Goal: Task Accomplishment & Management: Manage account settings

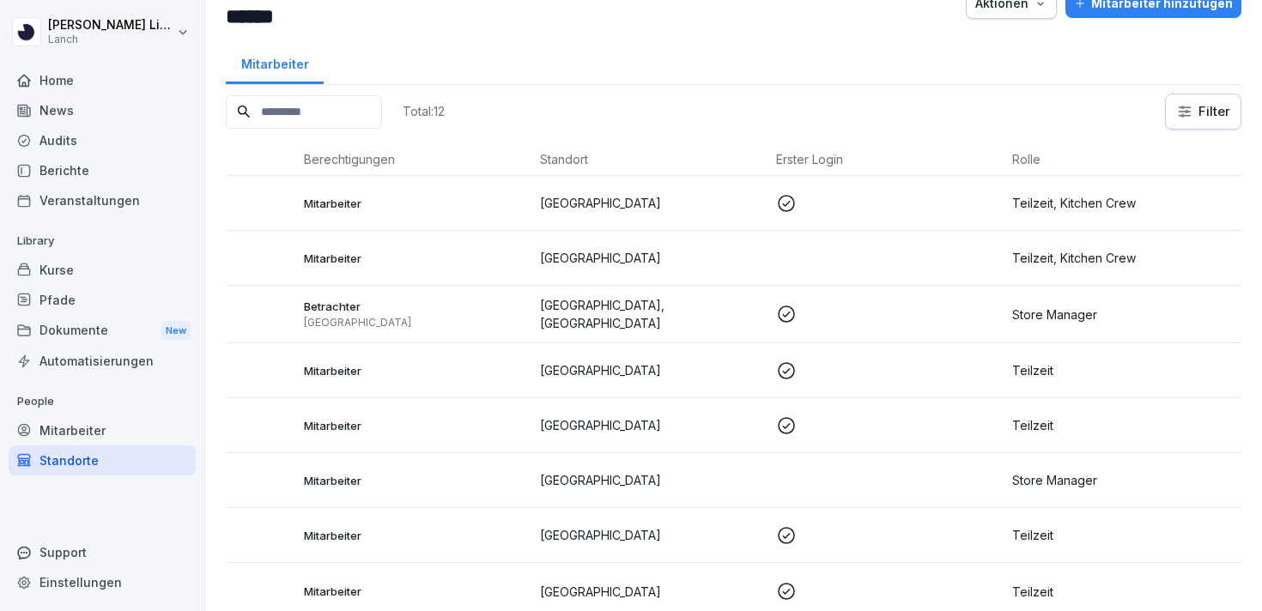
scroll to position [44, 0]
click at [1083, 363] on p "Teilzeit" at bounding box center [1123, 369] width 222 height 18
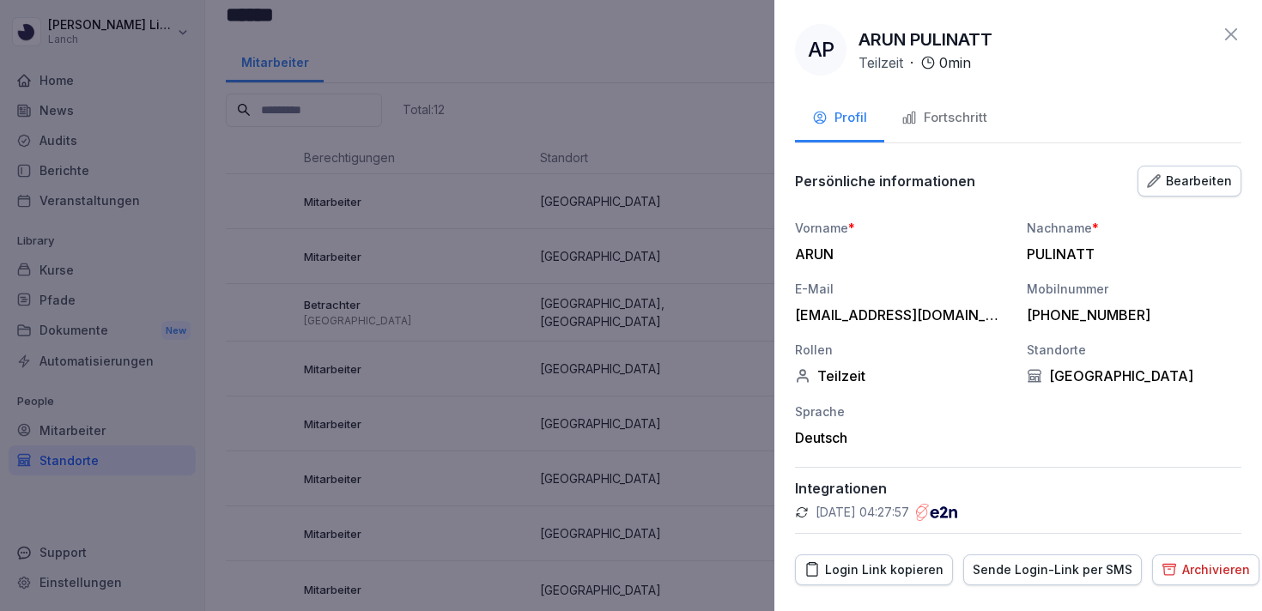
click at [1194, 179] on div "Bearbeiten" at bounding box center [1189, 181] width 85 height 19
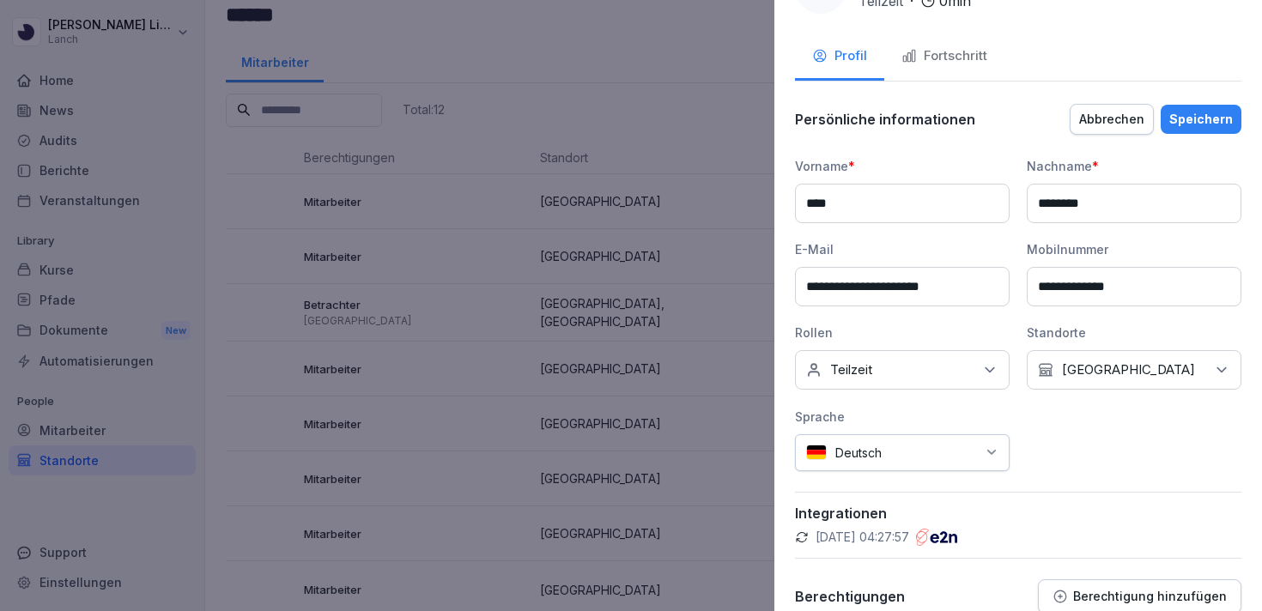
scroll to position [65, 0]
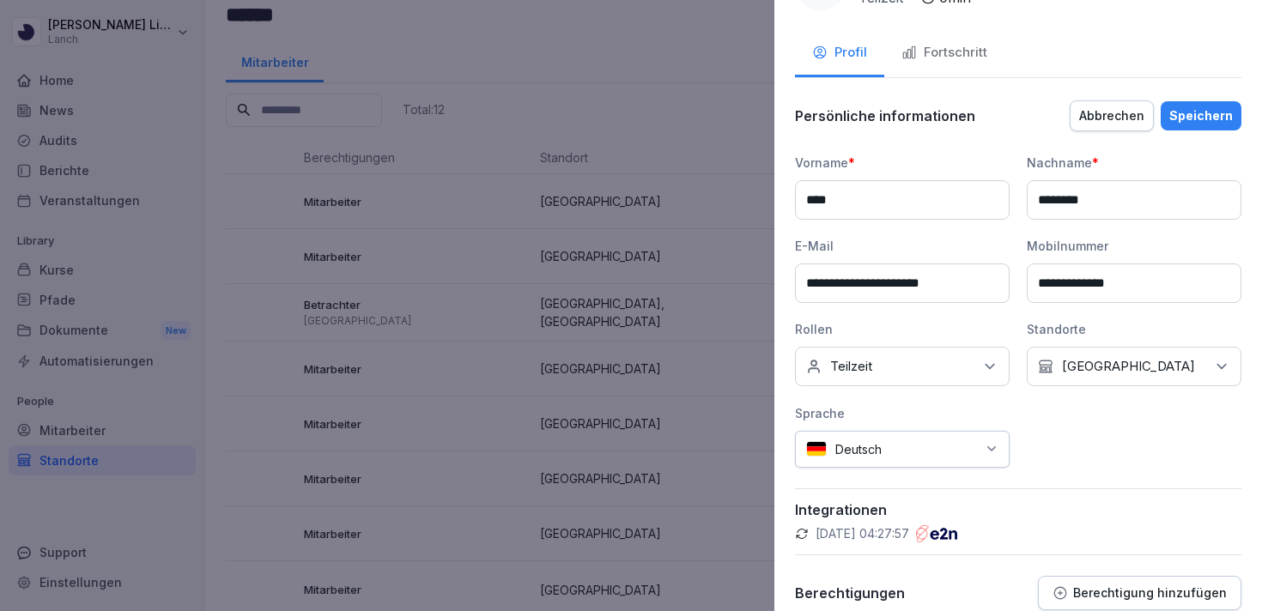
click at [931, 377] on div "Keine Rollen Teilzeit" at bounding box center [902, 366] width 215 height 39
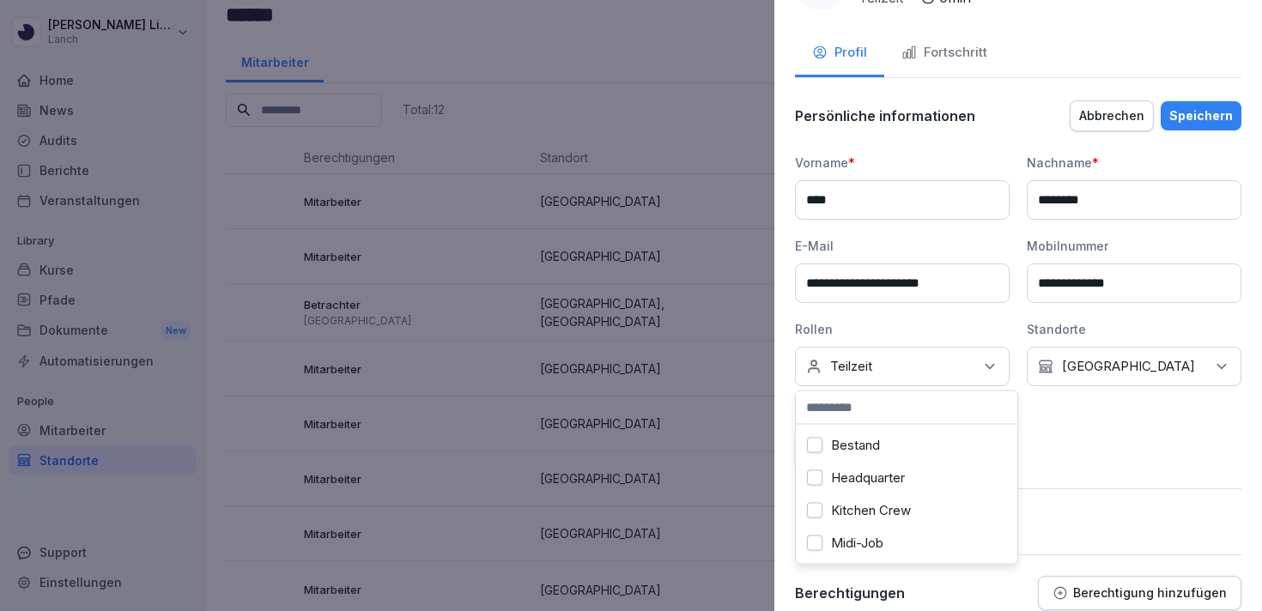
click at [917, 512] on div "Kitchen Crew" at bounding box center [906, 510] width 213 height 33
click at [1207, 130] on div "Persönliche informationen Abbrechen Speichern" at bounding box center [1018, 116] width 446 height 34
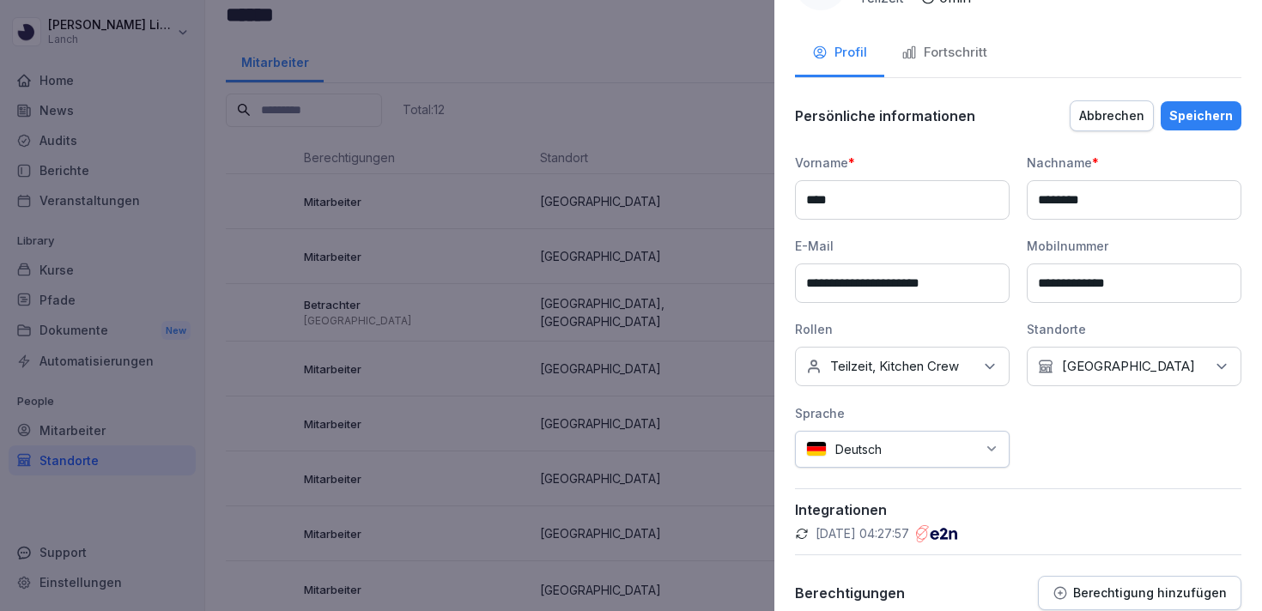
click at [1207, 125] on button "Speichern" at bounding box center [1201, 115] width 81 height 29
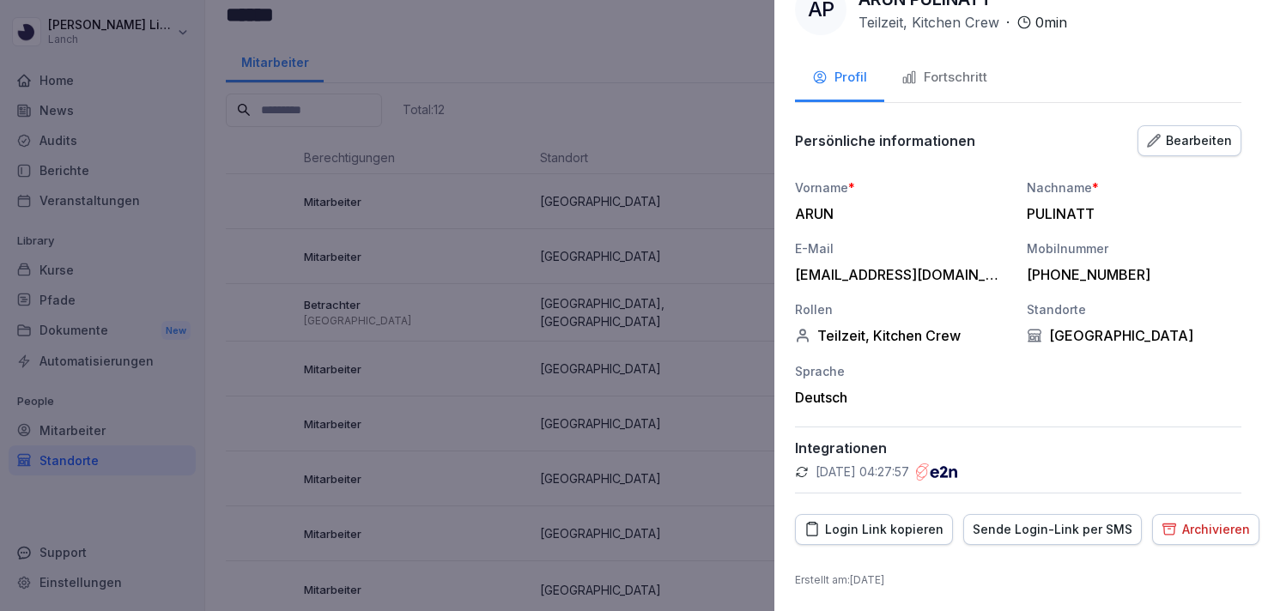
click at [739, 261] on div at bounding box center [631, 305] width 1262 height 611
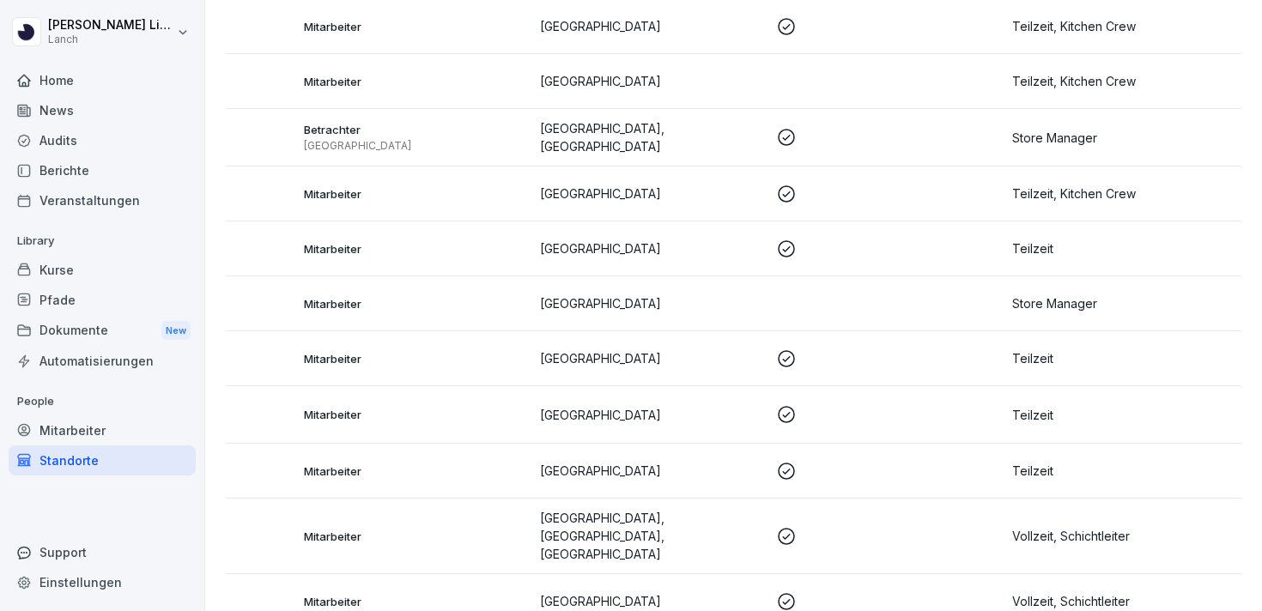
scroll to position [235, 0]
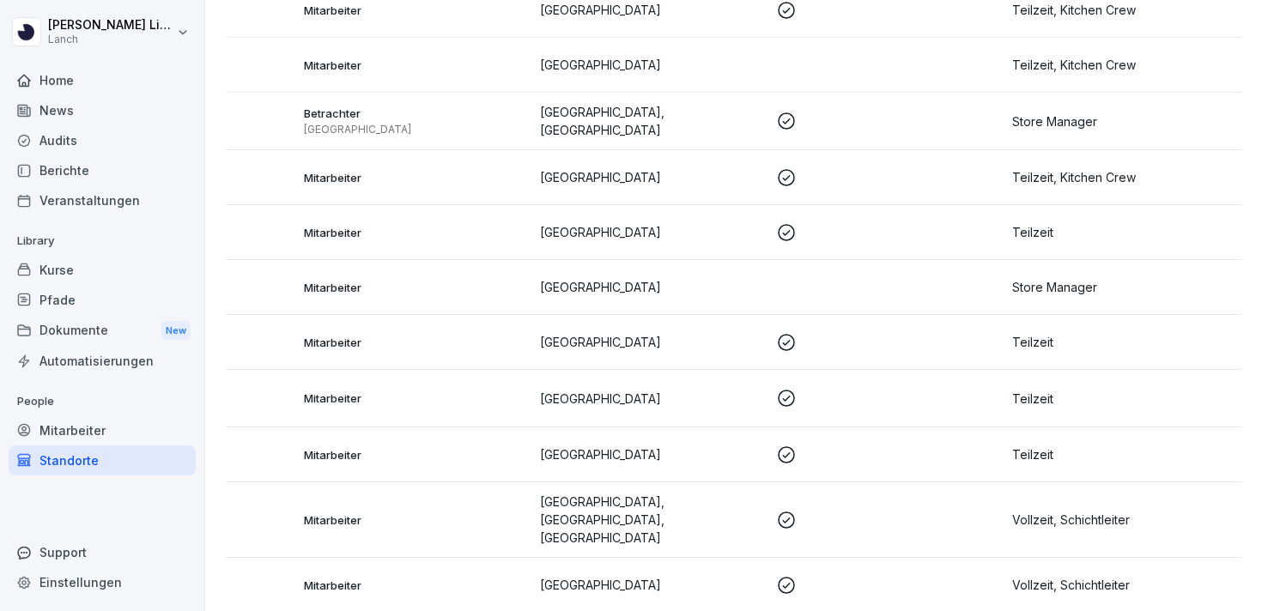
click at [1027, 234] on p "Teilzeit" at bounding box center [1123, 232] width 222 height 18
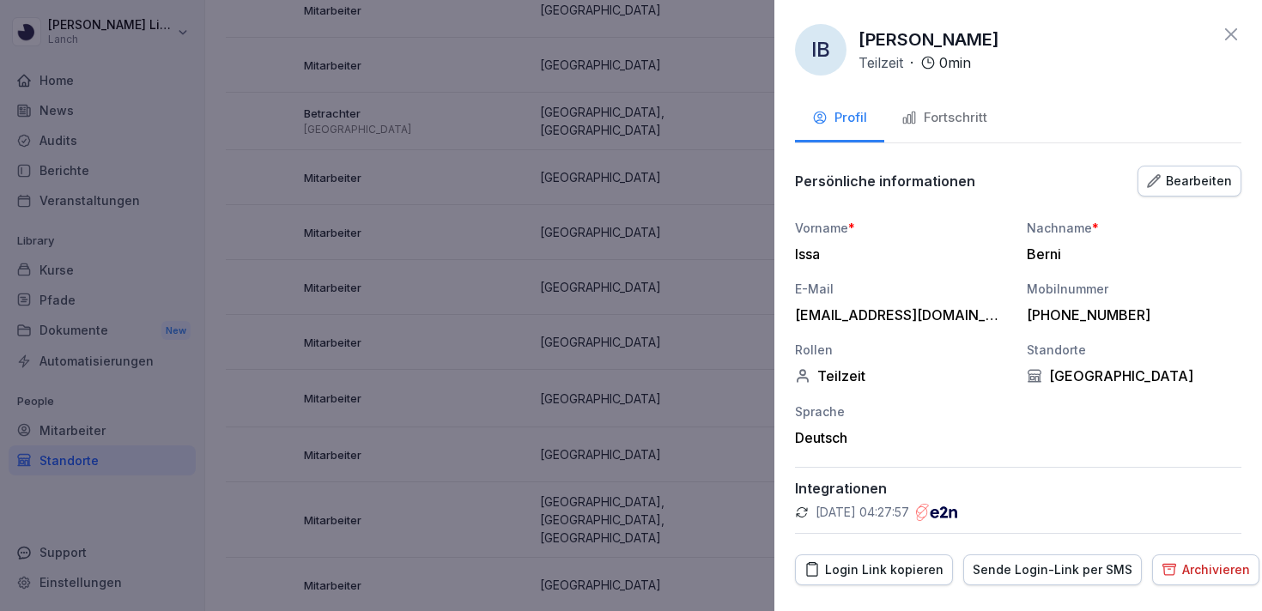
scroll to position [40, 0]
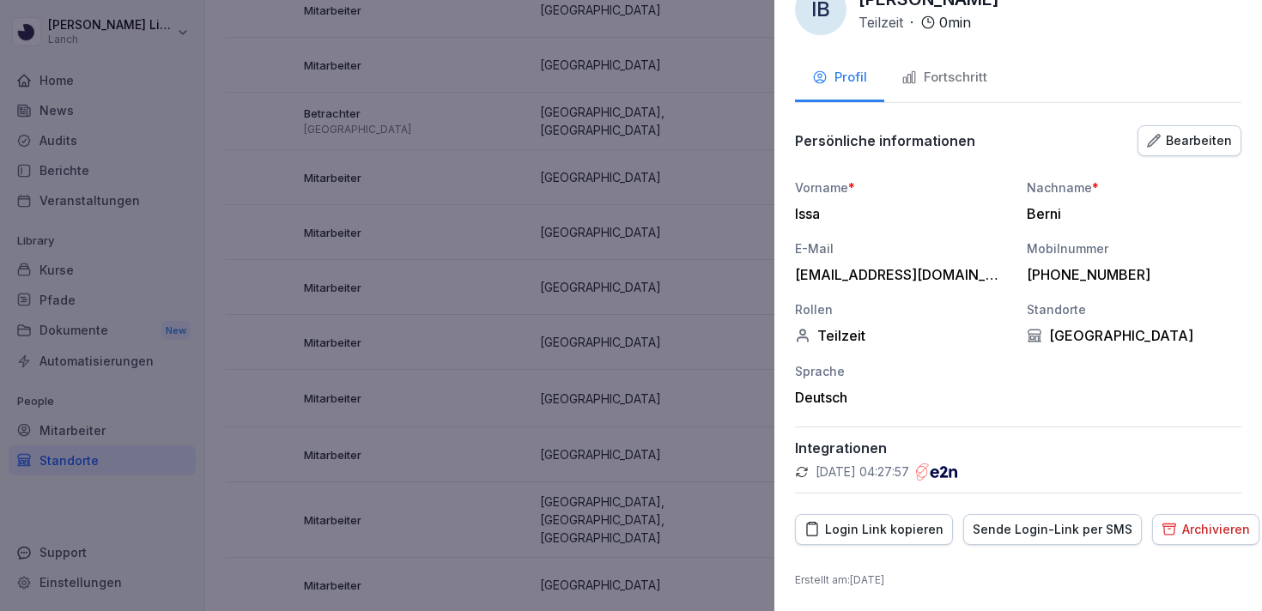
click at [1165, 131] on div "Bearbeiten" at bounding box center [1189, 140] width 85 height 19
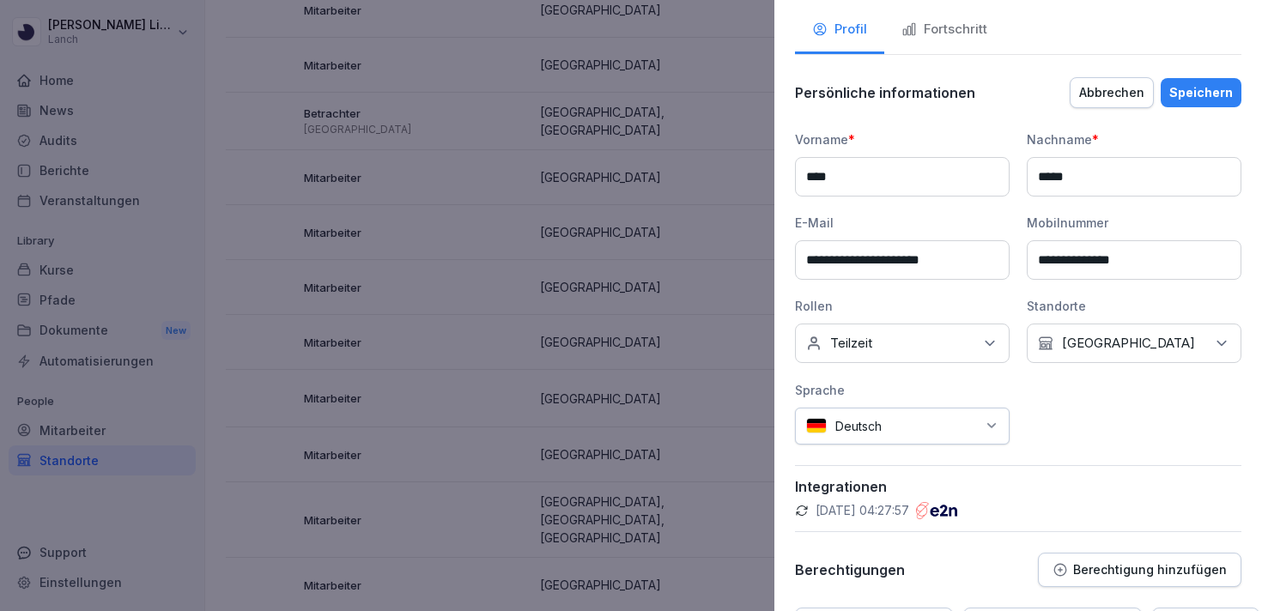
scroll to position [0, 0]
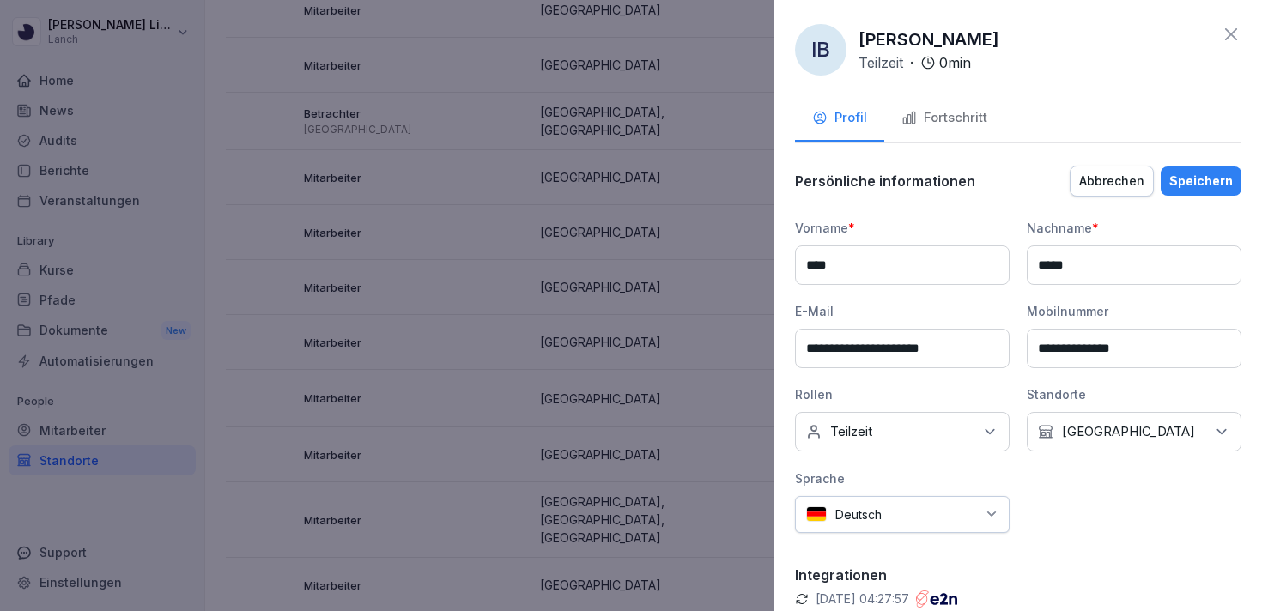
click at [947, 444] on div "Keine Rollen Teilzeit" at bounding box center [902, 431] width 215 height 39
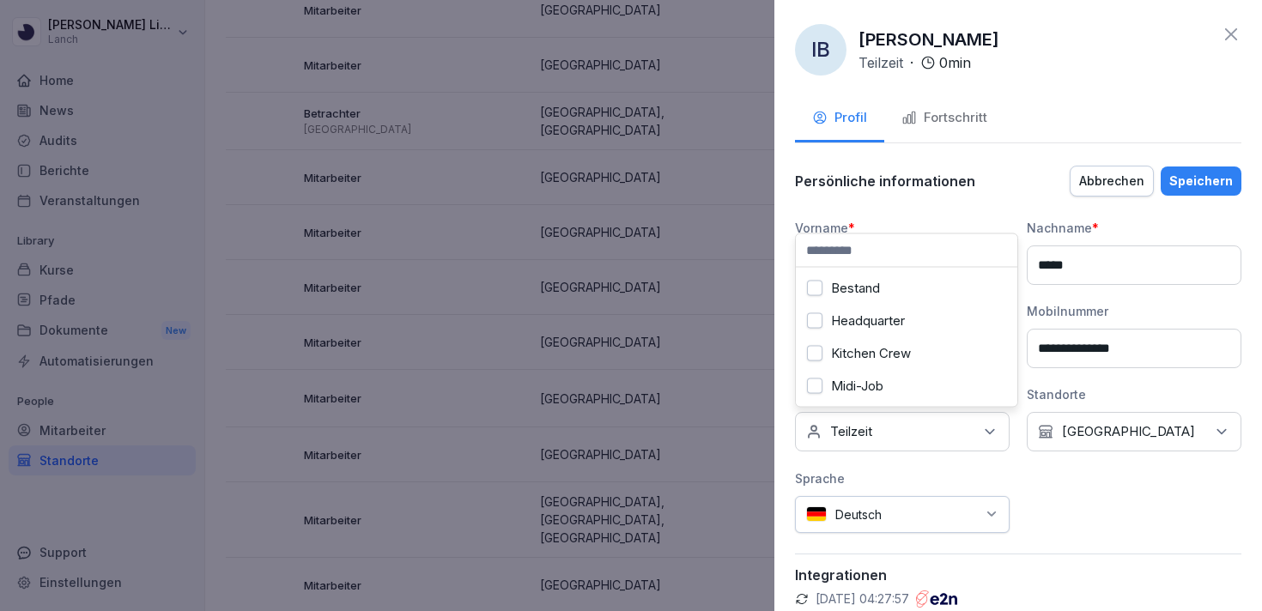
click at [915, 352] on div "Kitchen Crew" at bounding box center [906, 353] width 213 height 33
click at [1208, 185] on div "Speichern" at bounding box center [1201, 181] width 64 height 19
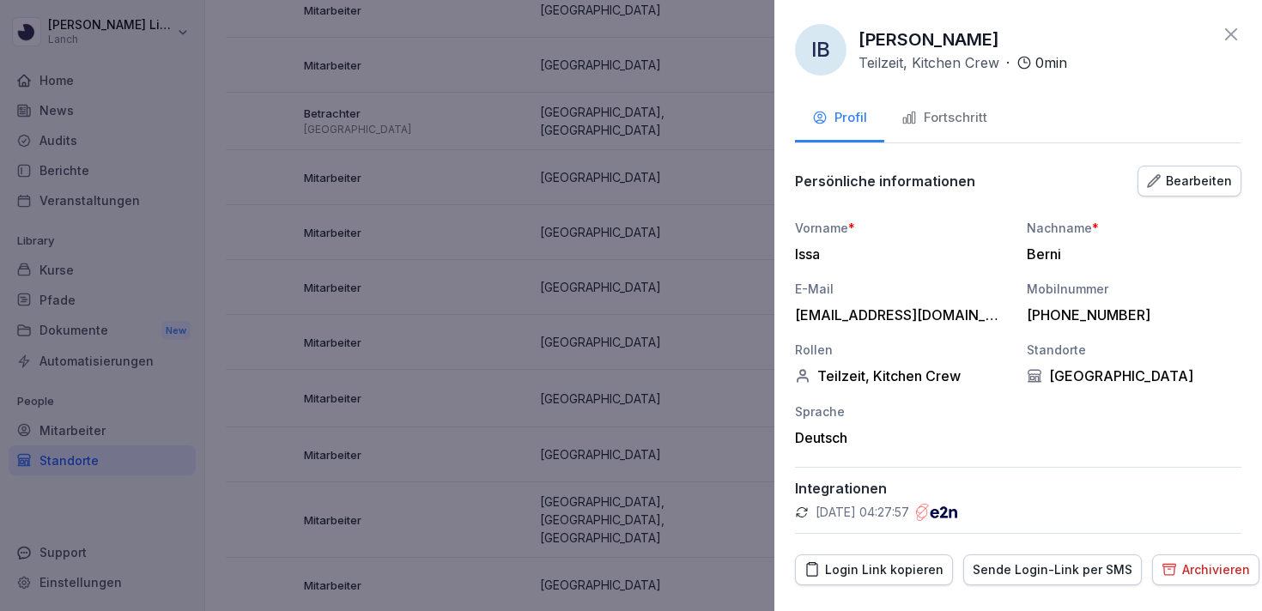
click at [1234, 33] on icon at bounding box center [1231, 34] width 21 height 21
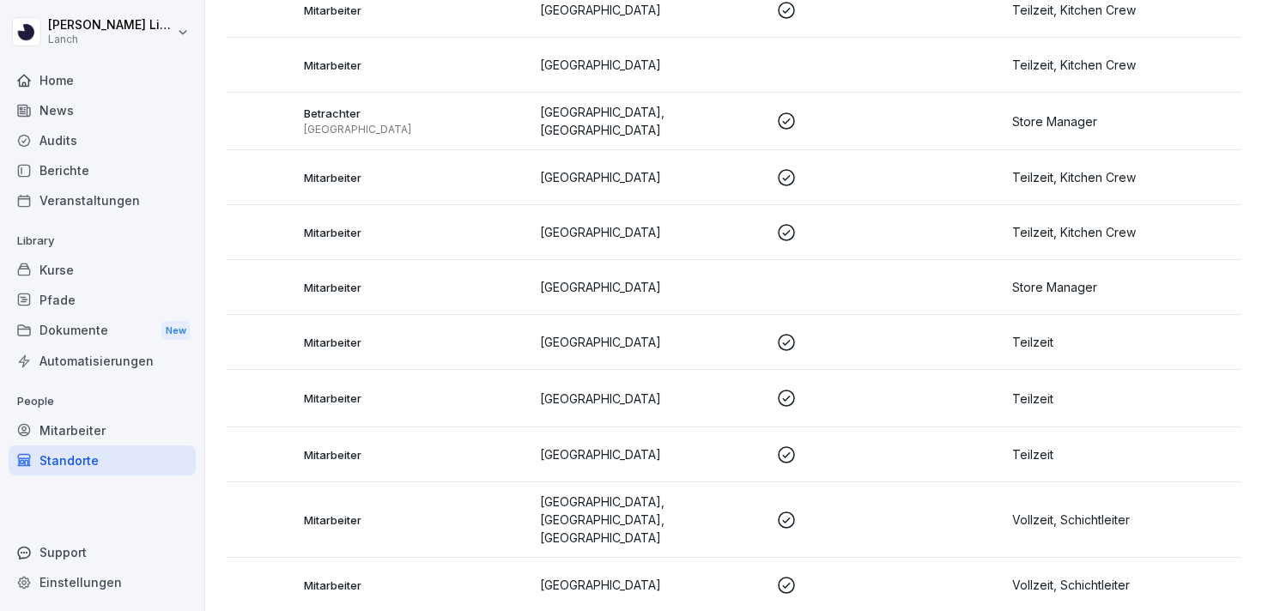
scroll to position [269, 0]
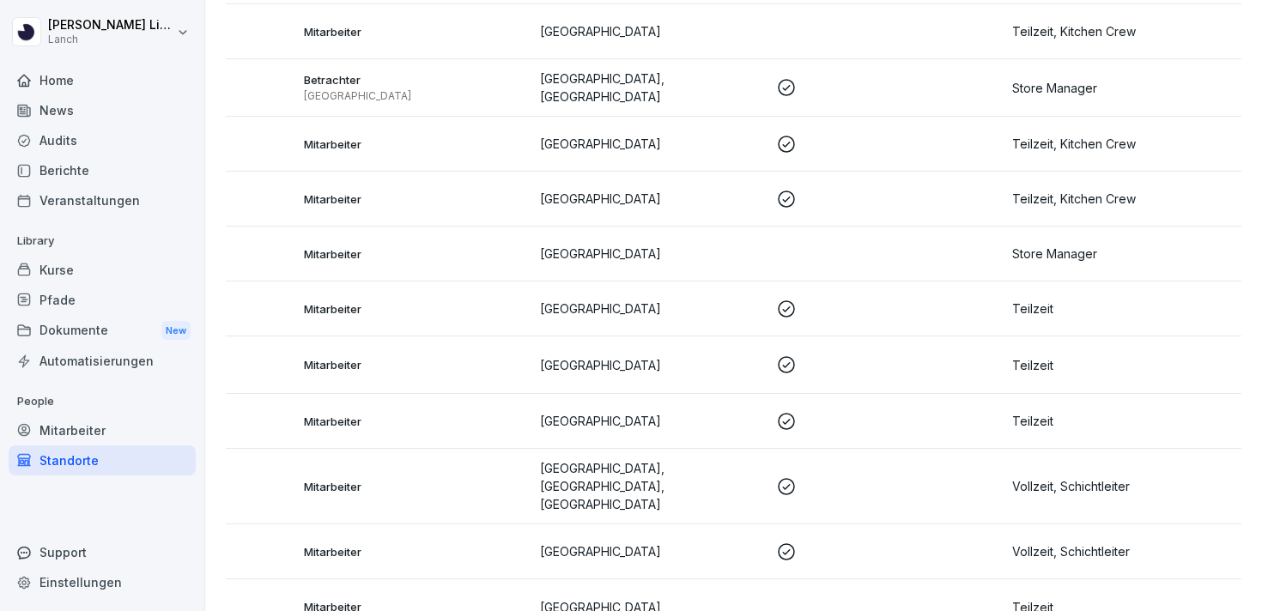
click at [1061, 312] on p "Teilzeit" at bounding box center [1123, 309] width 222 height 18
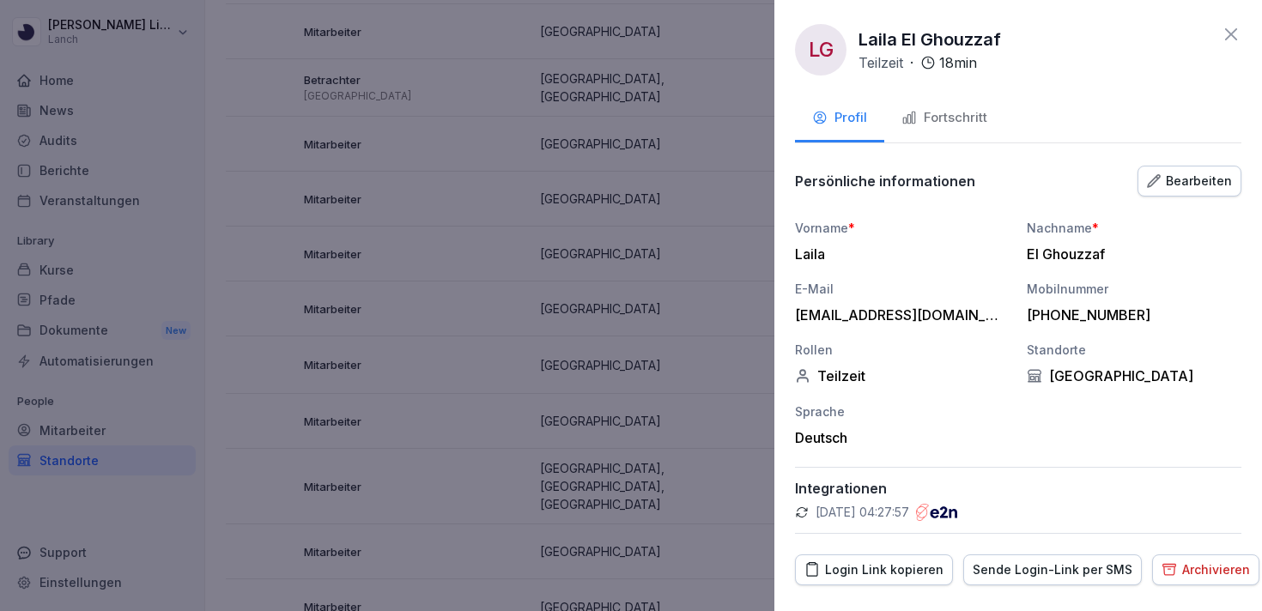
click at [1200, 186] on div "Bearbeiten" at bounding box center [1189, 181] width 85 height 19
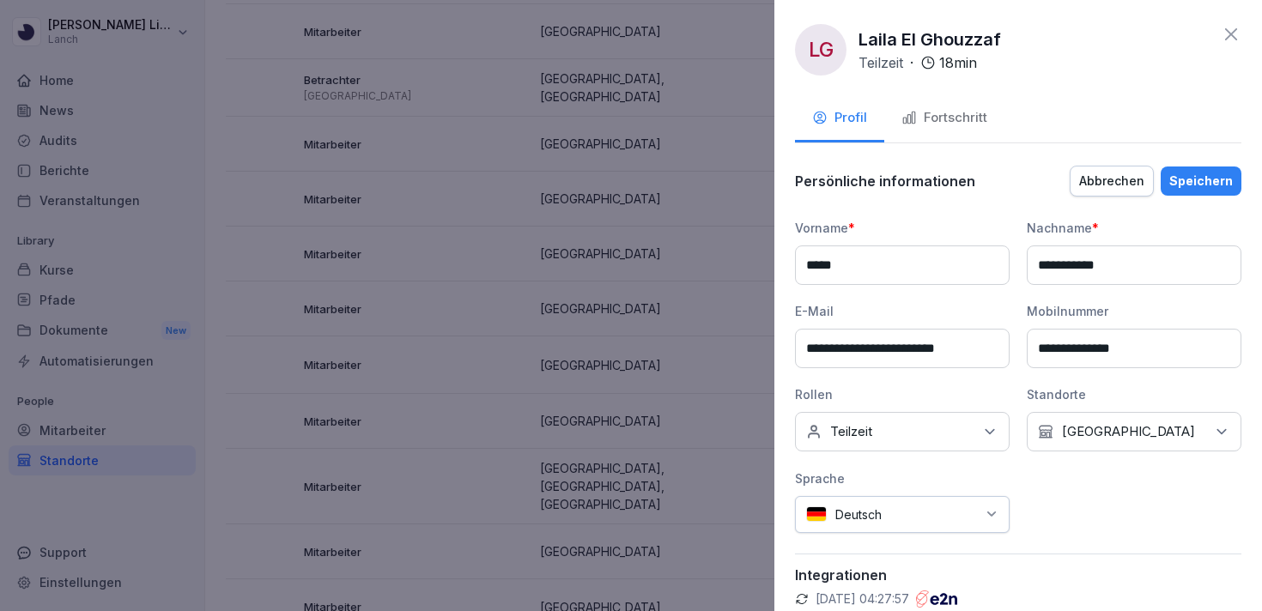
click at [912, 433] on div "Keine Rollen Teilzeit" at bounding box center [902, 431] width 215 height 39
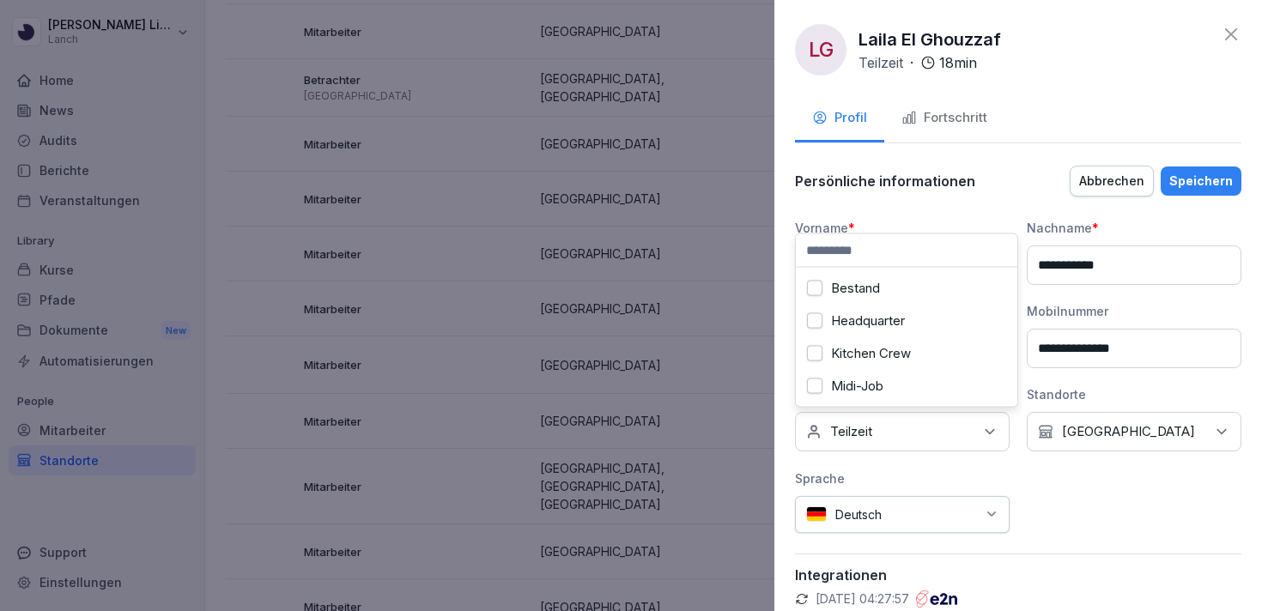
click at [894, 355] on label "Kitchen Crew" at bounding box center [871, 353] width 80 height 15
click at [1216, 173] on div "Speichern" at bounding box center [1201, 181] width 64 height 19
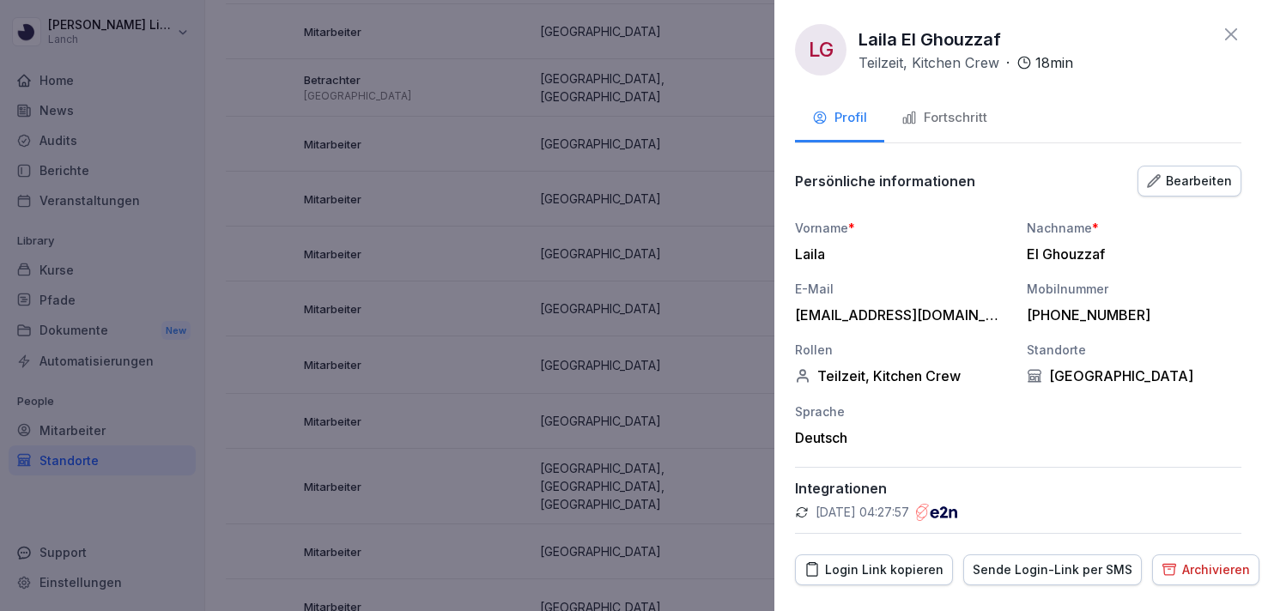
click at [1224, 33] on icon at bounding box center [1231, 34] width 21 height 21
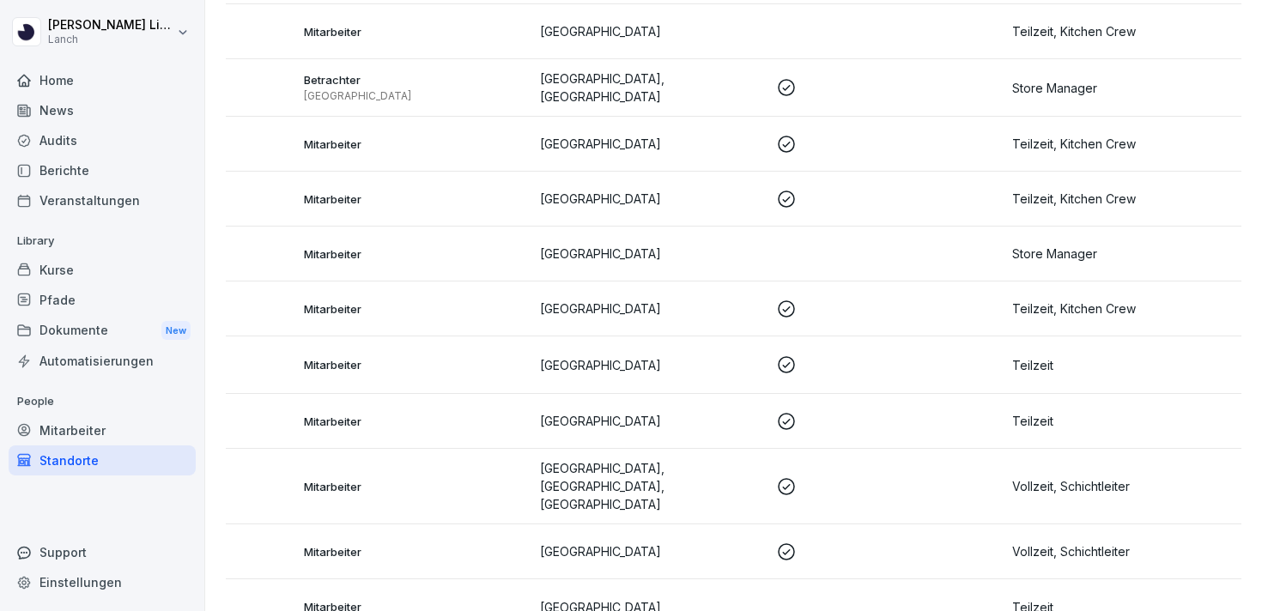
click at [1067, 373] on td "Teilzeit" at bounding box center [1123, 365] width 236 height 58
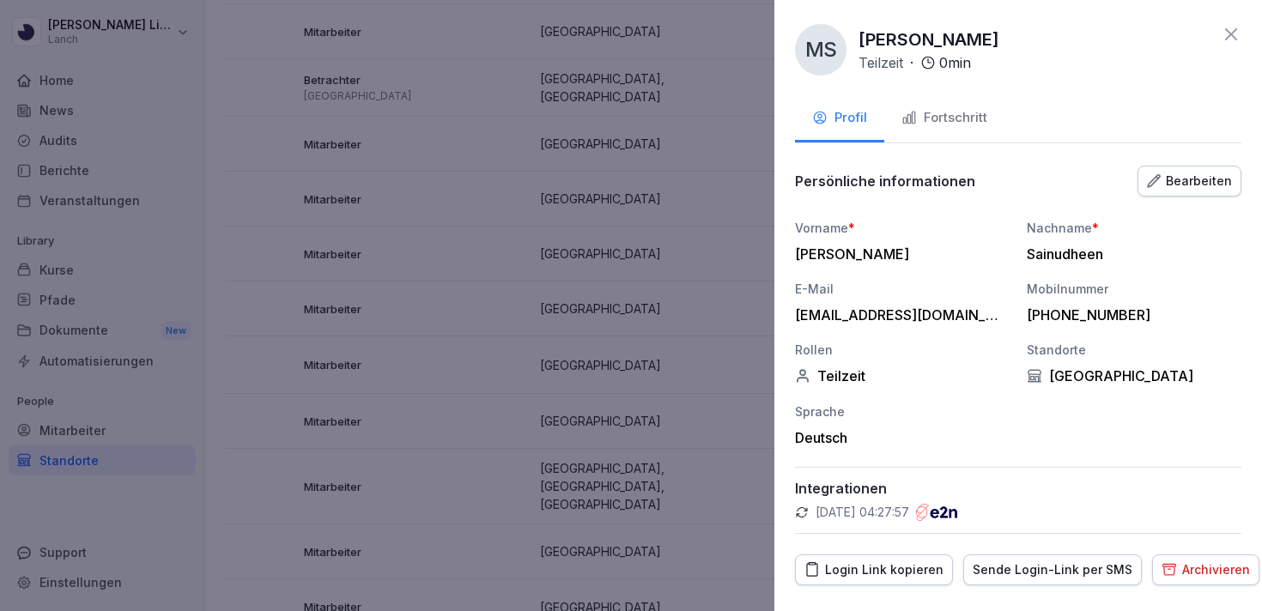
click at [1203, 187] on div "Bearbeiten" at bounding box center [1189, 181] width 85 height 19
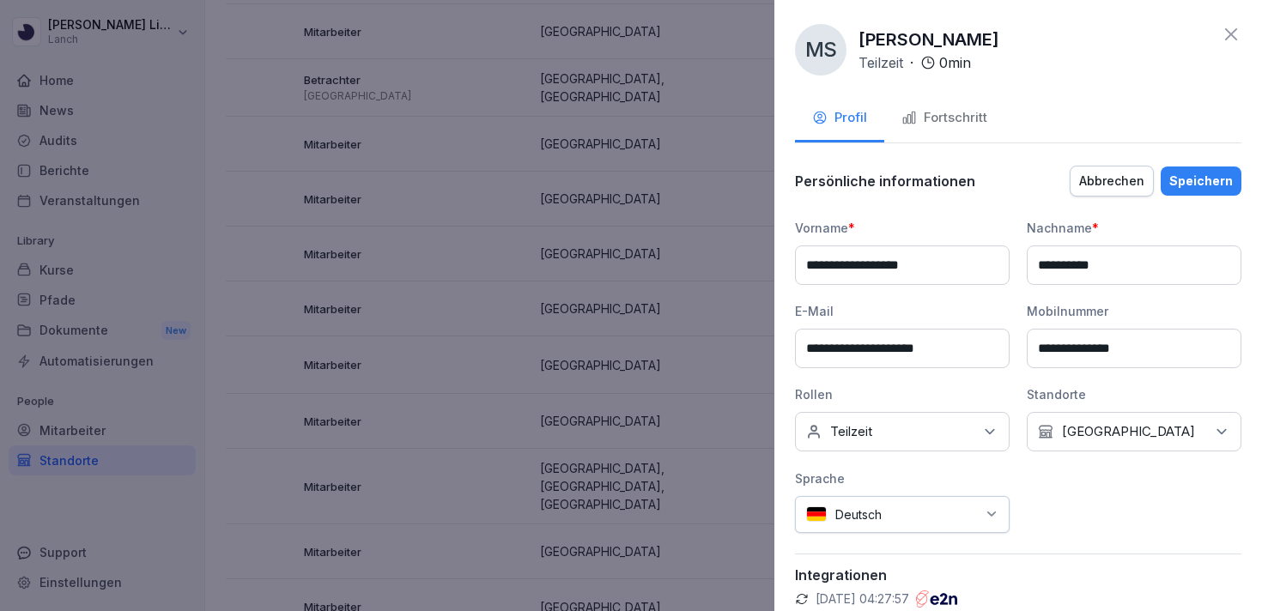
click at [902, 436] on div "Keine Rollen Teilzeit" at bounding box center [902, 431] width 215 height 39
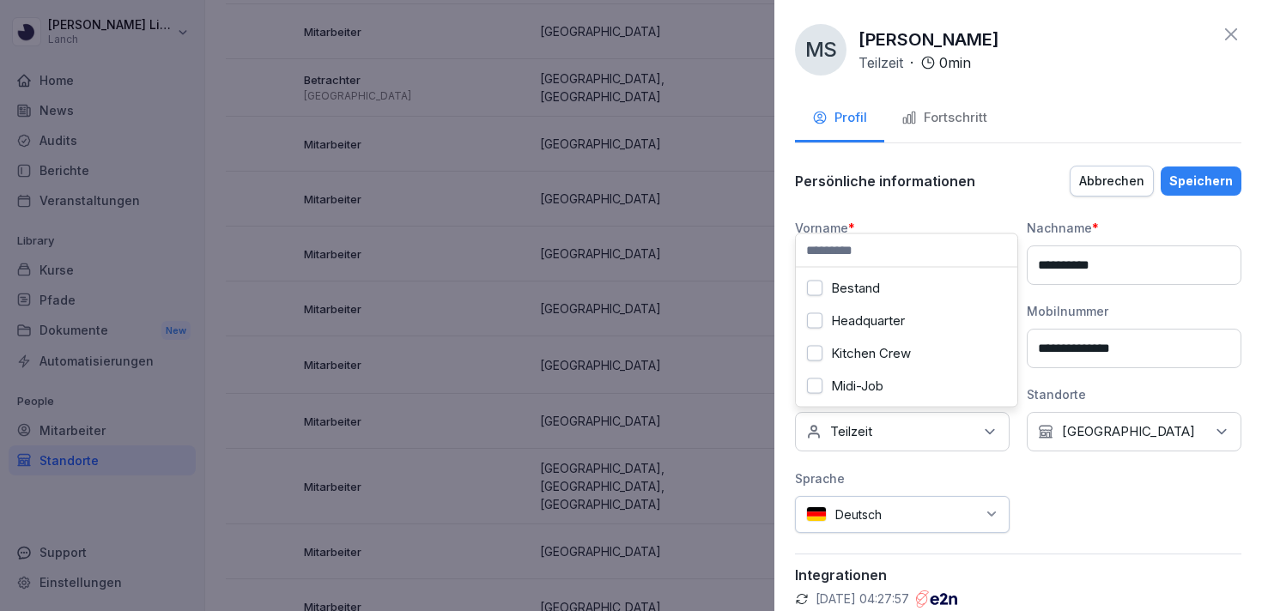
click at [878, 349] on label "Kitchen Crew" at bounding box center [871, 353] width 80 height 15
click at [1190, 192] on button "Speichern" at bounding box center [1201, 181] width 81 height 29
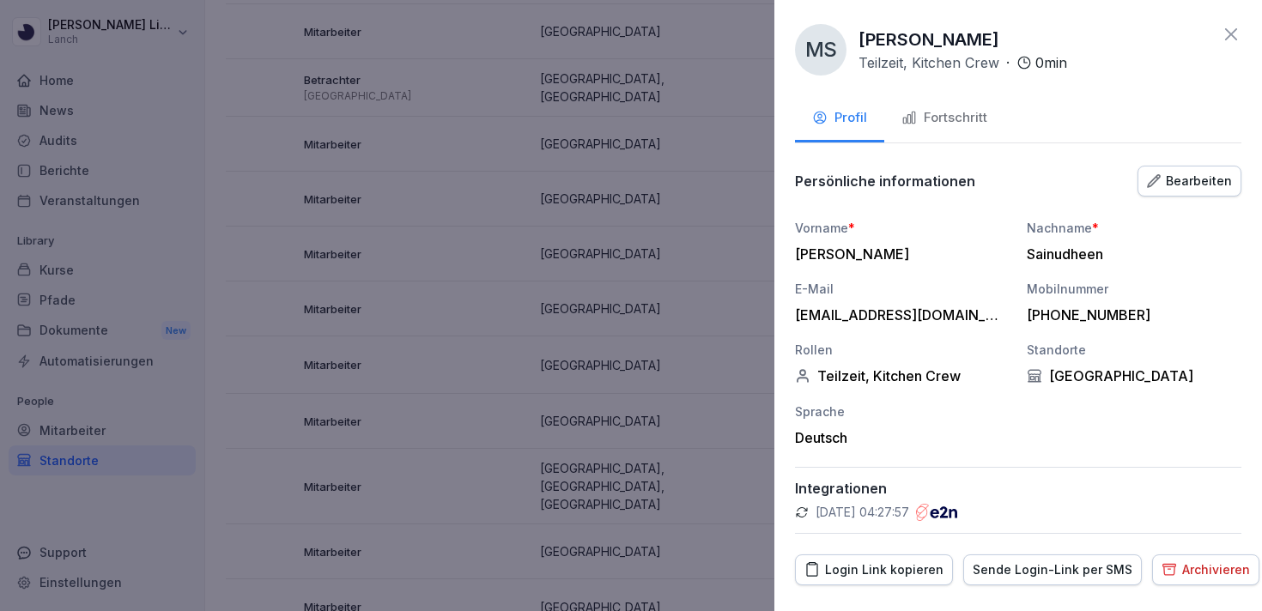
click at [1234, 37] on icon at bounding box center [1231, 34] width 21 height 21
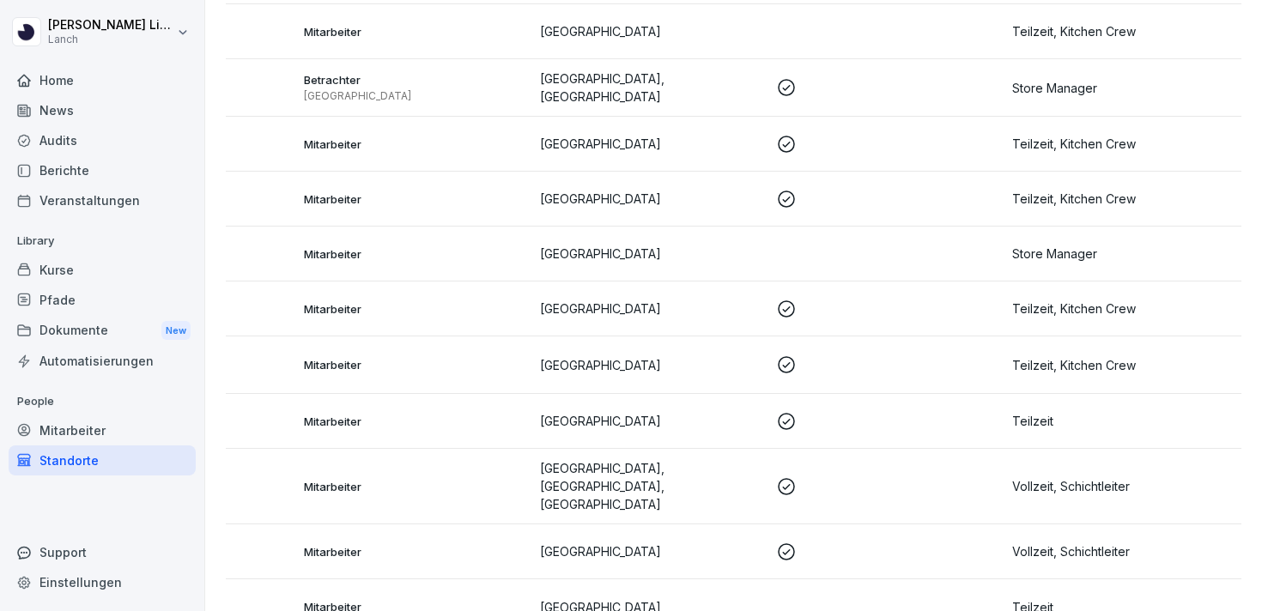
click at [1062, 419] on p "Teilzeit" at bounding box center [1123, 421] width 222 height 18
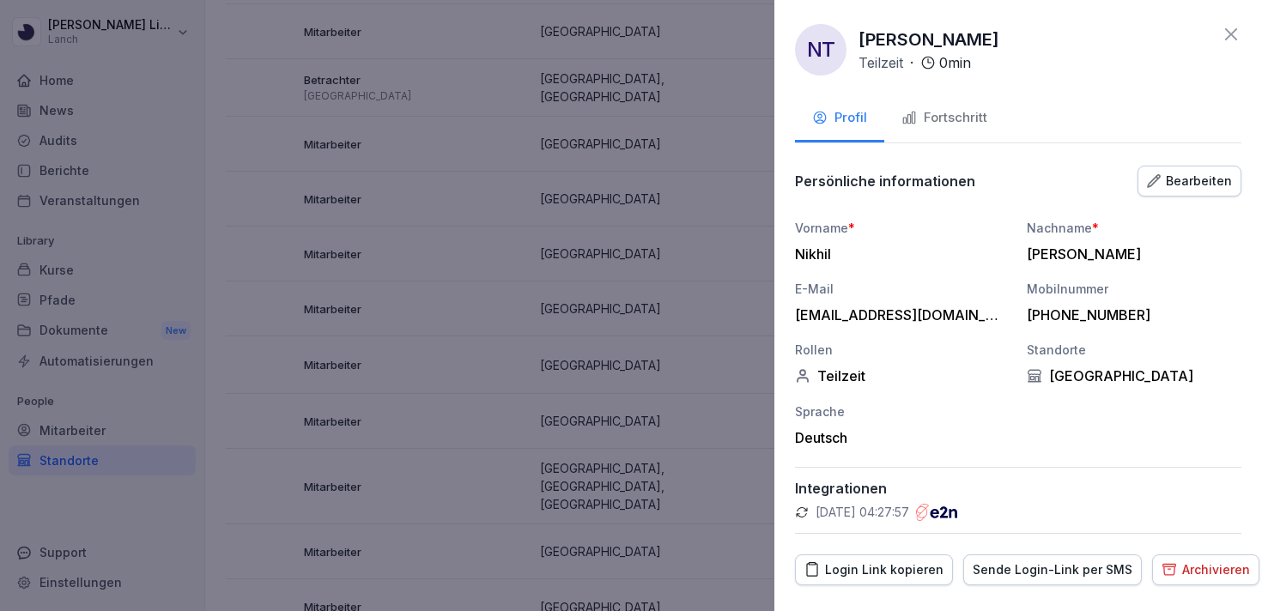
click at [1149, 179] on button "Bearbeiten" at bounding box center [1189, 181] width 104 height 31
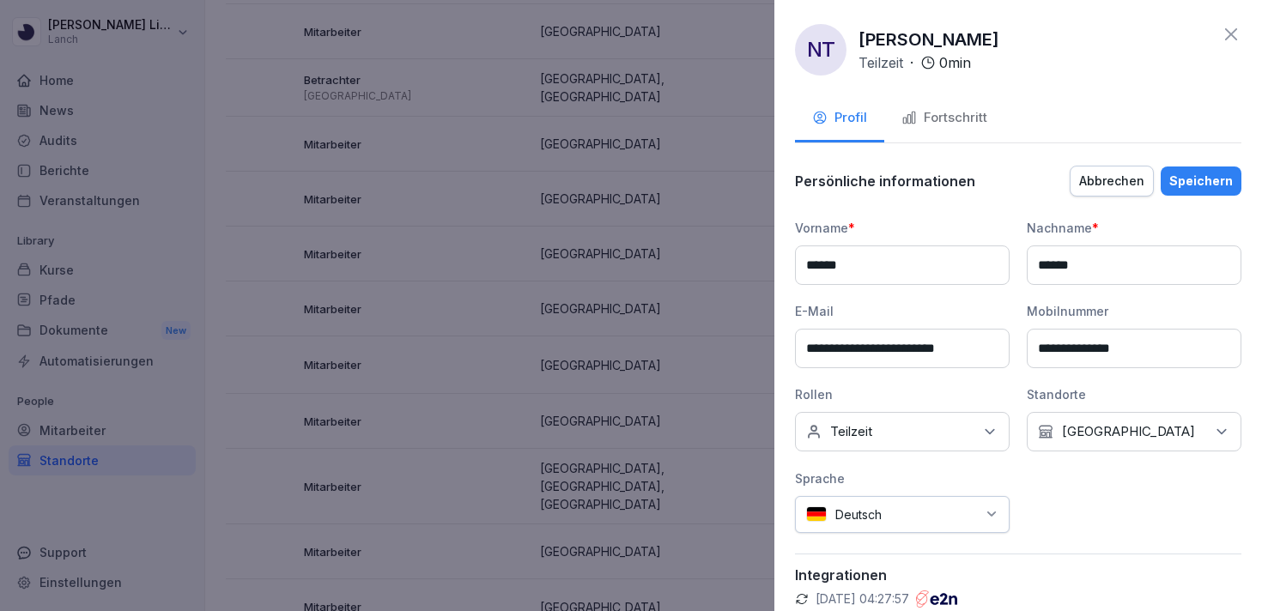
click at [912, 427] on div "Keine Rollen Teilzeit" at bounding box center [902, 431] width 215 height 39
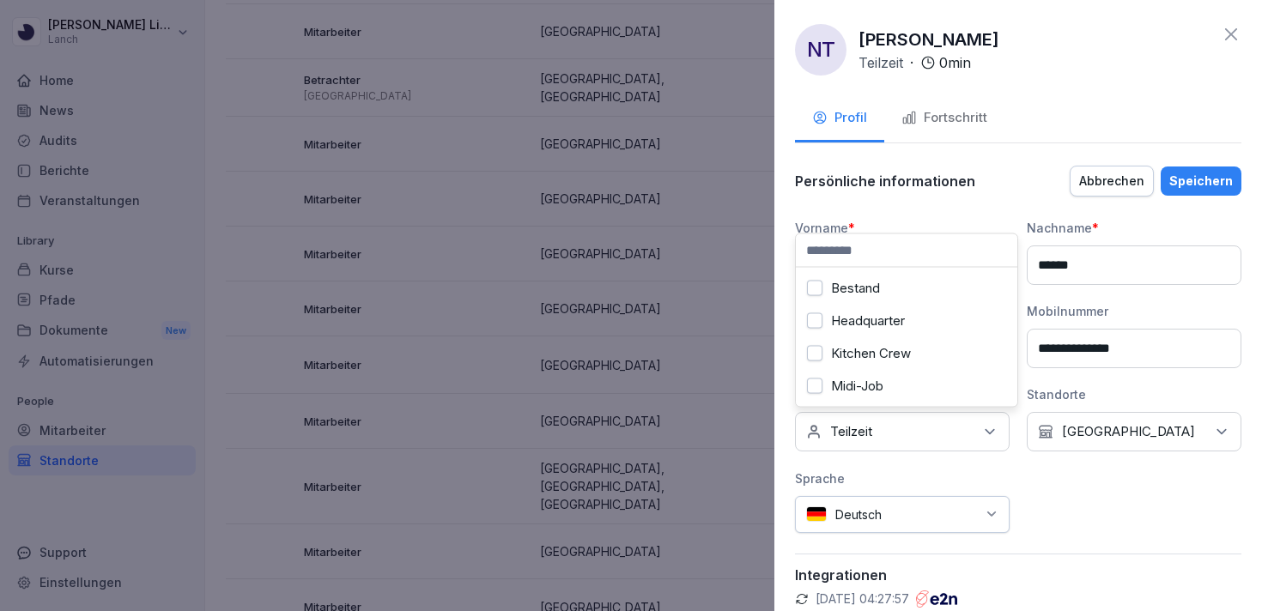
click at [886, 344] on div "Kitchen Crew" at bounding box center [906, 353] width 213 height 33
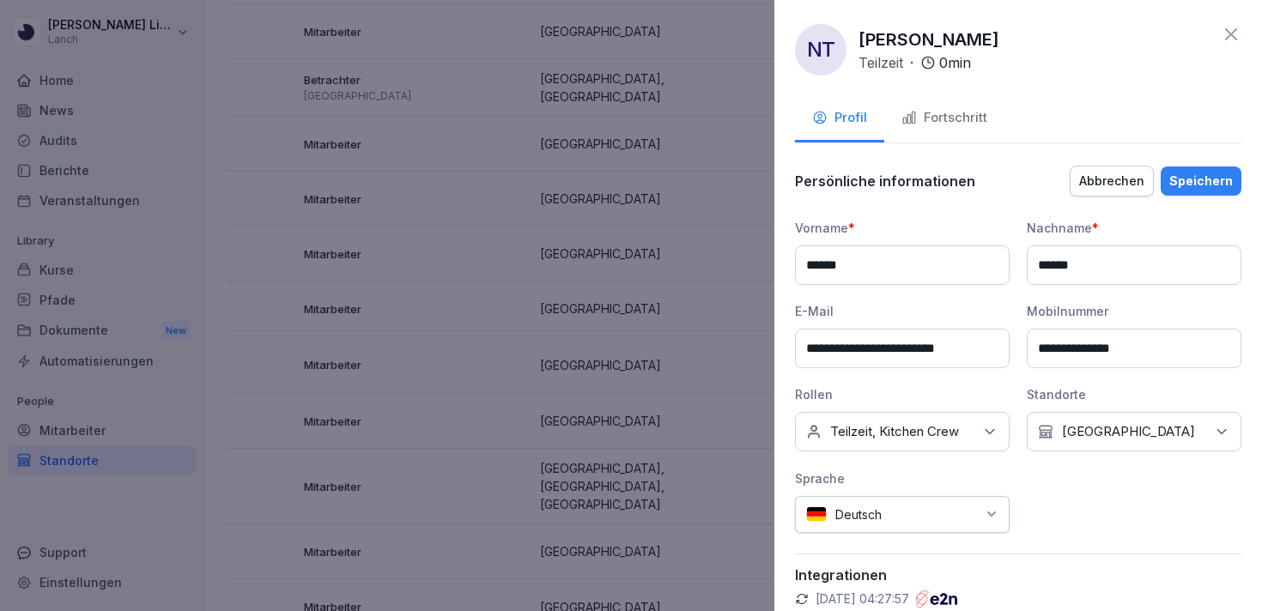
click at [1219, 167] on button "Speichern" at bounding box center [1201, 181] width 81 height 29
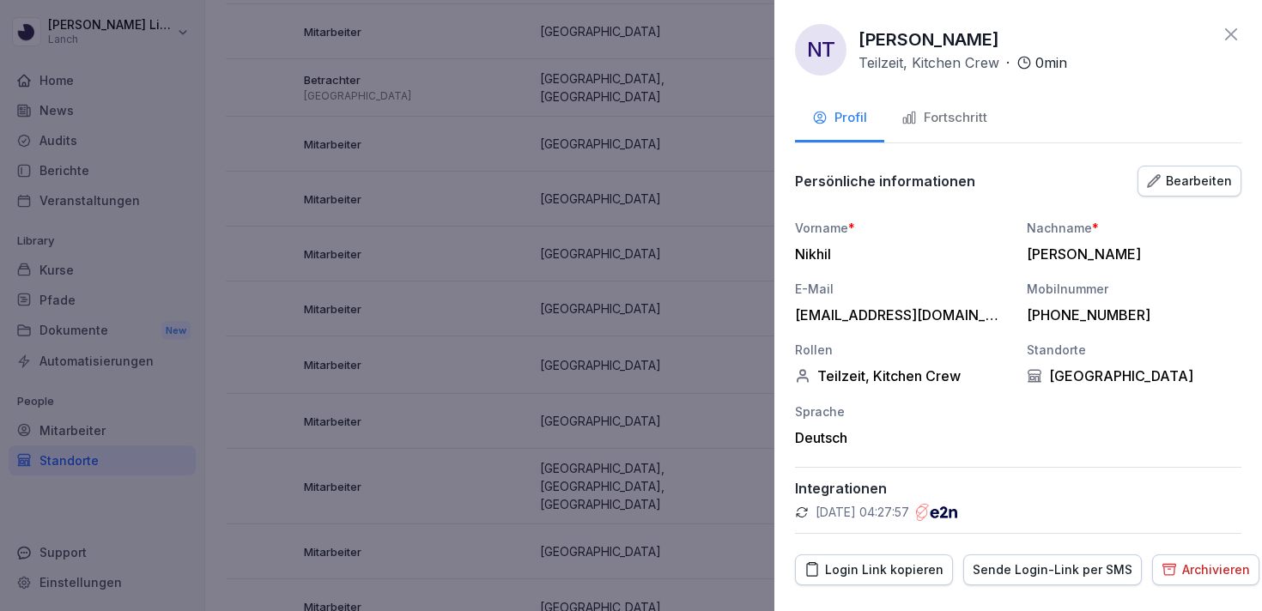
click at [1223, 37] on icon at bounding box center [1231, 34] width 21 height 21
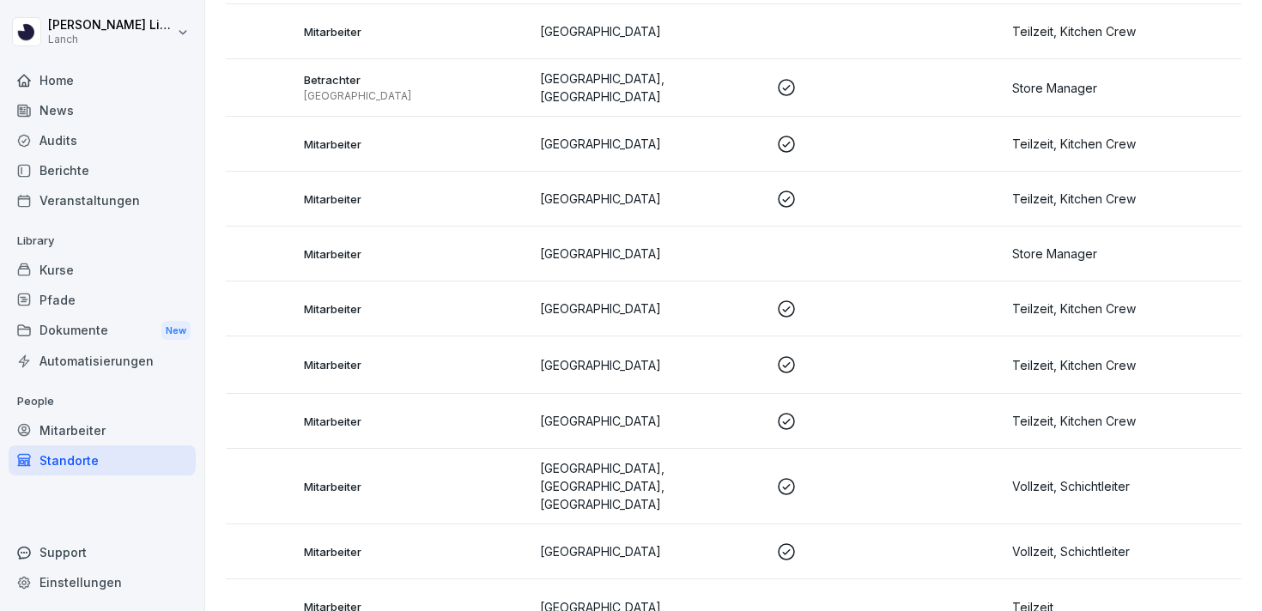
click at [1062, 598] on p "Teilzeit" at bounding box center [1123, 607] width 222 height 18
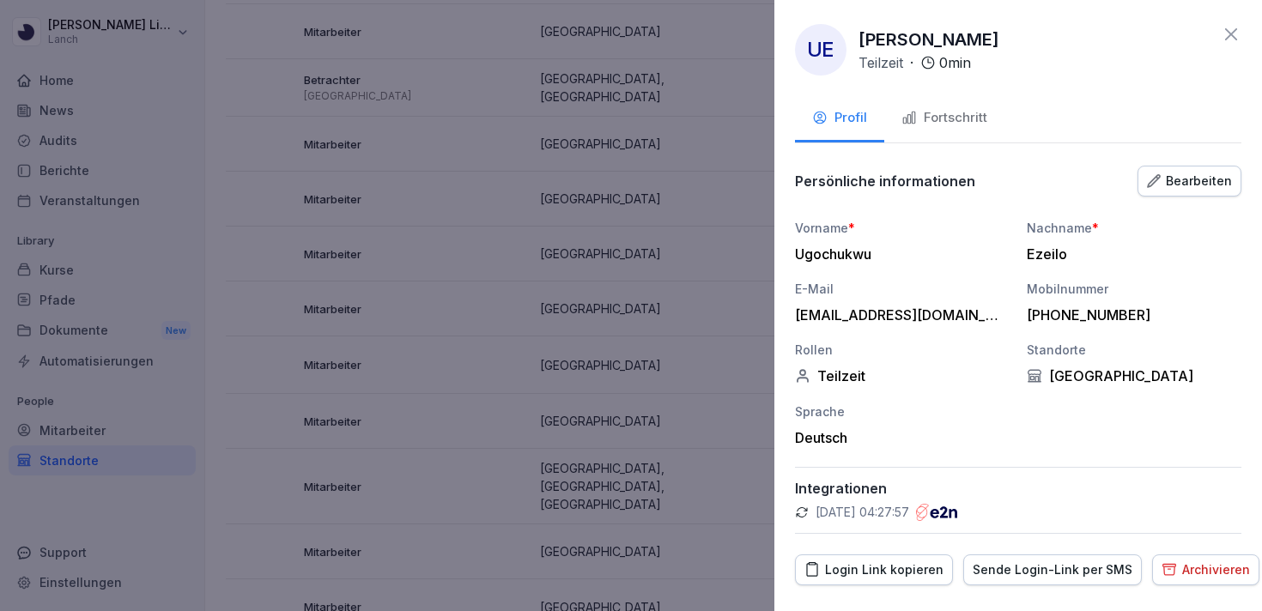
click at [1191, 185] on div "Bearbeiten" at bounding box center [1189, 181] width 85 height 19
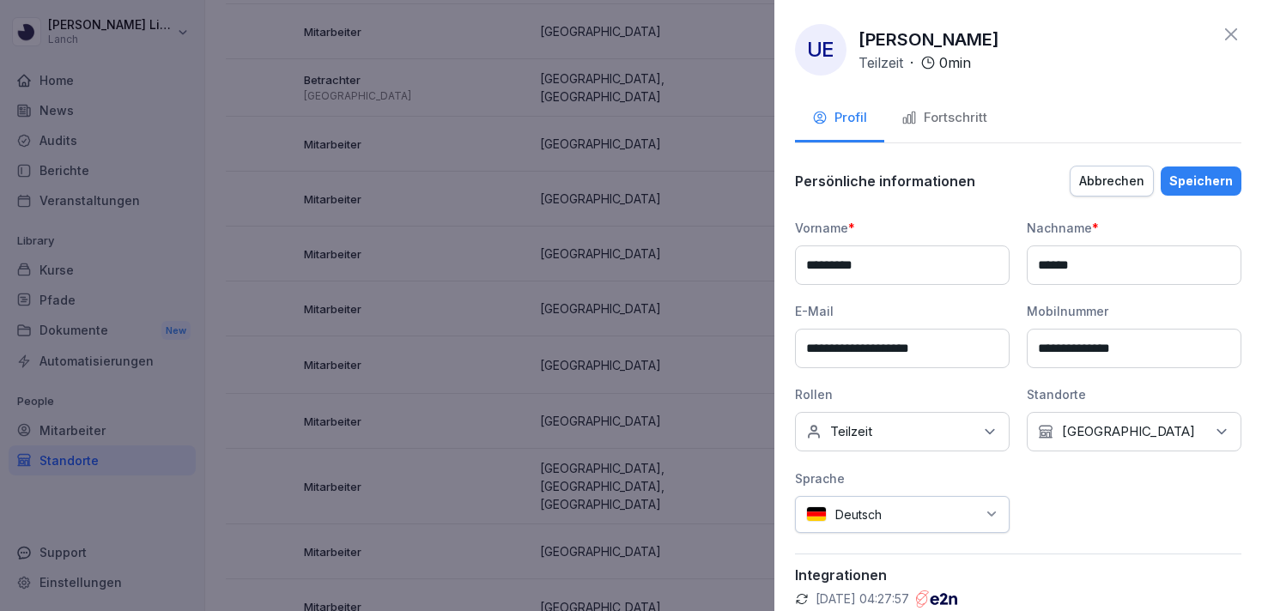
click at [868, 426] on p "Teilzeit" at bounding box center [851, 431] width 42 height 17
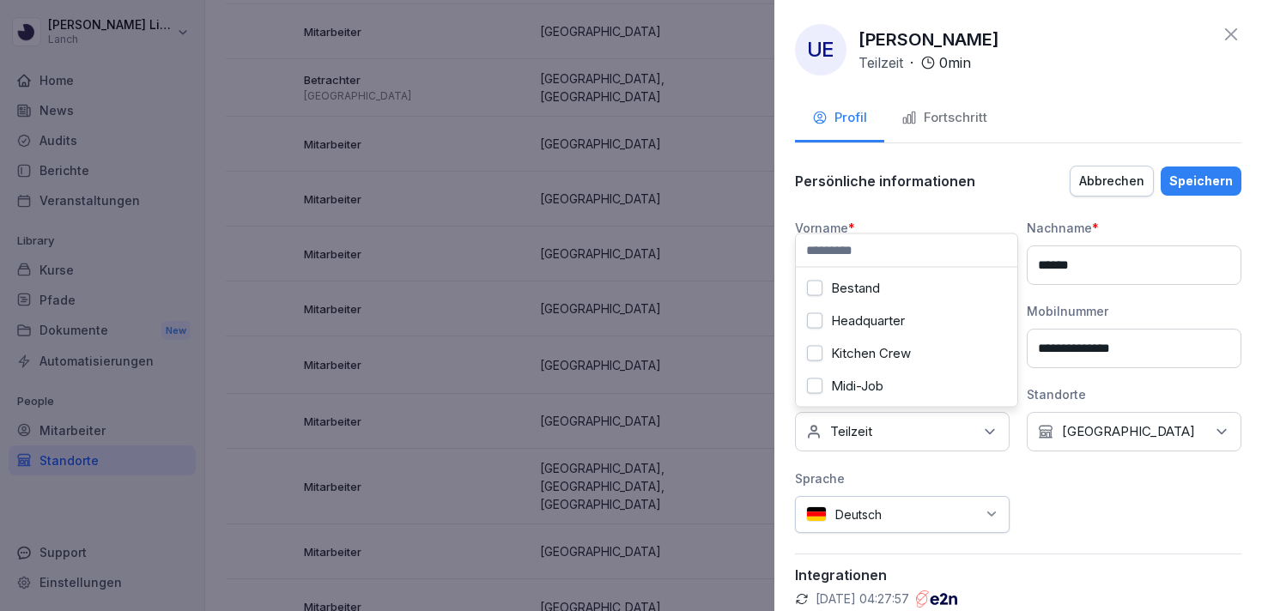
click at [865, 364] on div "Kitchen Crew" at bounding box center [906, 353] width 213 height 33
click at [1185, 179] on div "Speichern" at bounding box center [1201, 181] width 64 height 19
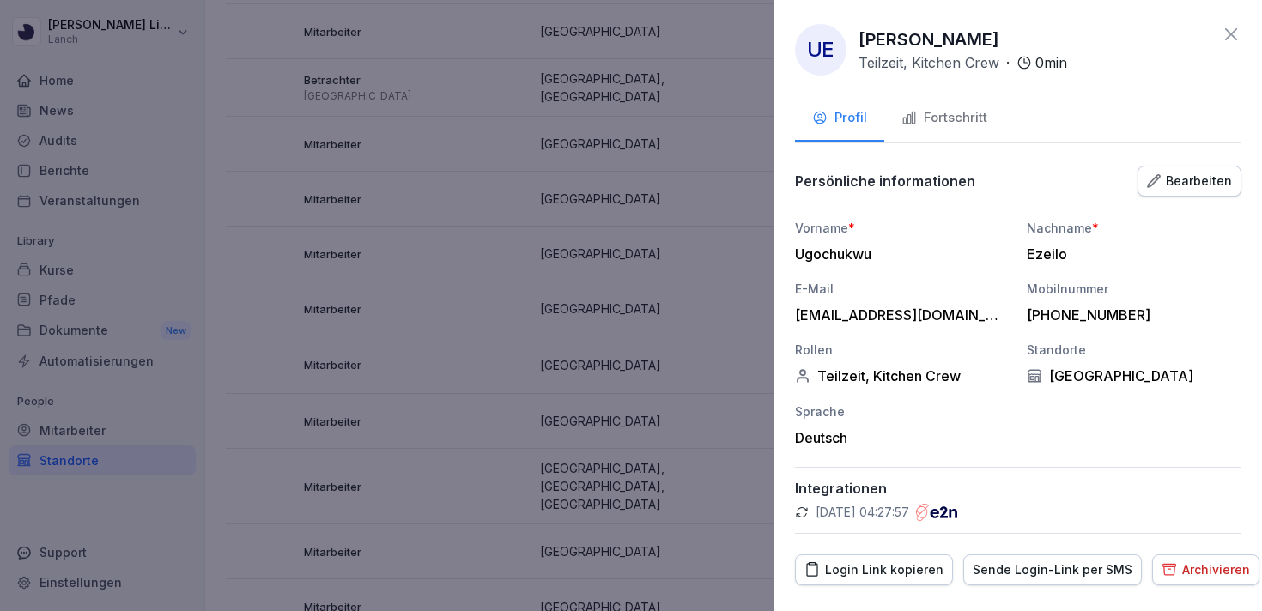
click at [1232, 39] on icon at bounding box center [1231, 34] width 21 height 21
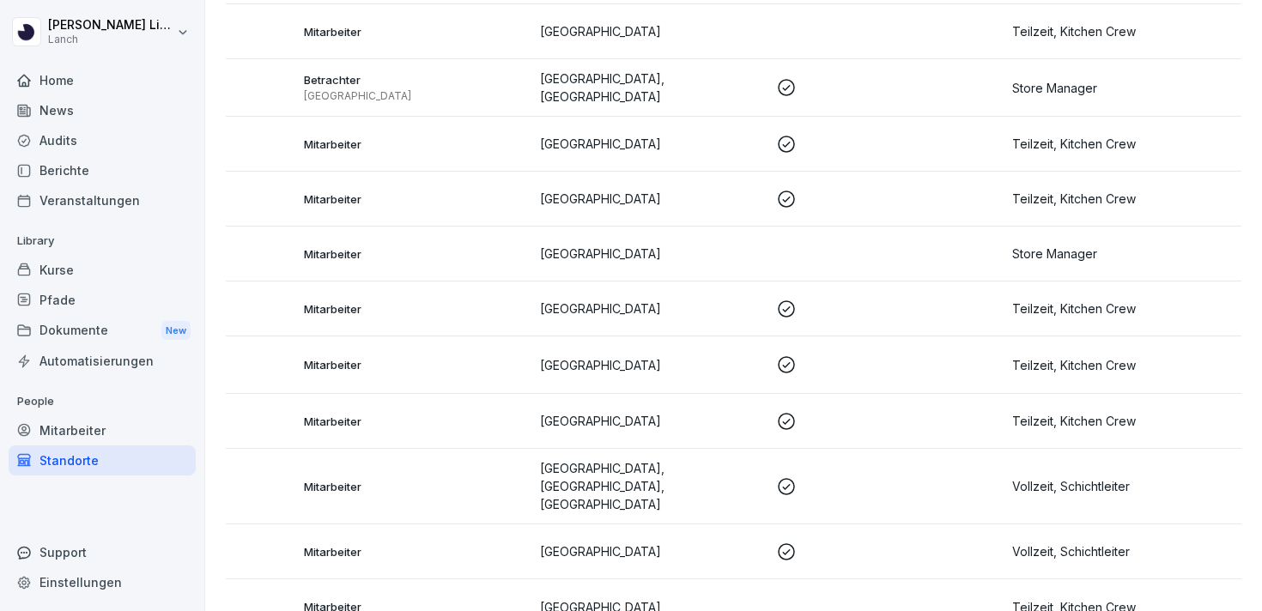
scroll to position [0, 0]
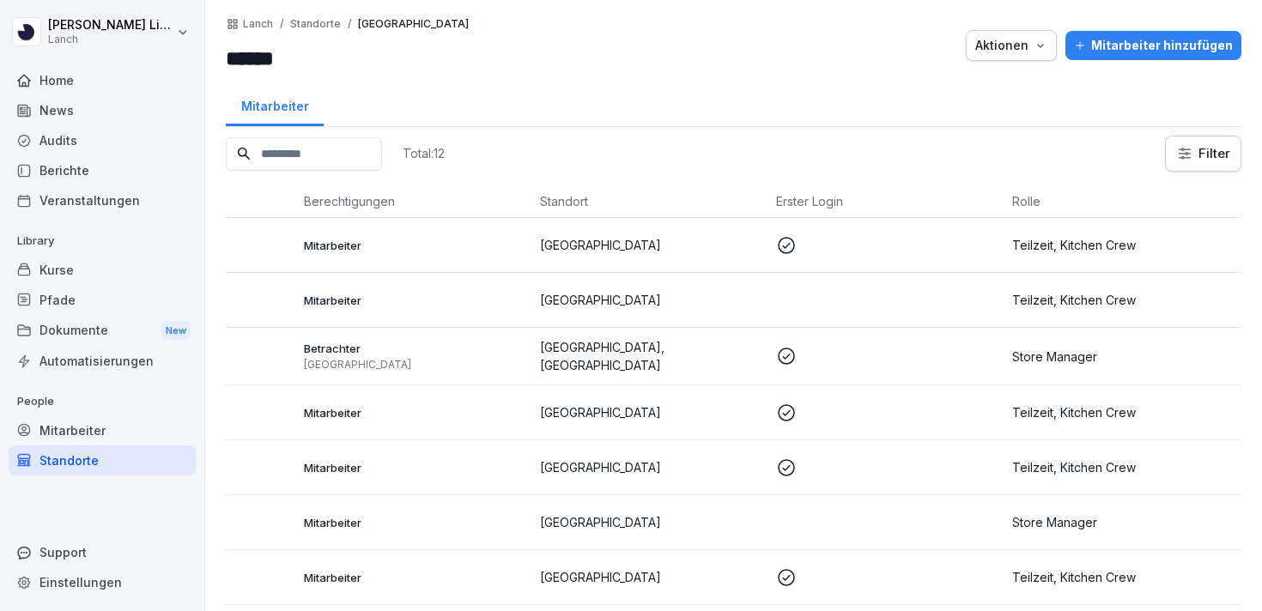
click at [90, 439] on div "Mitarbeiter" at bounding box center [102, 430] width 187 height 30
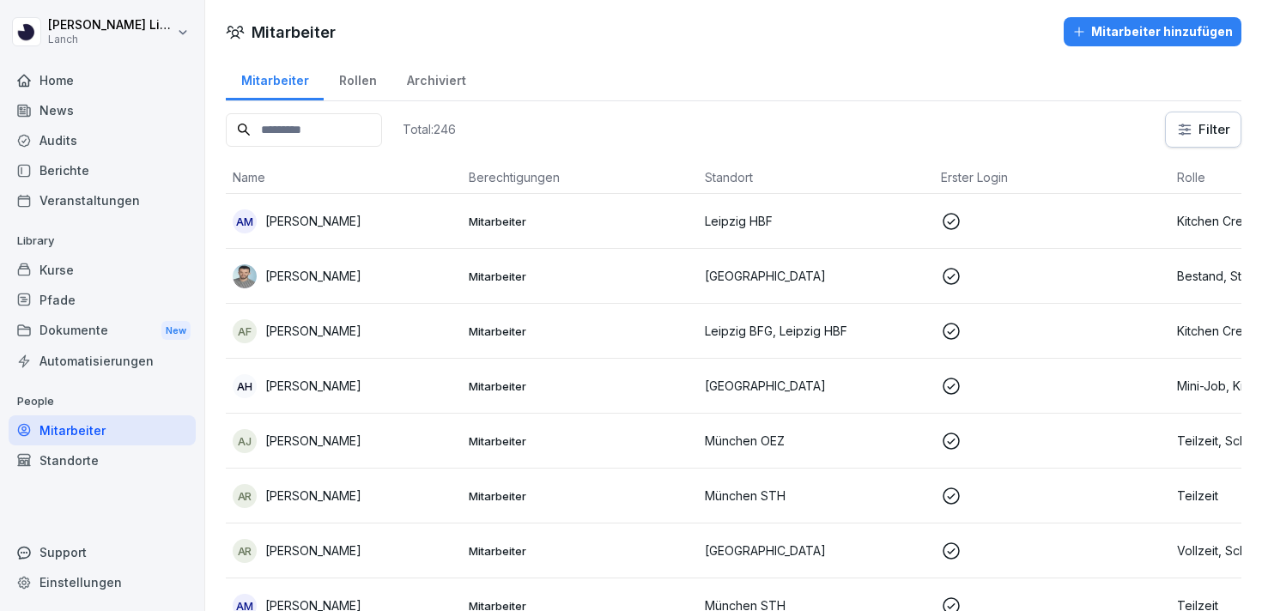
click at [300, 139] on input at bounding box center [304, 129] width 156 height 33
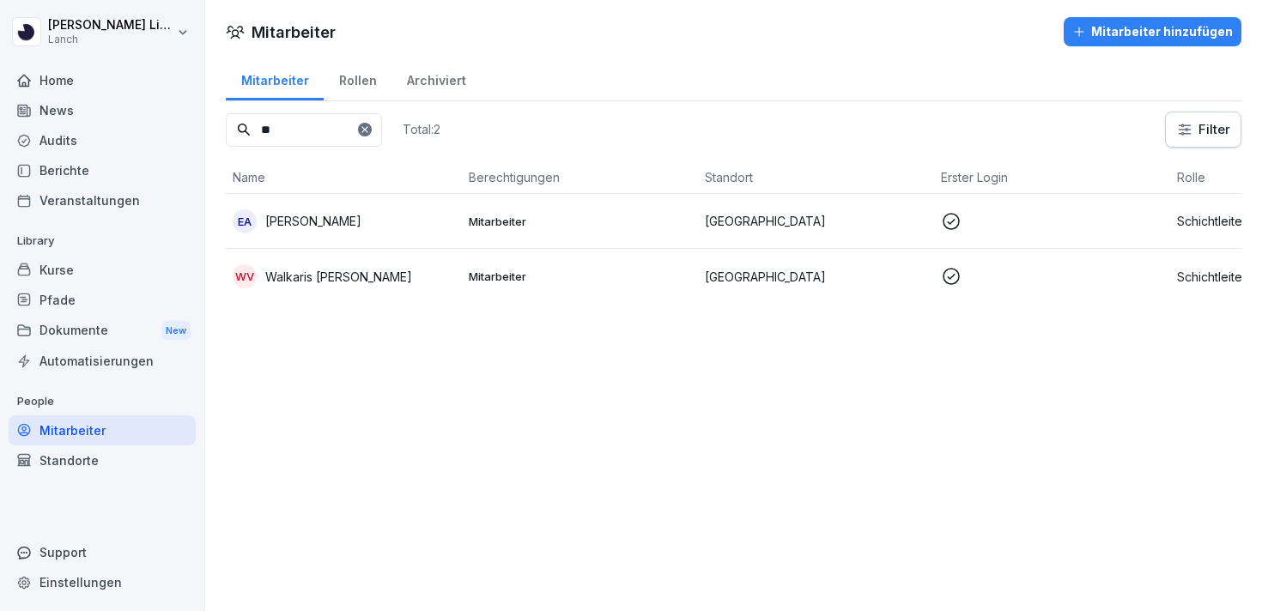
type input "***"
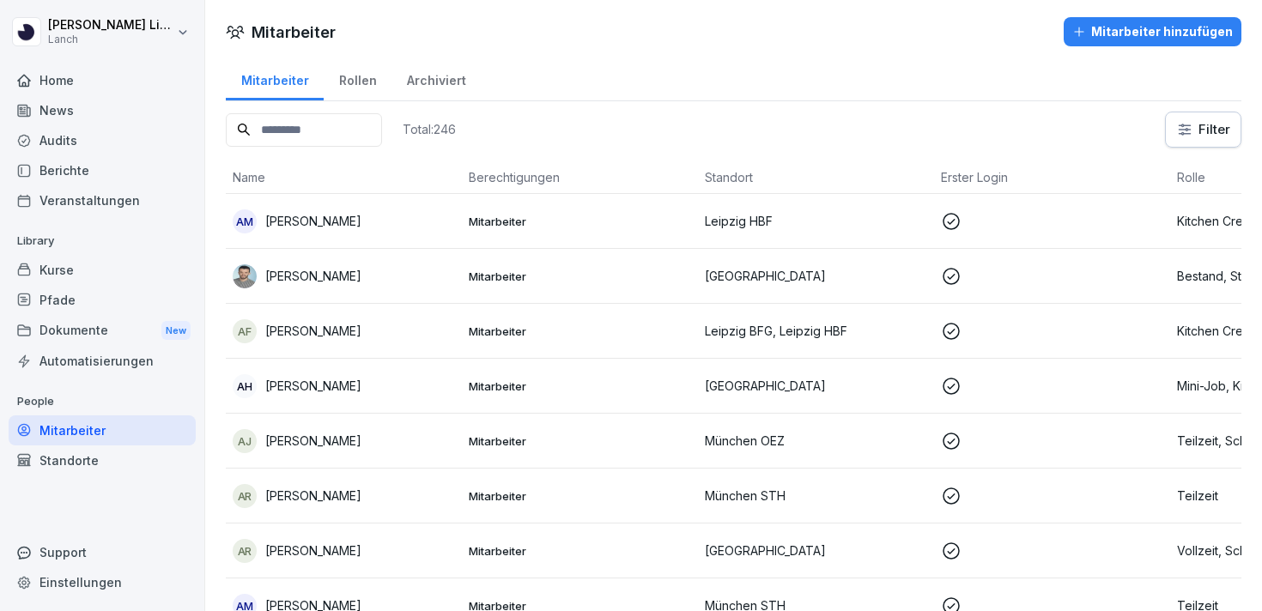
click at [300, 135] on input at bounding box center [304, 129] width 156 height 33
click at [101, 452] on div "Standorte" at bounding box center [102, 460] width 187 height 30
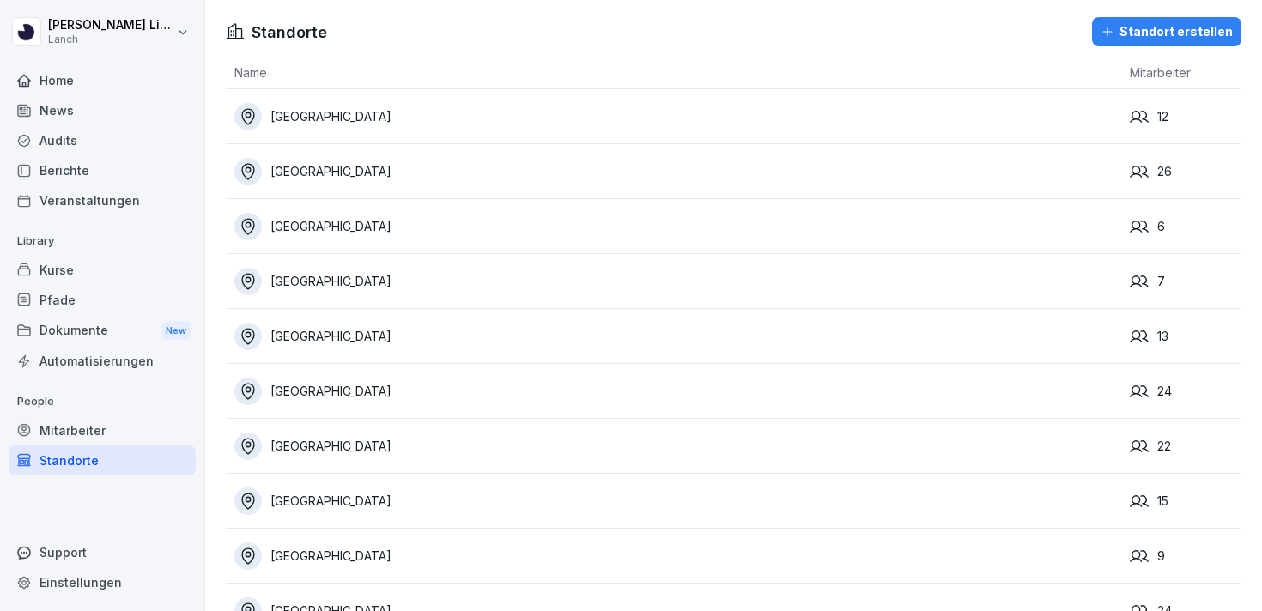
click at [316, 115] on div "Aachen" at bounding box center [677, 116] width 887 height 27
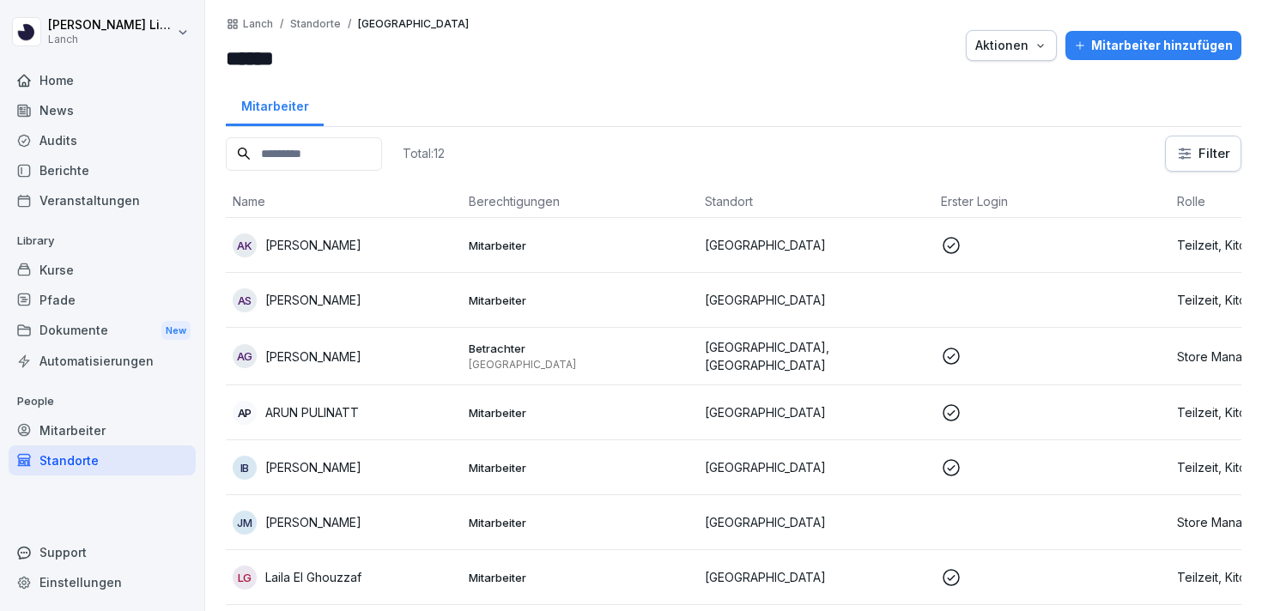
click at [1151, 43] on div "Mitarbeiter hinzufügen" at bounding box center [1153, 45] width 159 height 19
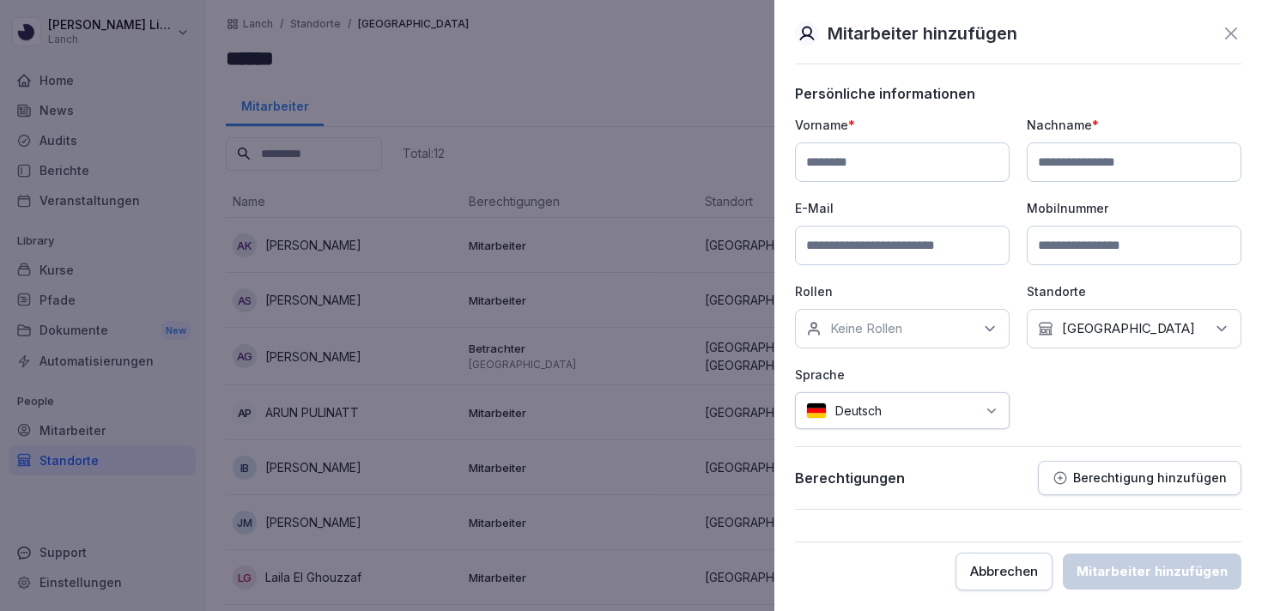
type input "**********"
click at [1087, 238] on input at bounding box center [1134, 245] width 215 height 39
paste input "**********"
type input "**********"
click at [953, 242] on input at bounding box center [902, 245] width 215 height 39
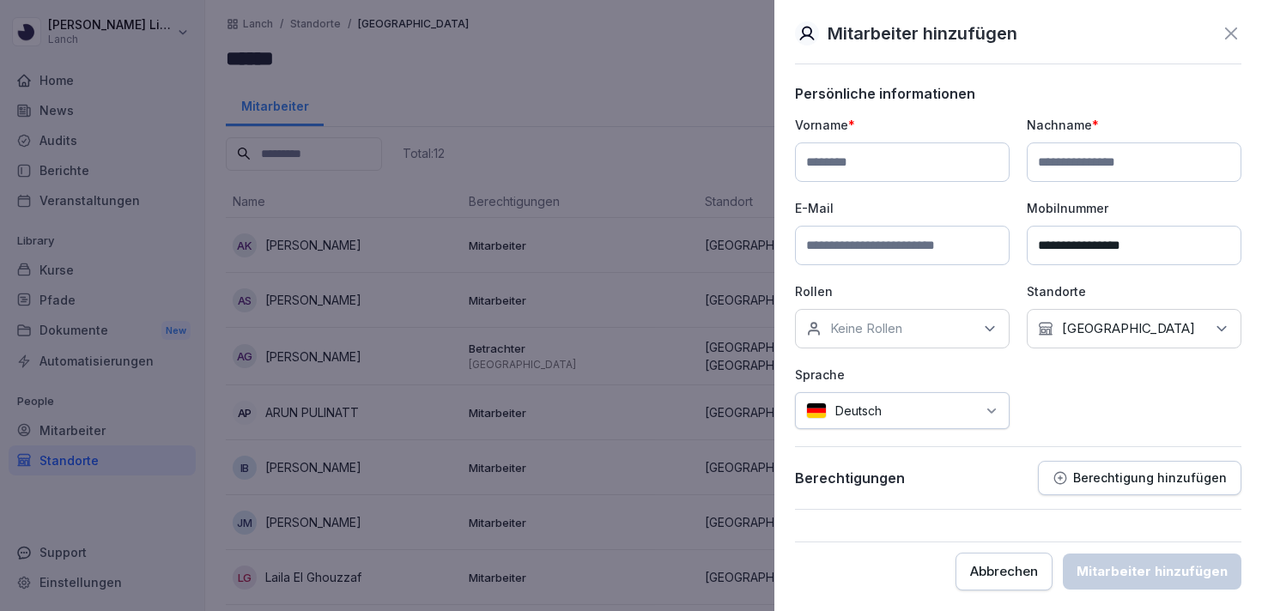
paste input "**********"
type input "**********"
click at [876, 330] on p "Keine Rollen" at bounding box center [866, 328] width 72 height 17
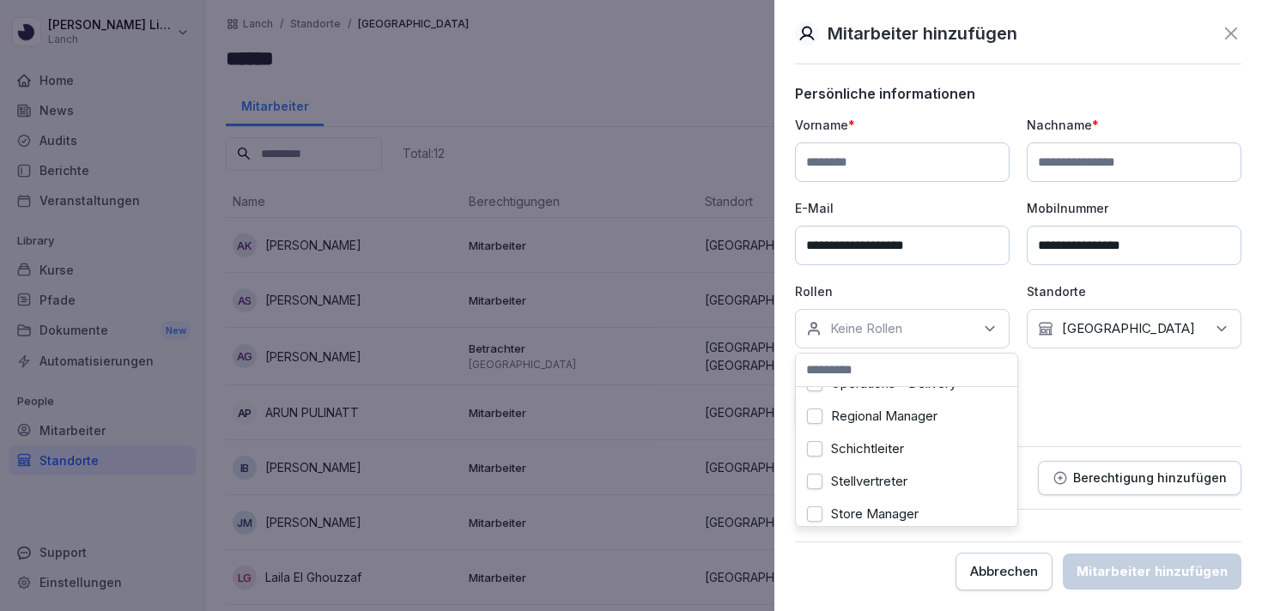
scroll to position [192, 0]
click at [910, 434] on div "Schichtleiter" at bounding box center [906, 443] width 213 height 33
click at [938, 466] on div "Vollzeit" at bounding box center [906, 473] width 213 height 33
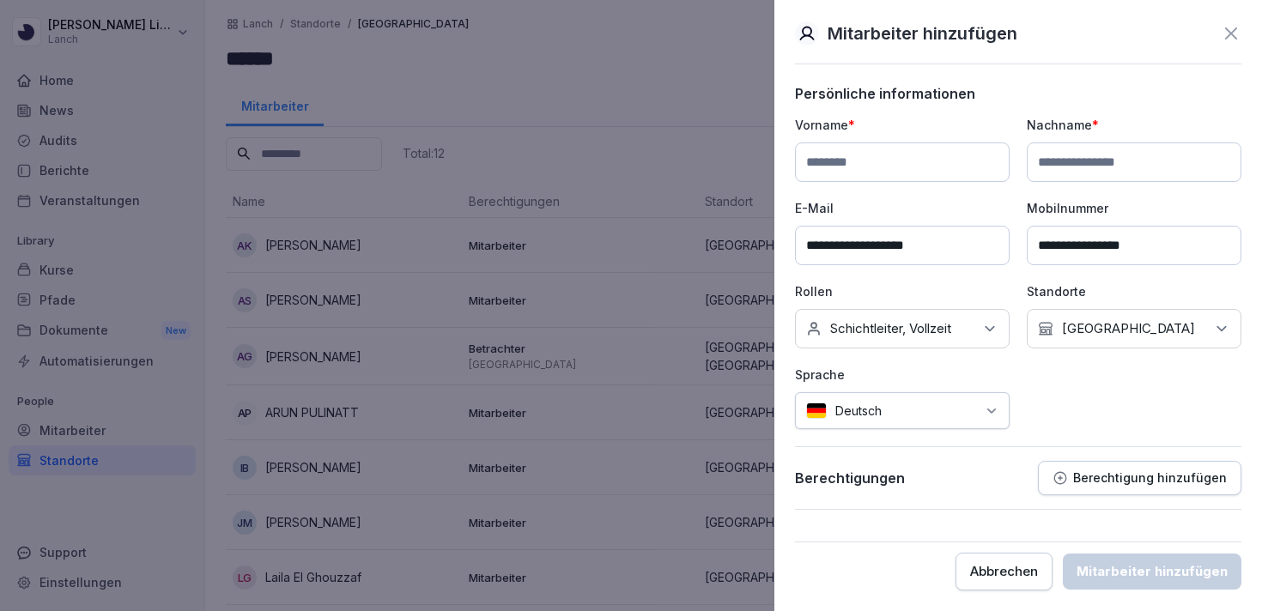
click at [1077, 403] on div "**********" at bounding box center [1018, 272] width 446 height 313
click at [917, 161] on input at bounding box center [902, 161] width 215 height 39
type input "******"
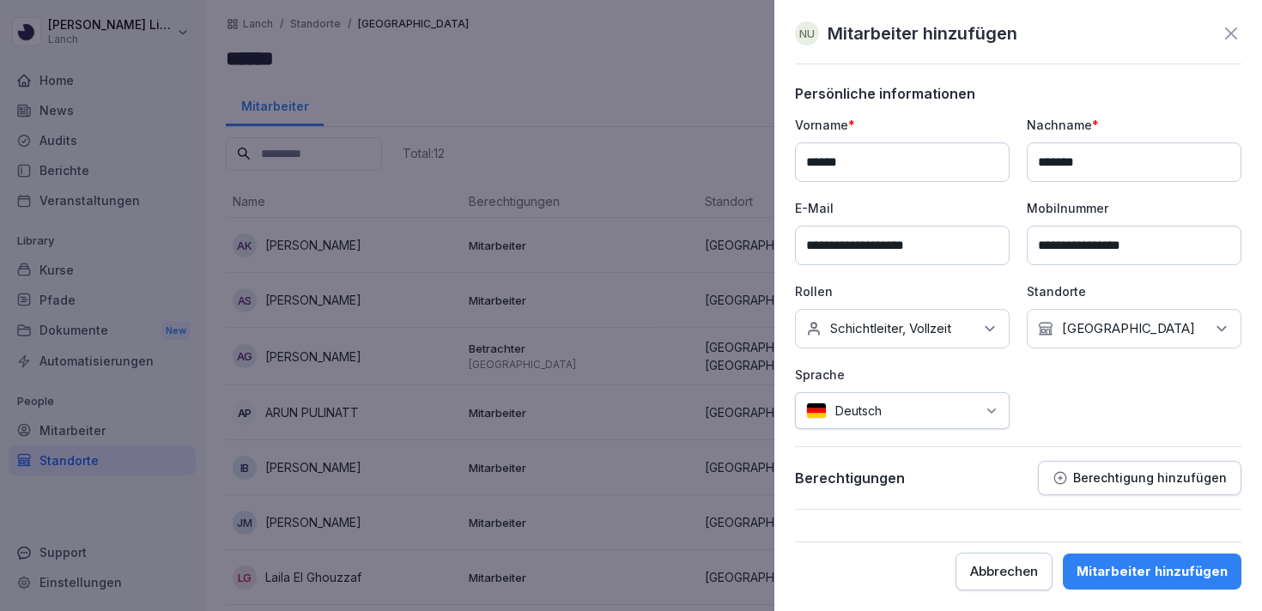
type input "*******"
click at [1078, 480] on div "Berechtigung hinzufügen" at bounding box center [1139, 477] width 174 height 15
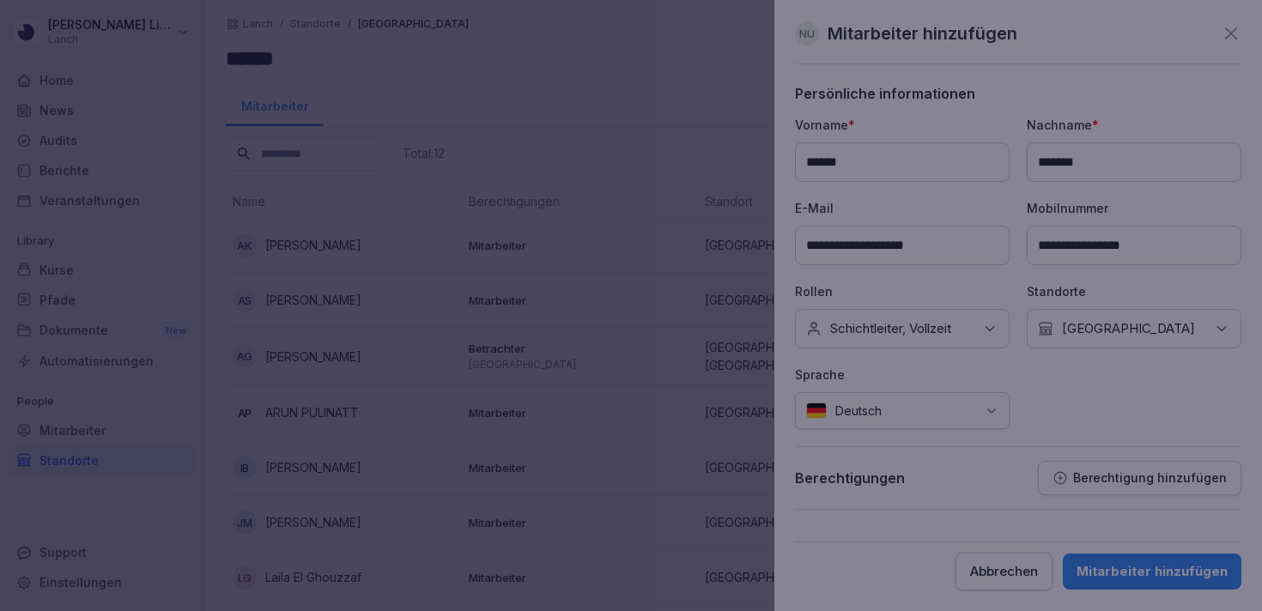
click at [1019, 263] on div at bounding box center [631, 305] width 1262 height 611
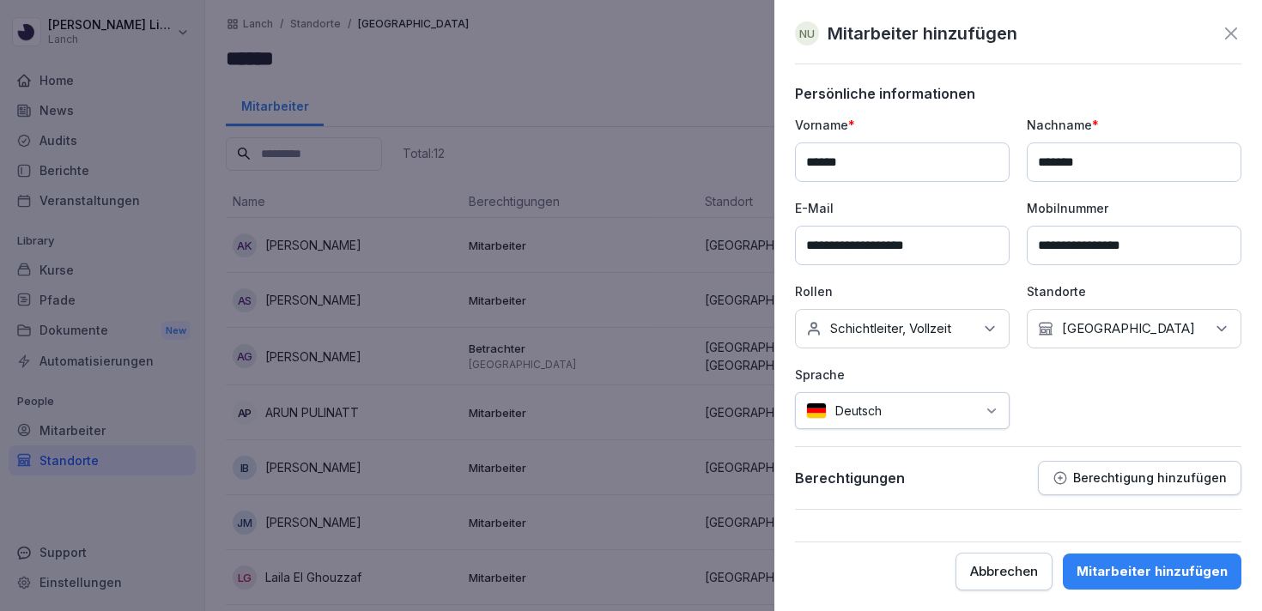
click at [1148, 573] on div "Mitarbeiter hinzufügen" at bounding box center [1151, 571] width 151 height 19
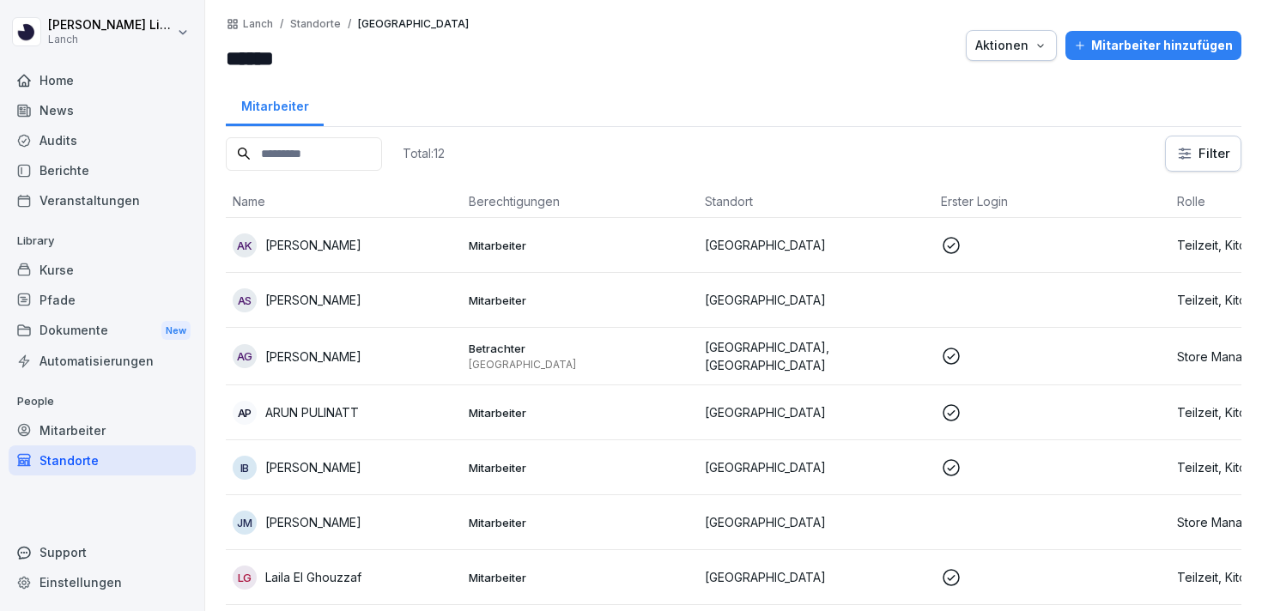
scroll to position [324, 0]
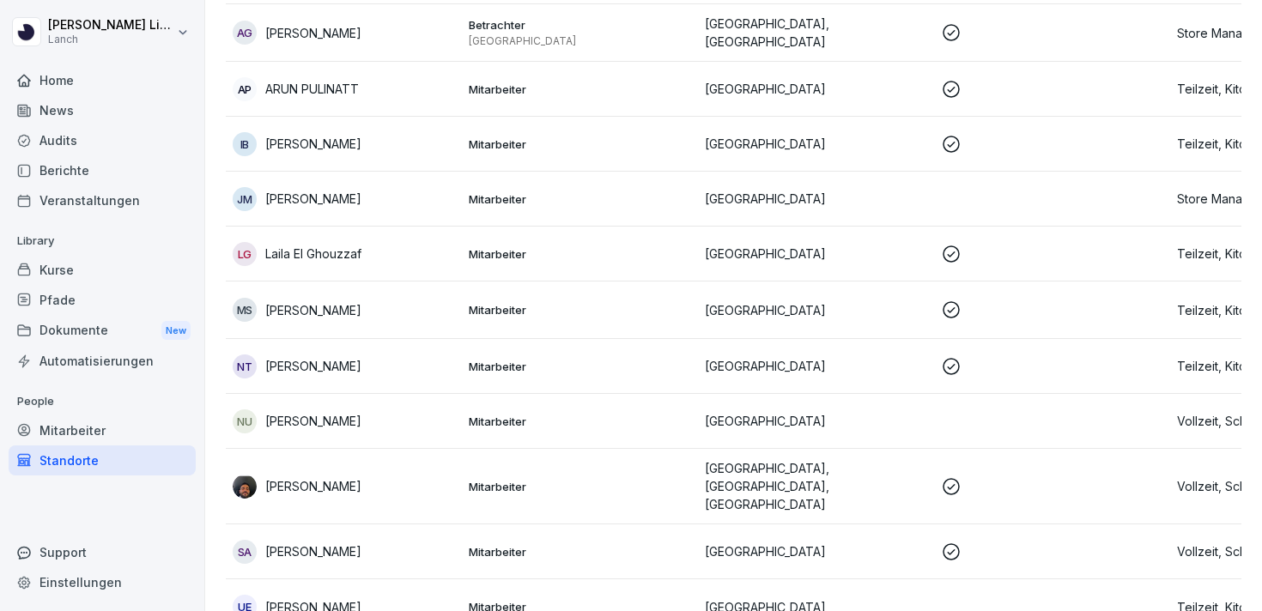
click at [620, 422] on p "Mitarbeiter" at bounding box center [580, 421] width 222 height 15
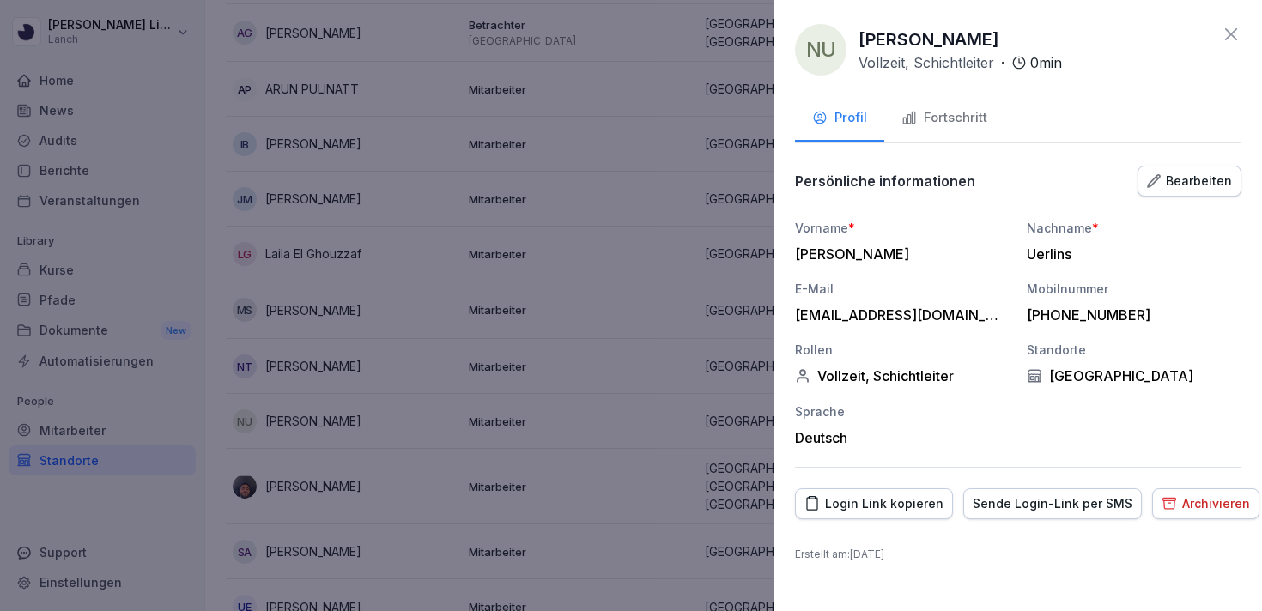
click at [996, 500] on div "Sende Login-Link per SMS" at bounding box center [1053, 503] width 160 height 19
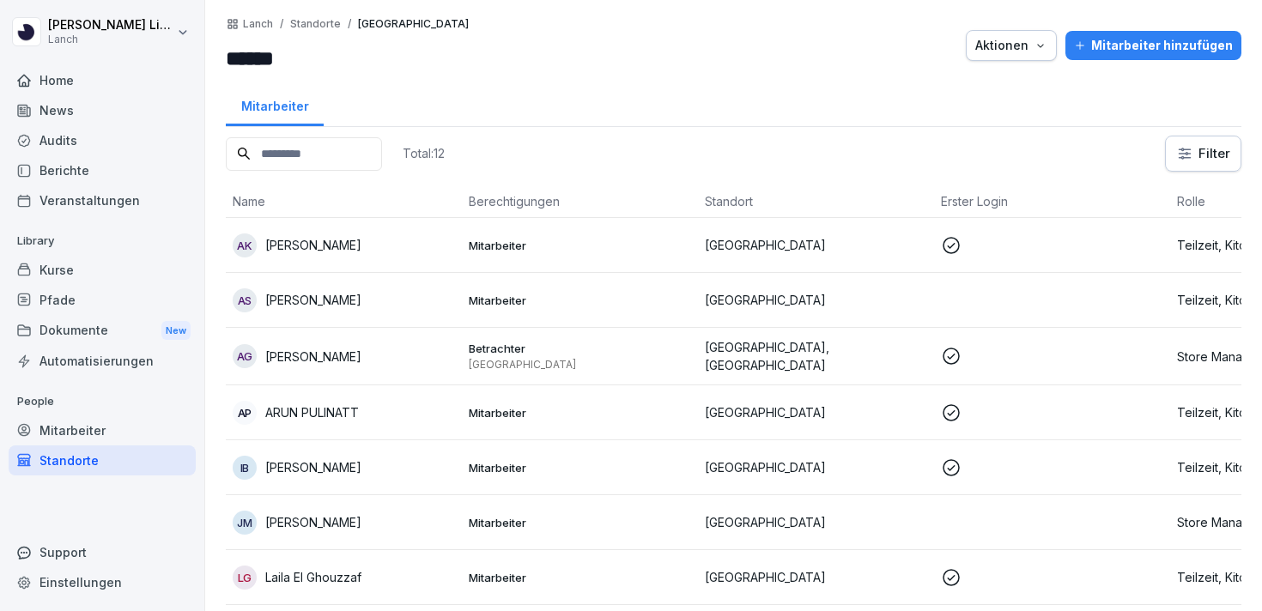
scroll to position [269, 0]
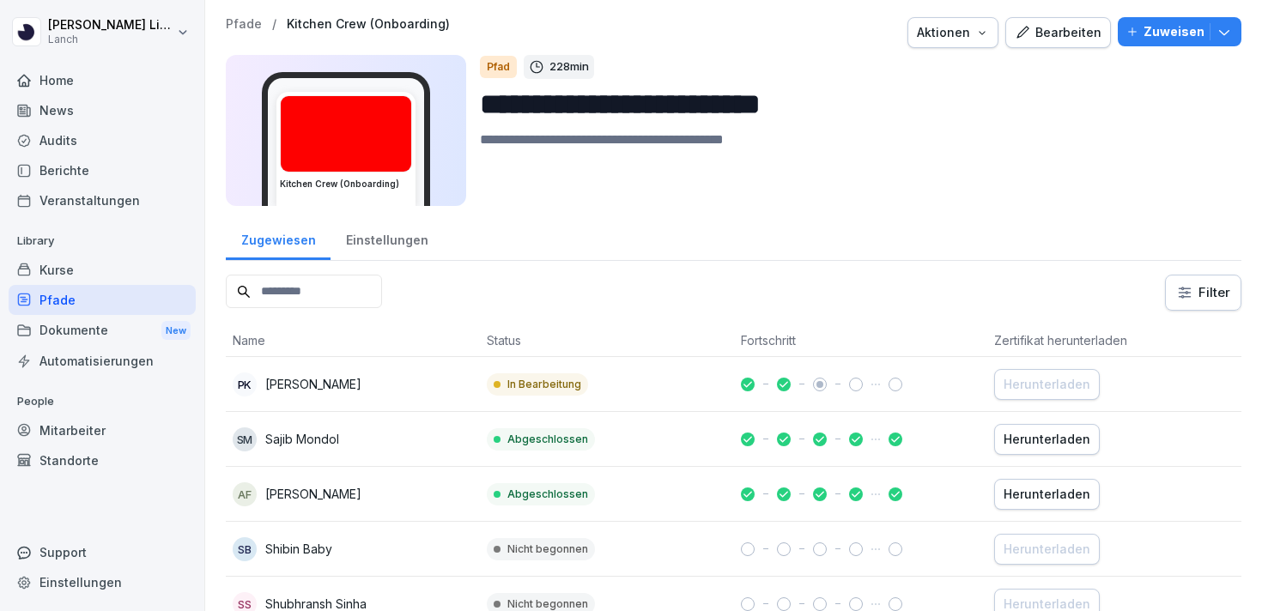
click at [100, 433] on div "Mitarbeiter" at bounding box center [102, 430] width 187 height 30
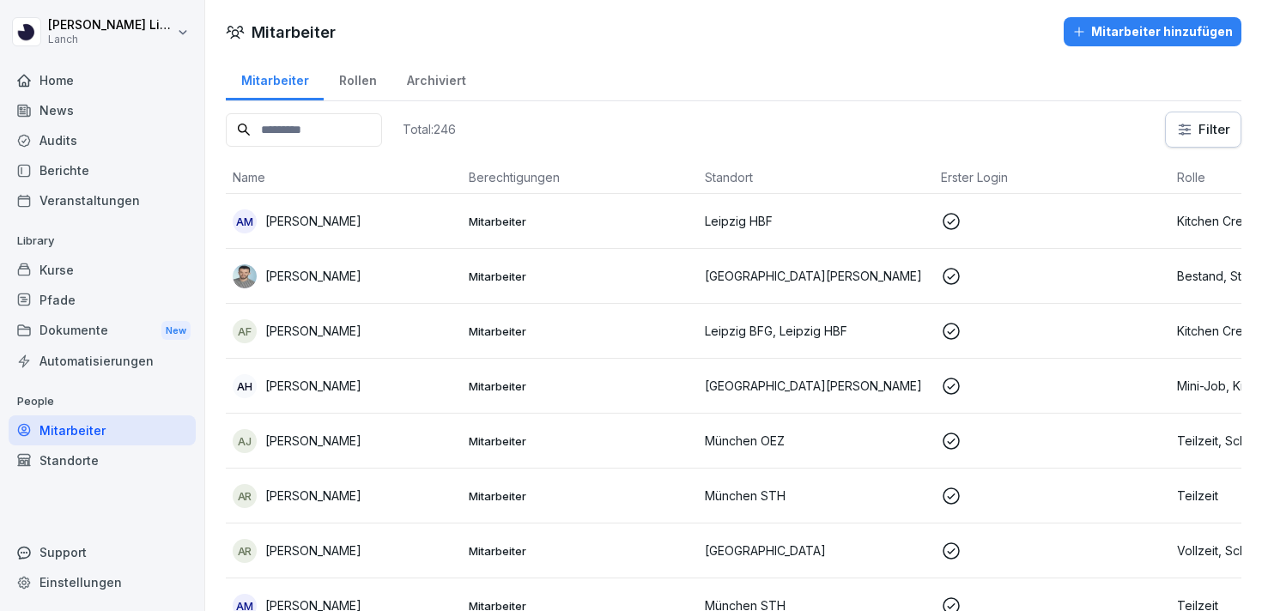
click at [270, 124] on input at bounding box center [304, 129] width 156 height 33
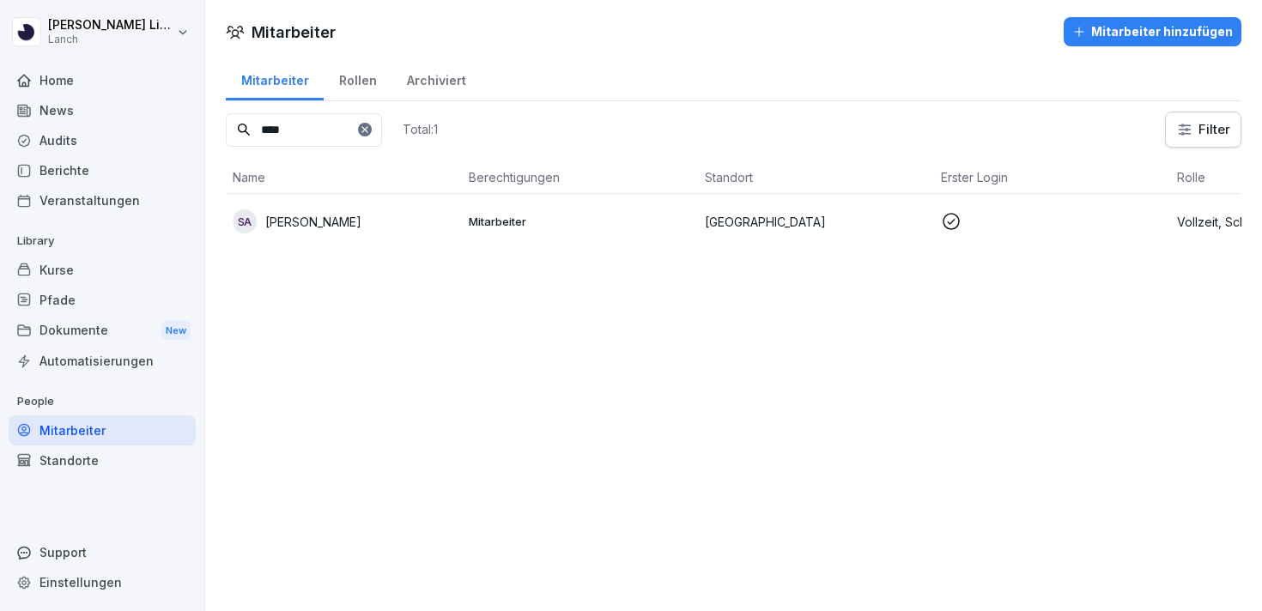
type input "****"
click at [301, 227] on p "[PERSON_NAME]" at bounding box center [313, 222] width 96 height 18
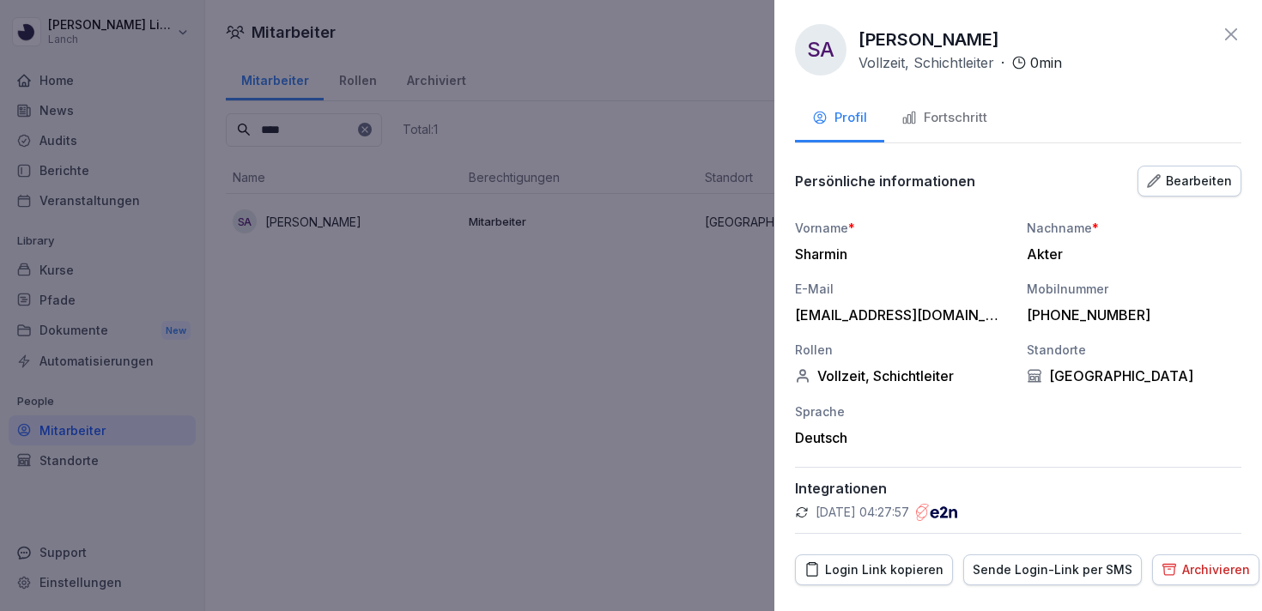
click at [1227, 39] on icon at bounding box center [1231, 34] width 21 height 21
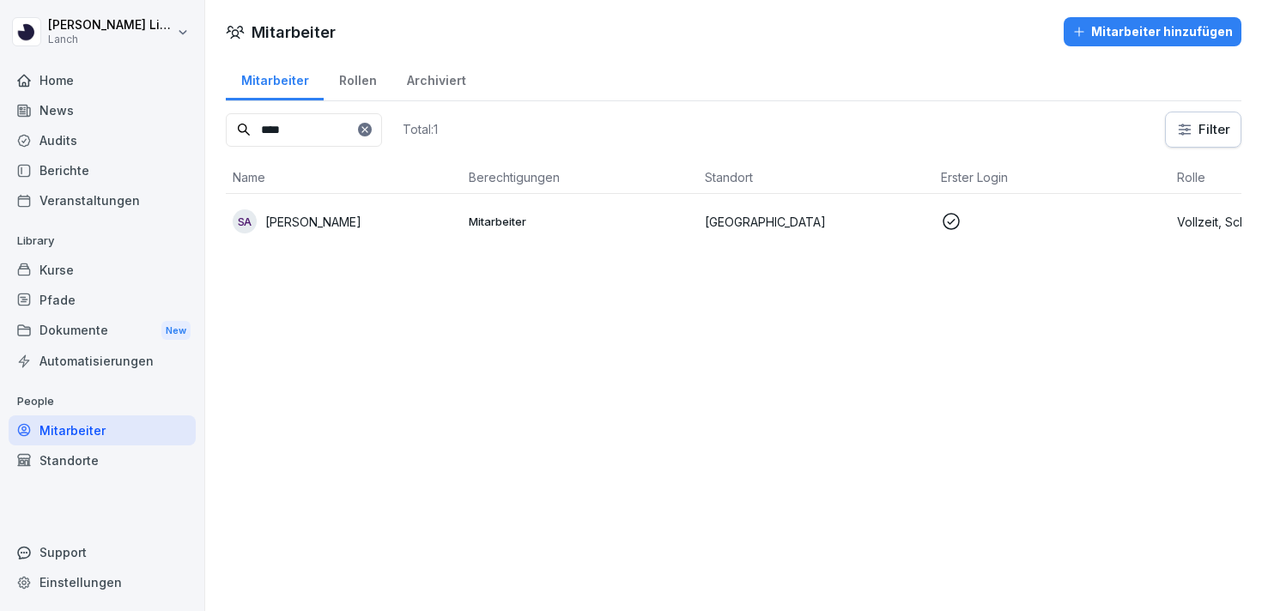
click at [104, 301] on div "Pfade" at bounding box center [102, 300] width 187 height 30
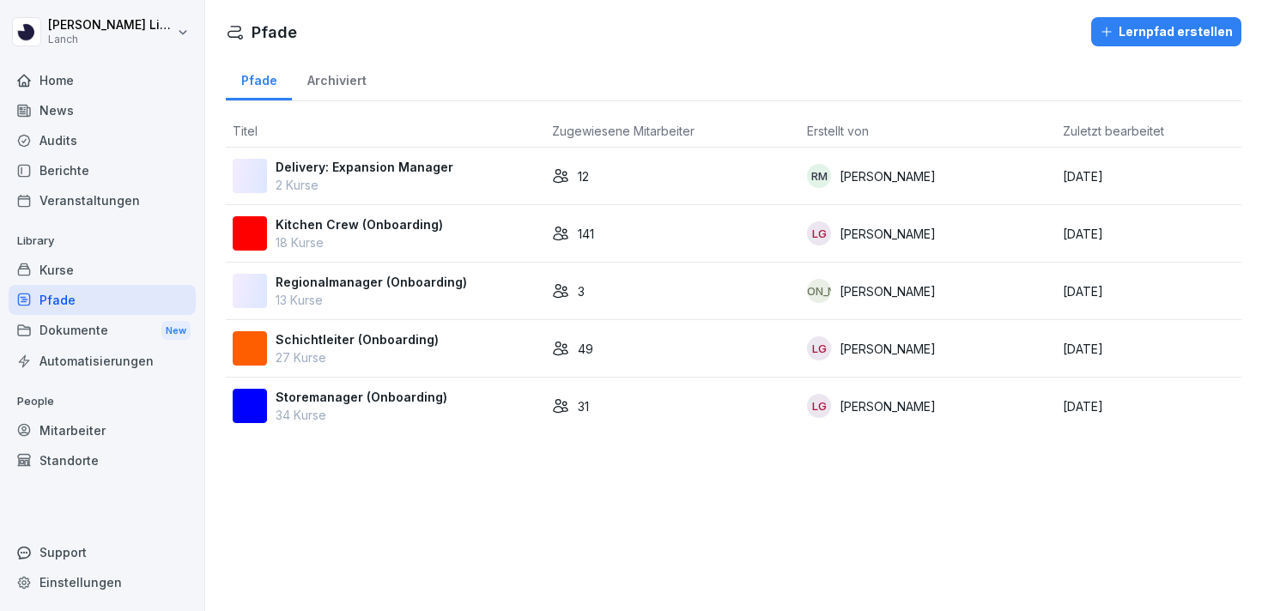
click at [384, 355] on p "27 Kurse" at bounding box center [357, 357] width 163 height 18
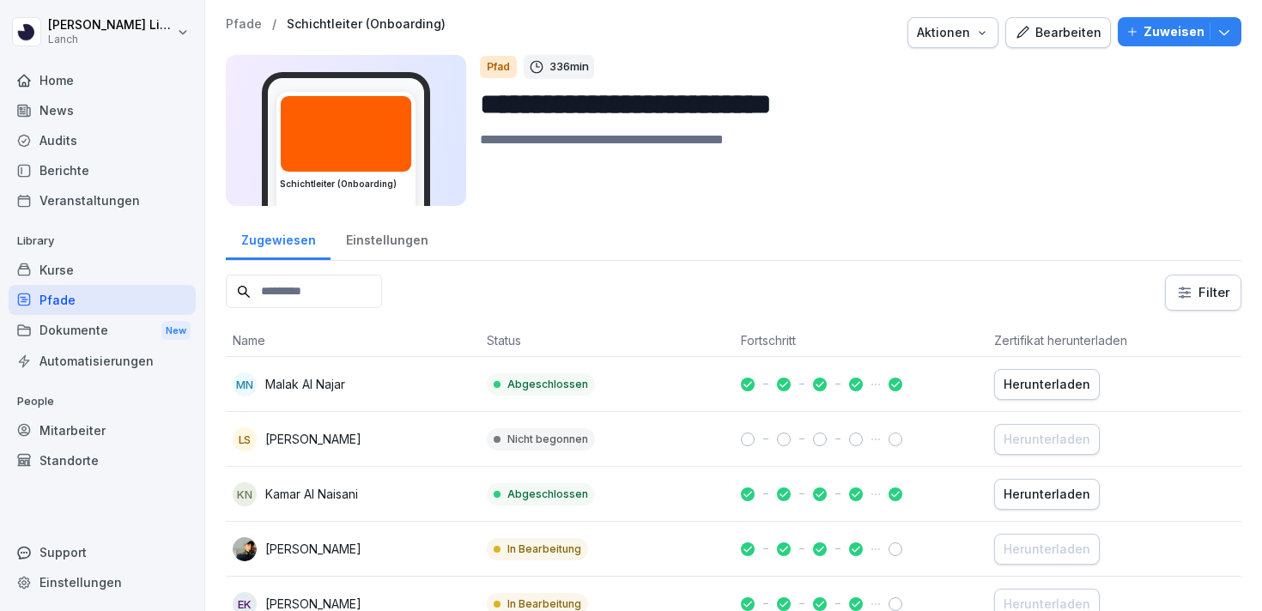
click at [1227, 35] on icon "button" at bounding box center [1223, 31] width 17 height 17
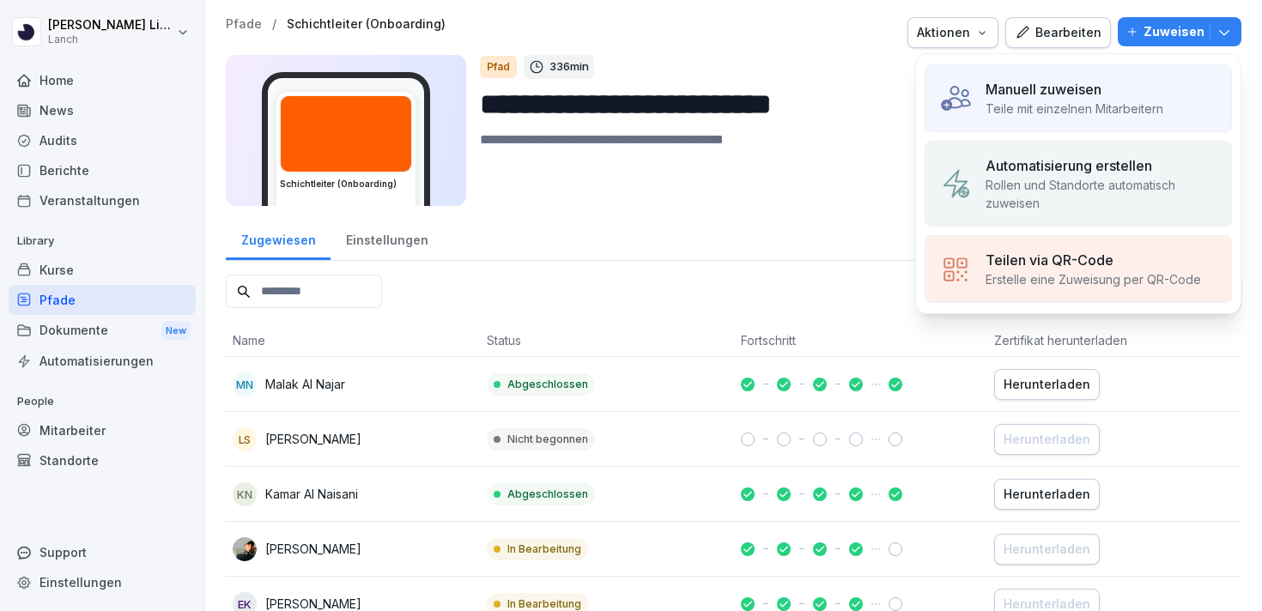
click at [1124, 110] on p "Teile mit einzelnen Mitarbeitern" at bounding box center [1074, 109] width 178 height 18
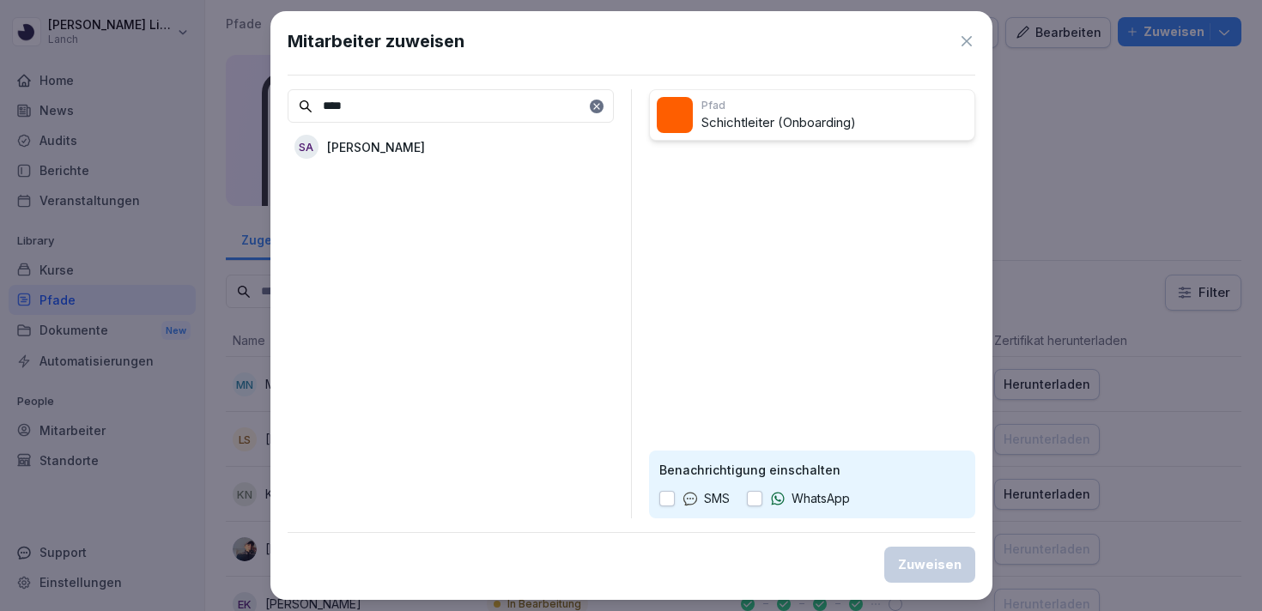
type input "****"
click at [337, 148] on p "[PERSON_NAME]" at bounding box center [376, 147] width 98 height 18
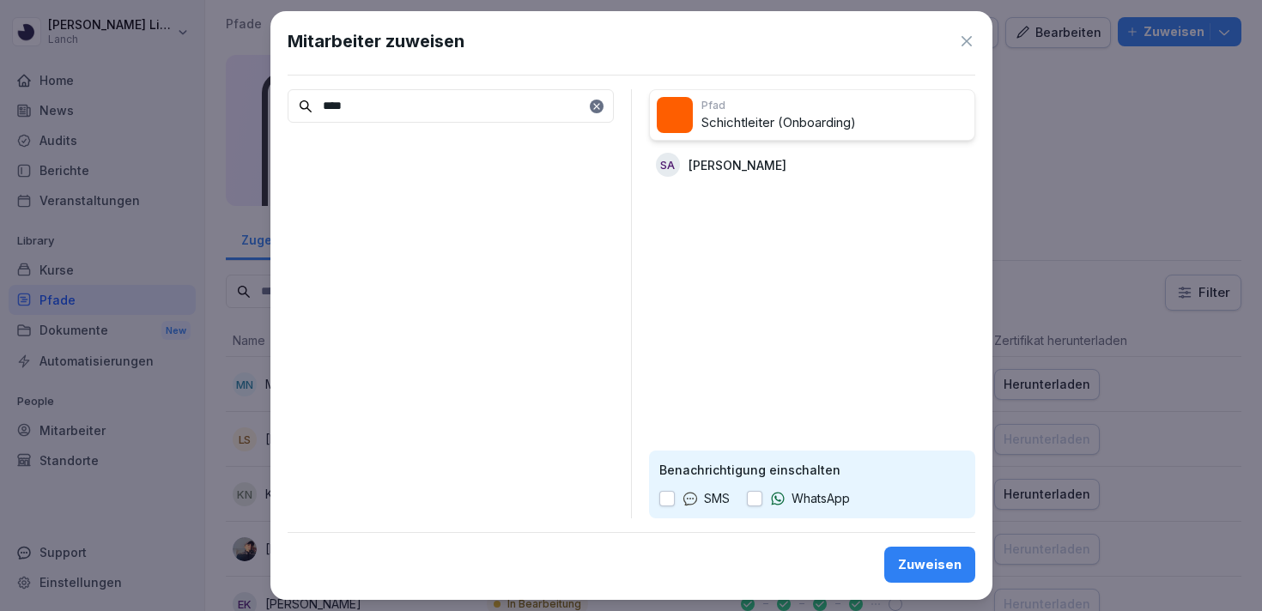
click at [708, 494] on p "SMS" at bounding box center [717, 498] width 26 height 19
click at [673, 500] on button "button" at bounding box center [666, 498] width 15 height 15
click at [922, 573] on div "Zuweisen" at bounding box center [930, 564] width 64 height 19
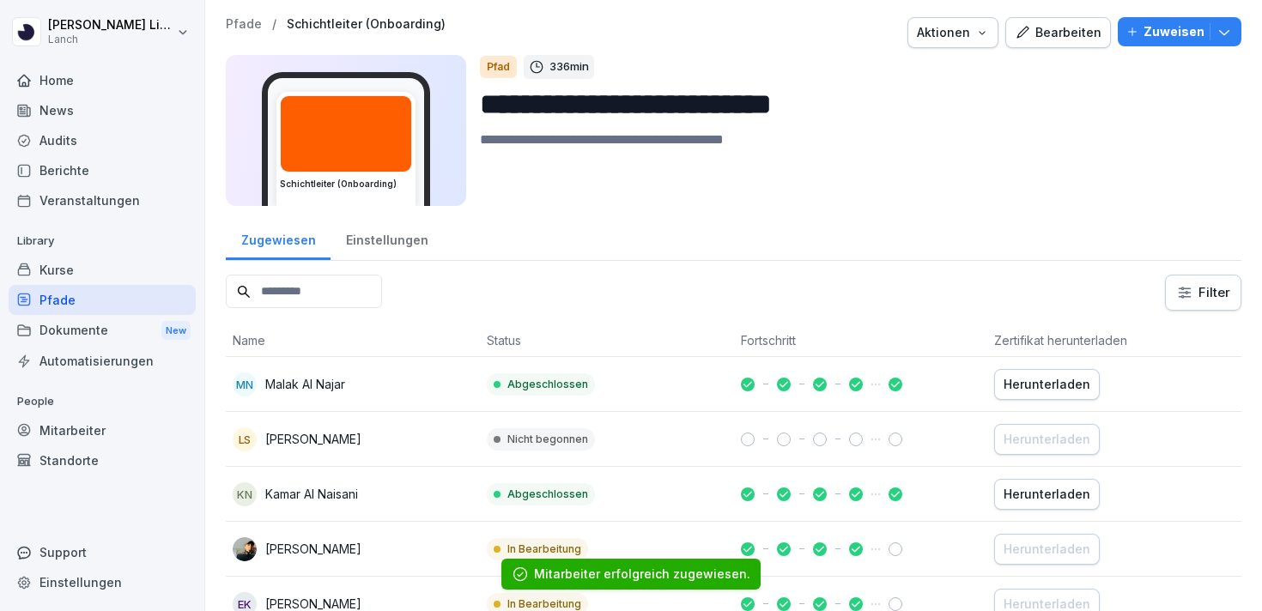
click at [130, 300] on div "Pfade" at bounding box center [102, 300] width 187 height 30
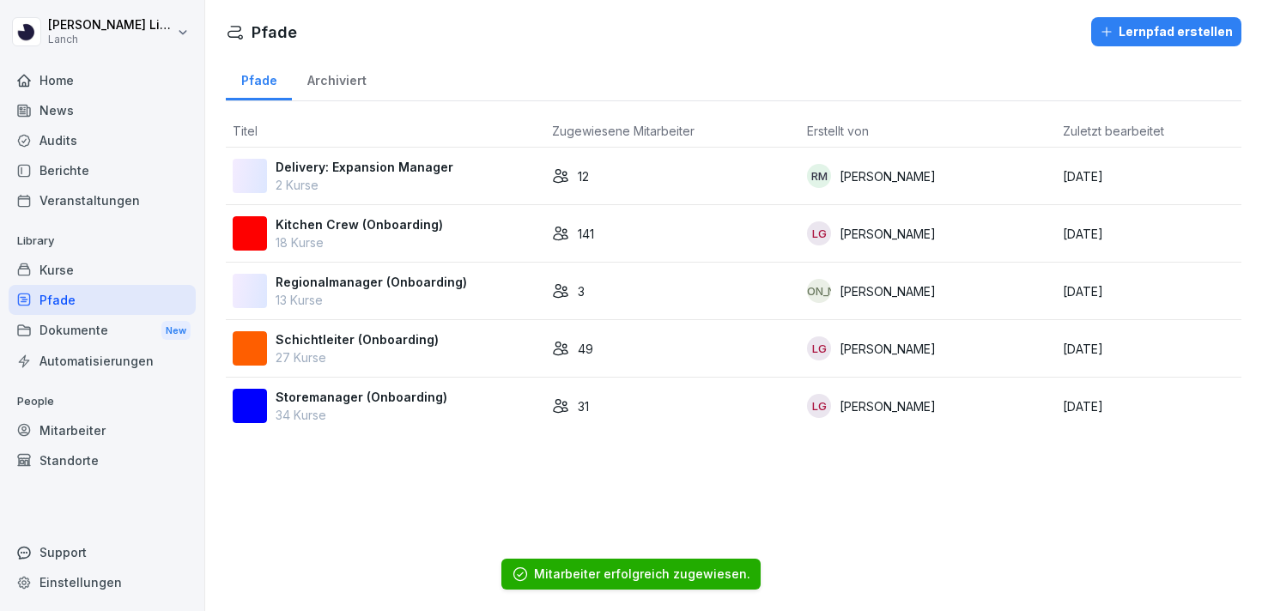
click at [363, 226] on p "Kitchen Crew (Onboarding)" at bounding box center [359, 224] width 167 height 18
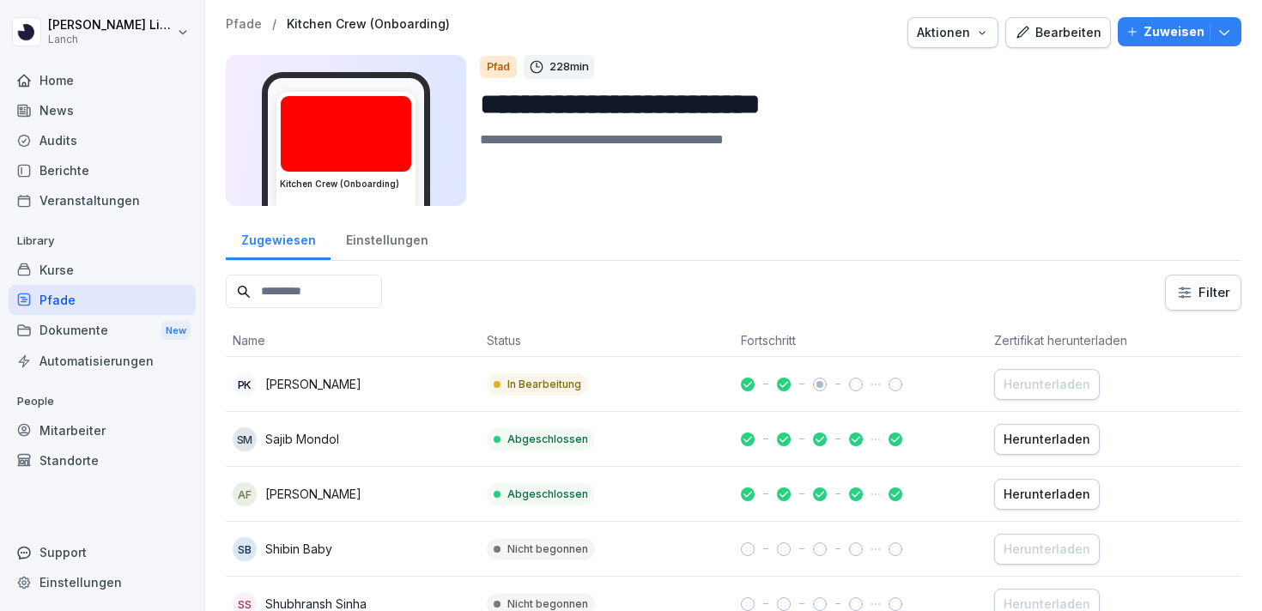
click at [309, 294] on input at bounding box center [304, 291] width 156 height 33
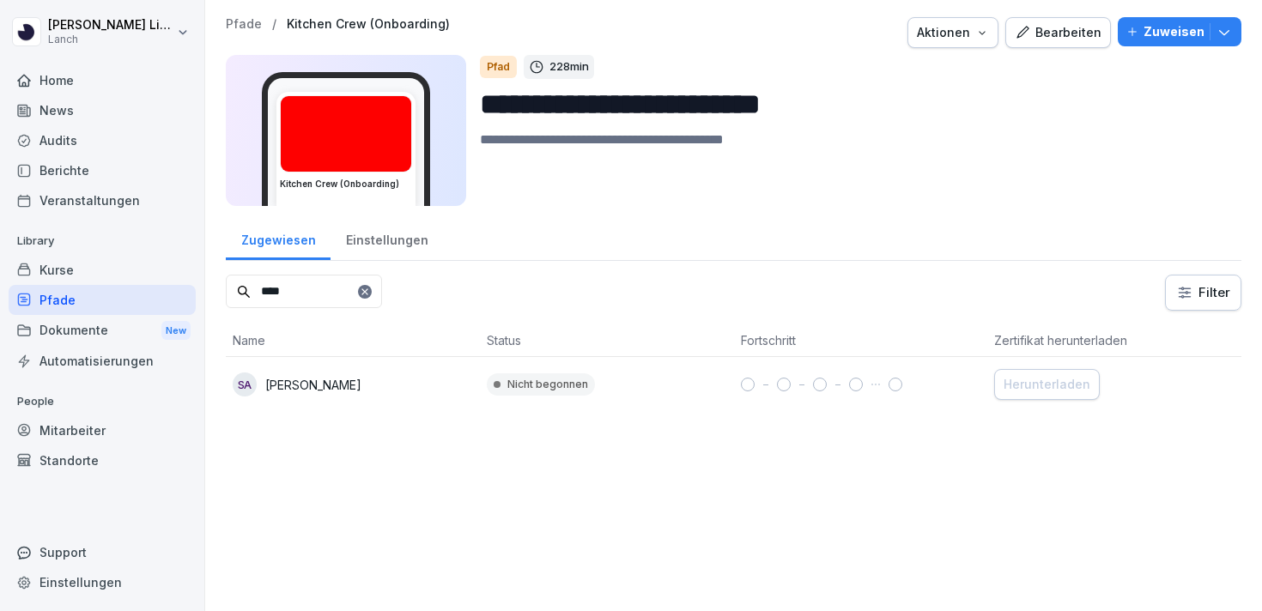
click at [336, 395] on div "SA [PERSON_NAME]" at bounding box center [353, 385] width 240 height 24
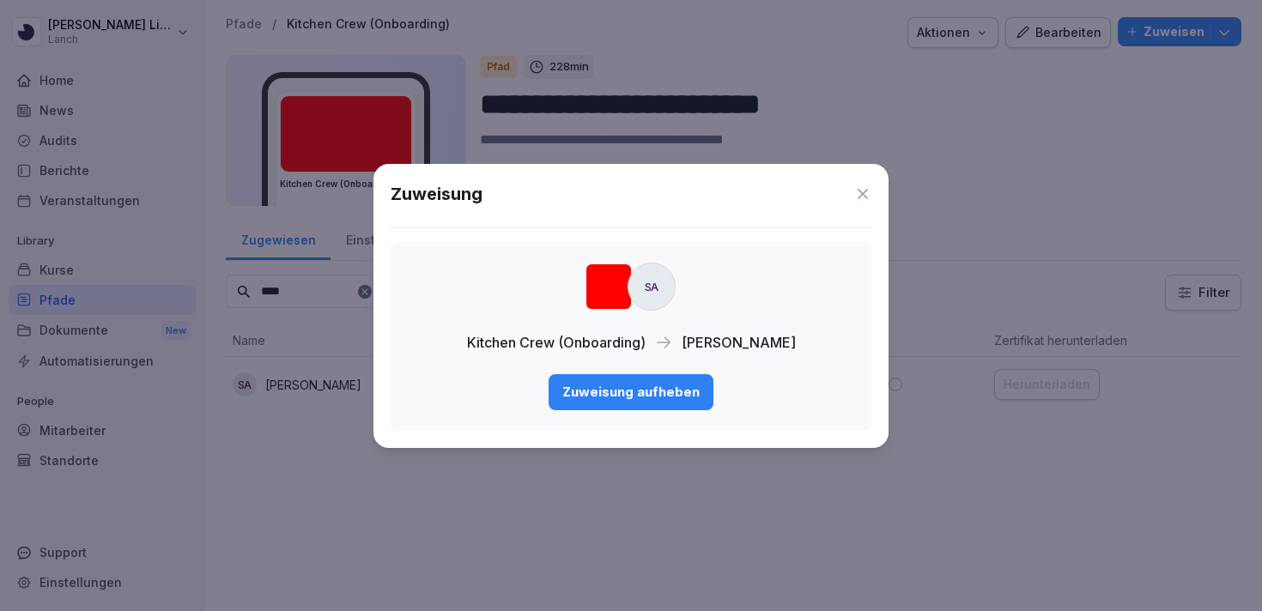
click at [682, 384] on div "Zuweisung aufheben" at bounding box center [630, 392] width 137 height 19
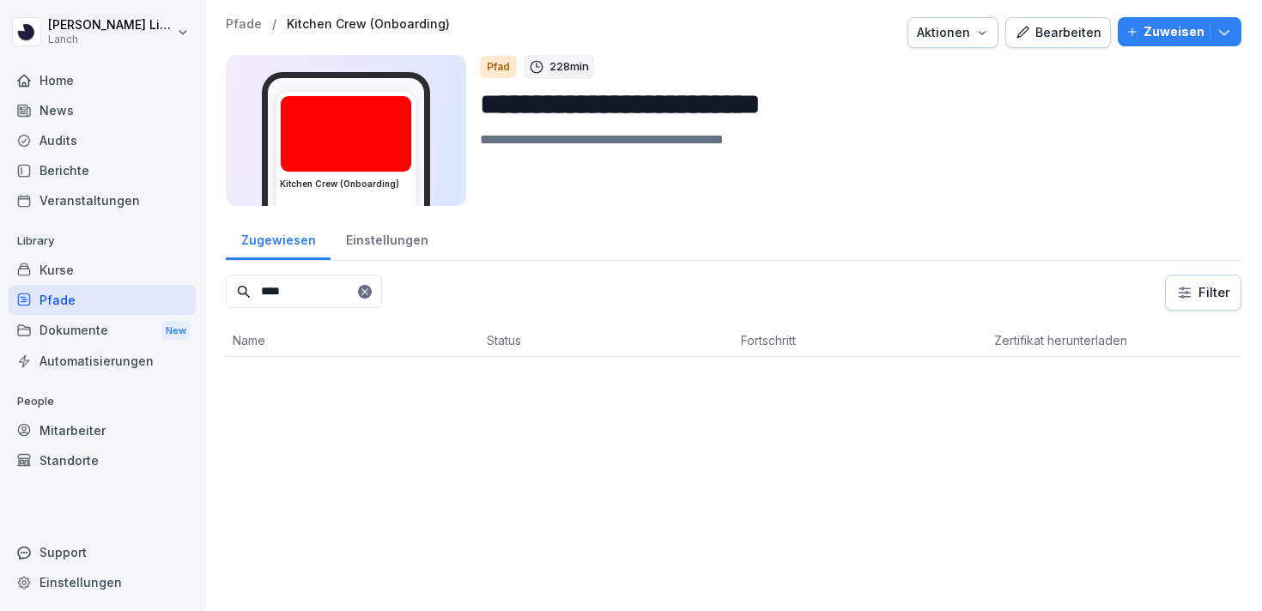
click at [318, 296] on input "****" at bounding box center [304, 291] width 156 height 33
type input "******"
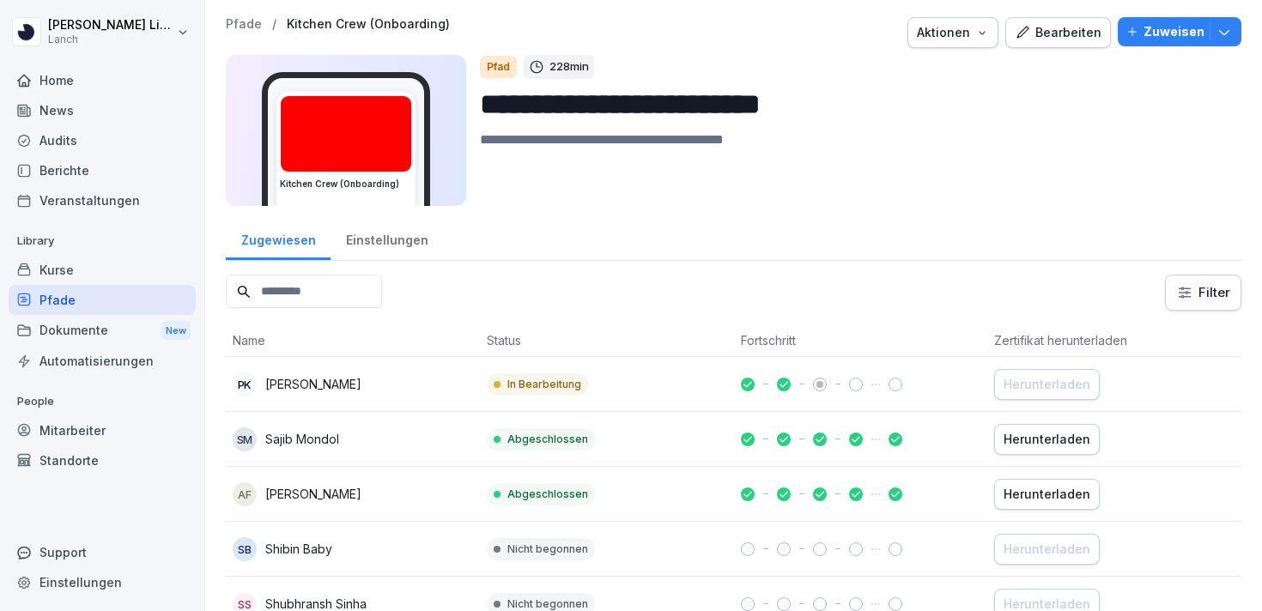
click at [117, 300] on div "Pfade" at bounding box center [102, 300] width 187 height 30
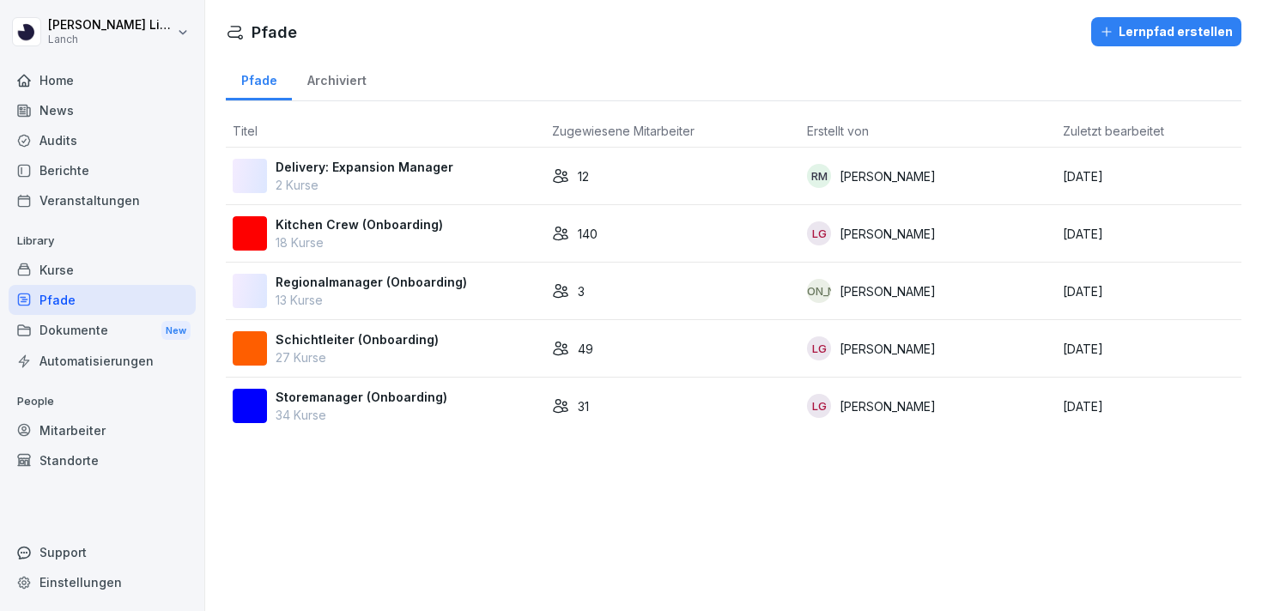
click at [305, 338] on p "Schichtleiter (Onboarding)" at bounding box center [357, 339] width 163 height 18
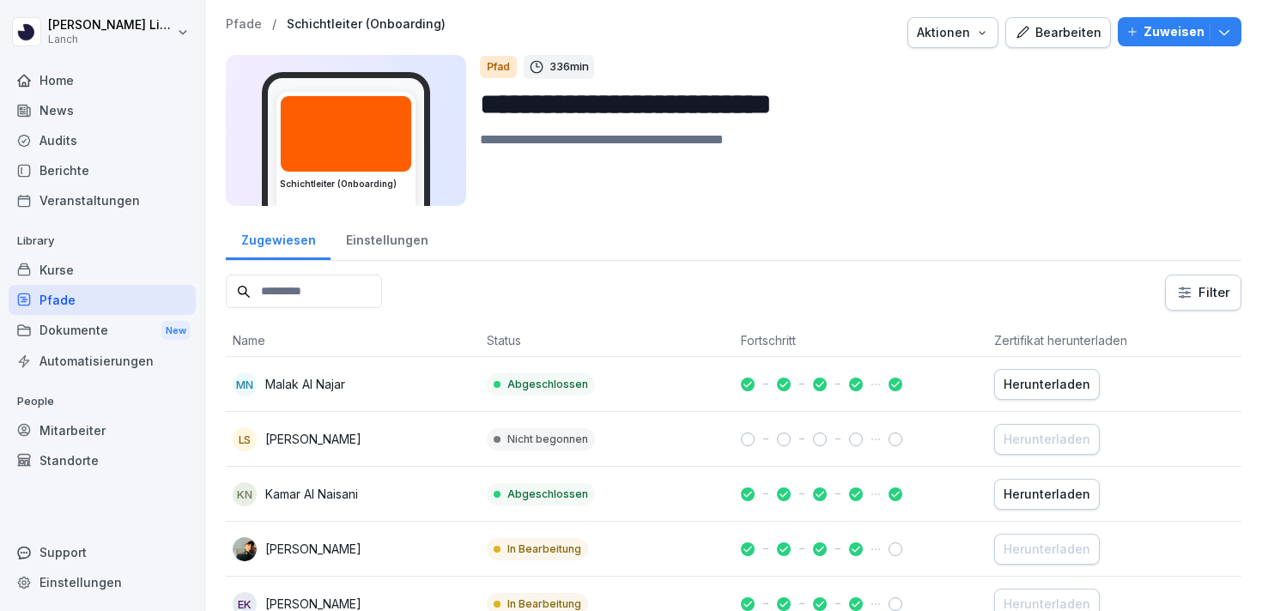
click at [342, 297] on input at bounding box center [304, 291] width 156 height 33
type input "******"
click at [94, 439] on div "Mitarbeiter" at bounding box center [102, 430] width 187 height 30
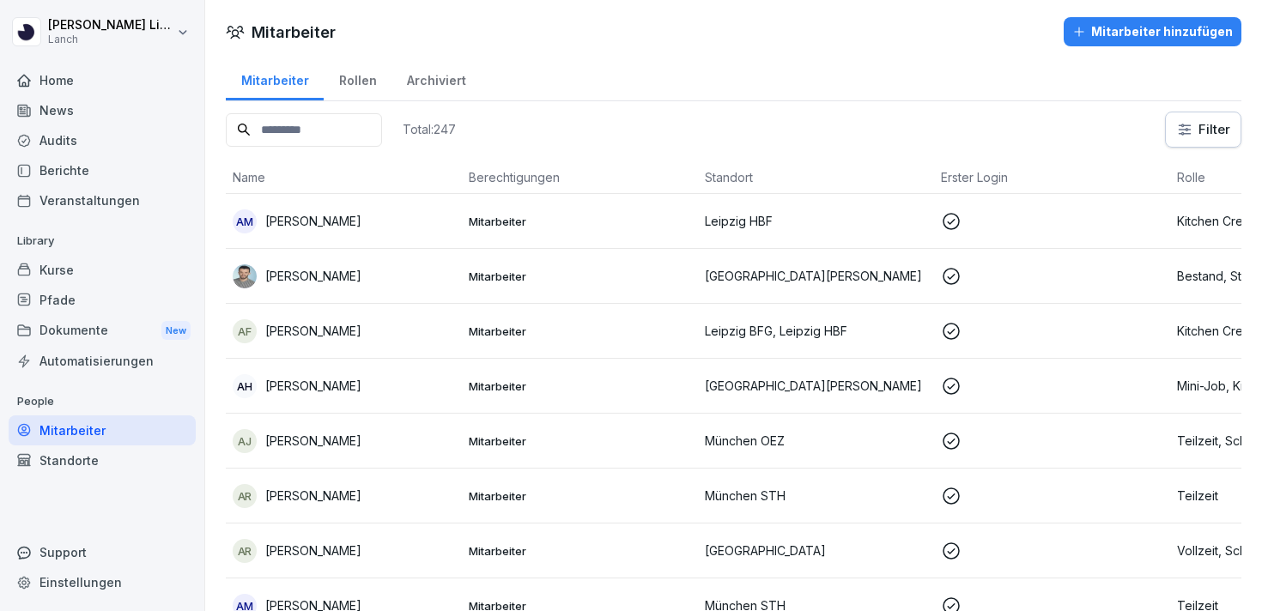
click at [326, 125] on input at bounding box center [304, 129] width 156 height 33
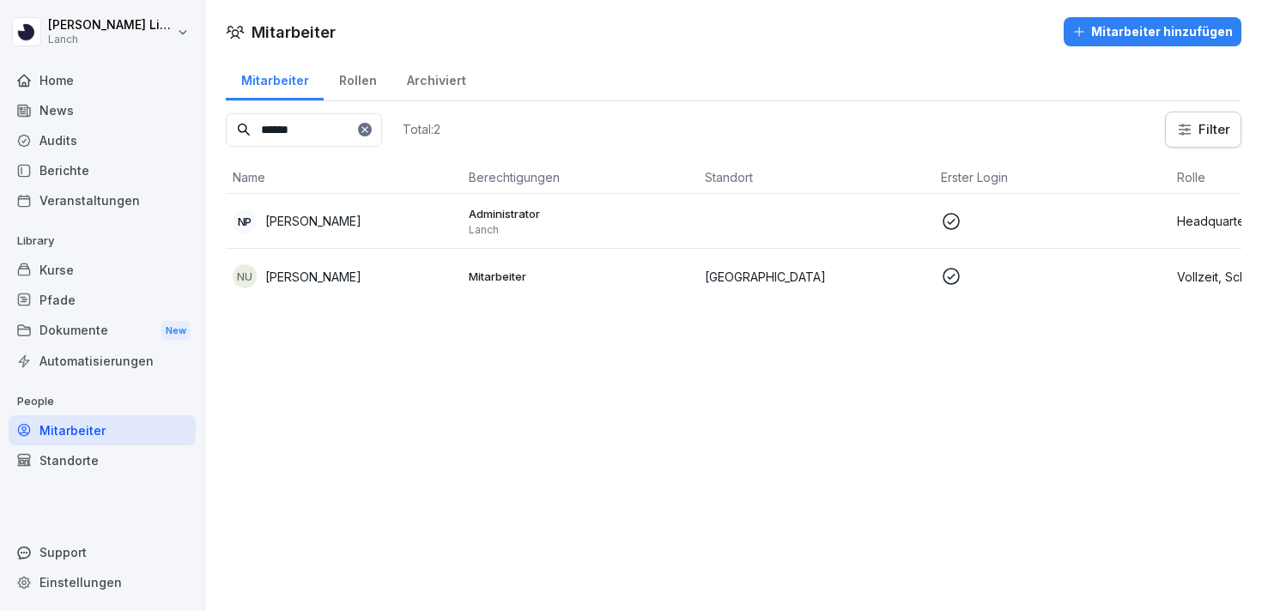
type input "******"
click at [318, 294] on td "NU Niklas Uerlins" at bounding box center [344, 276] width 236 height 55
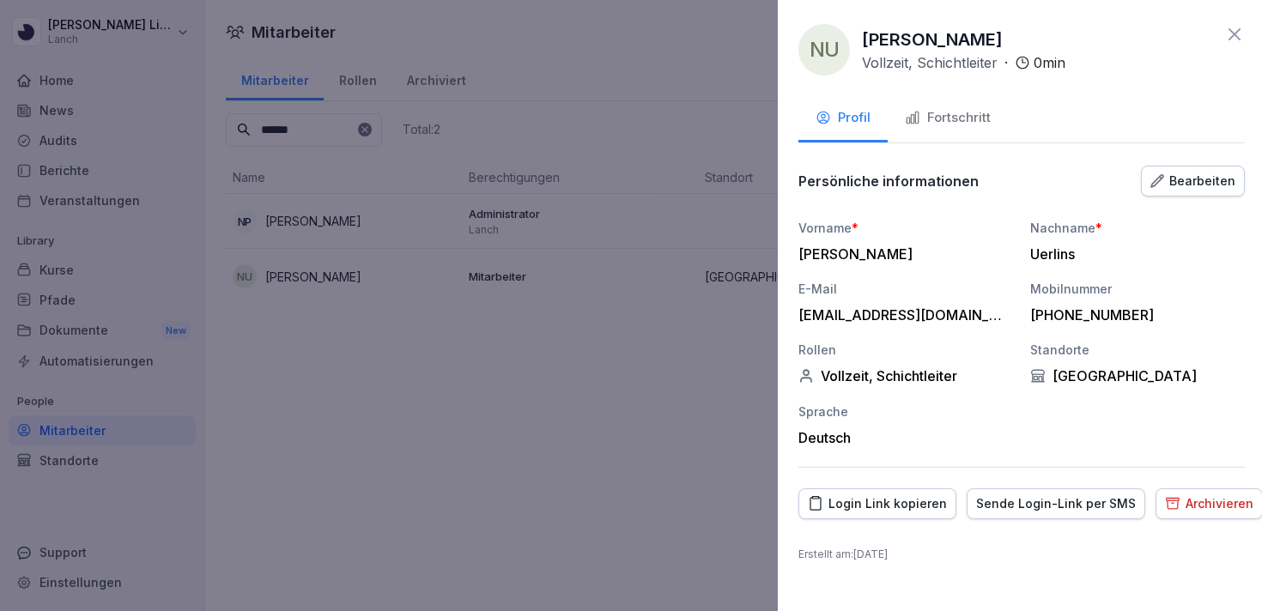
click at [611, 430] on div at bounding box center [631, 305] width 1262 height 611
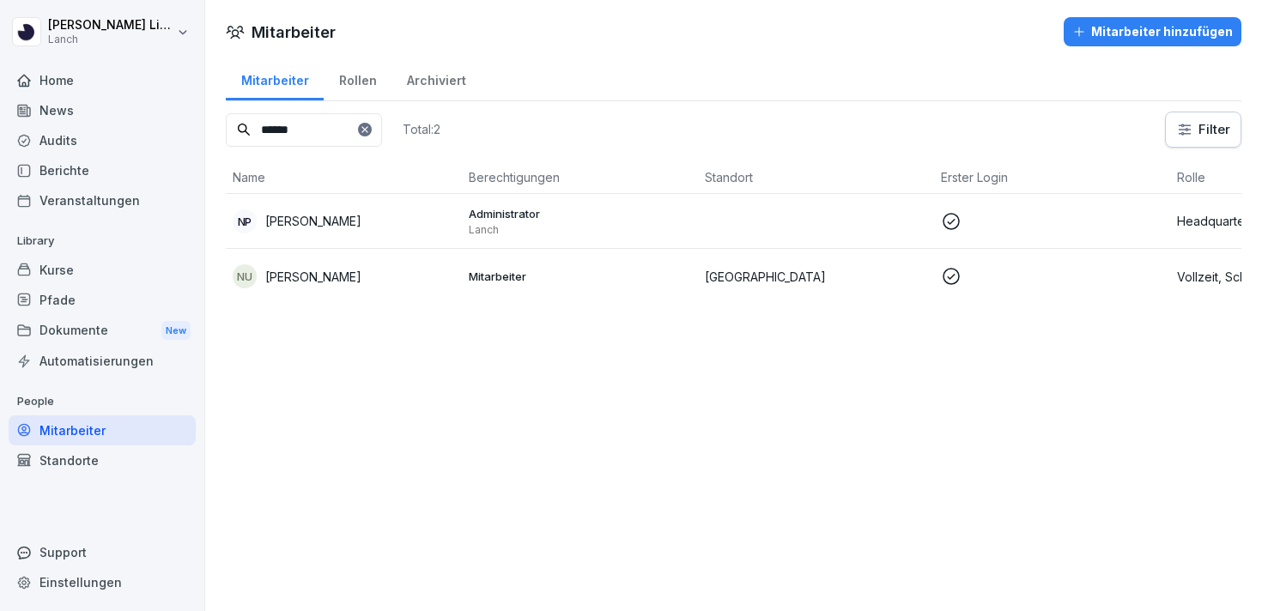
click at [94, 294] on div "Pfade" at bounding box center [102, 300] width 187 height 30
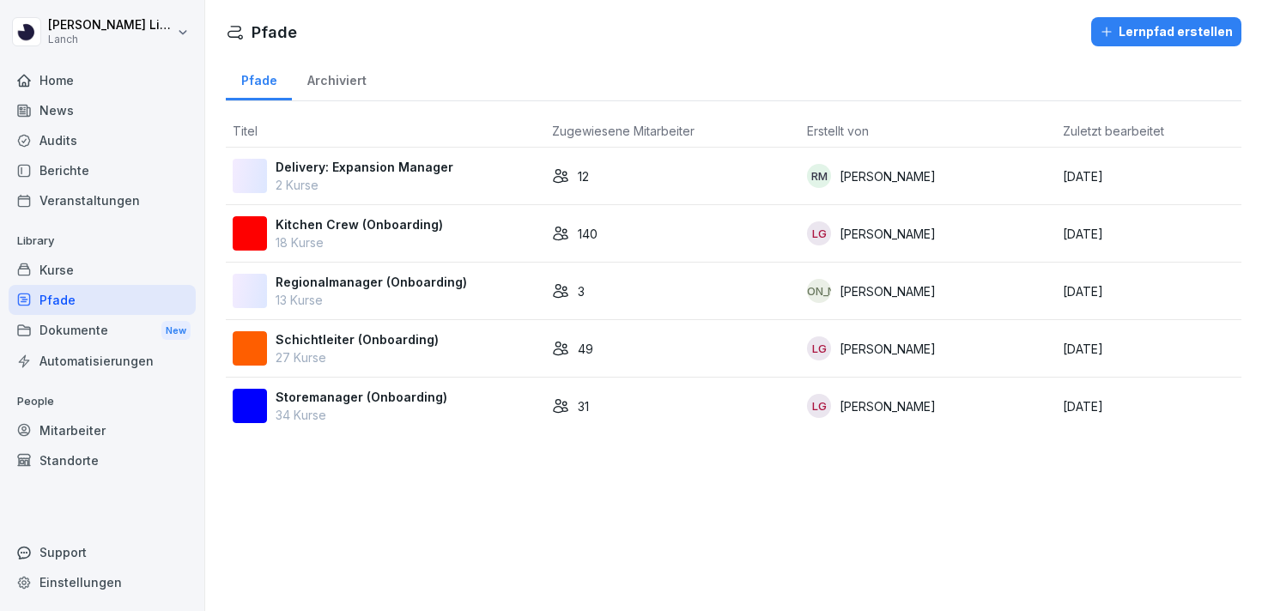
click at [323, 355] on p "27 Kurse" at bounding box center [357, 357] width 163 height 18
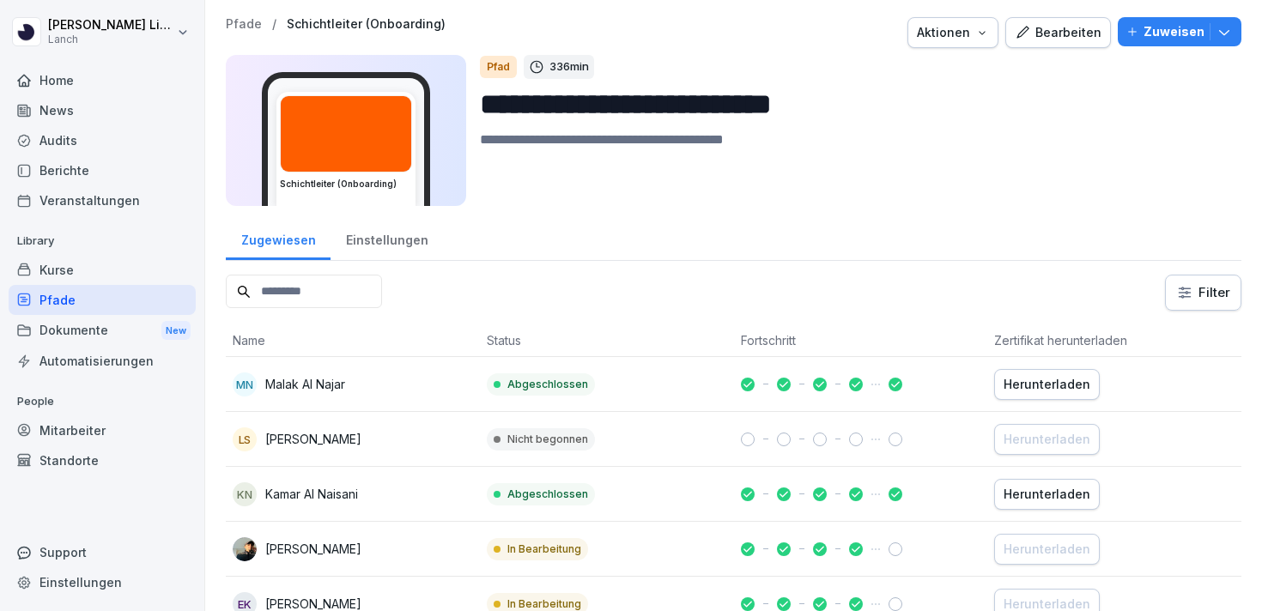
click at [312, 298] on input at bounding box center [304, 291] width 156 height 33
type input "****"
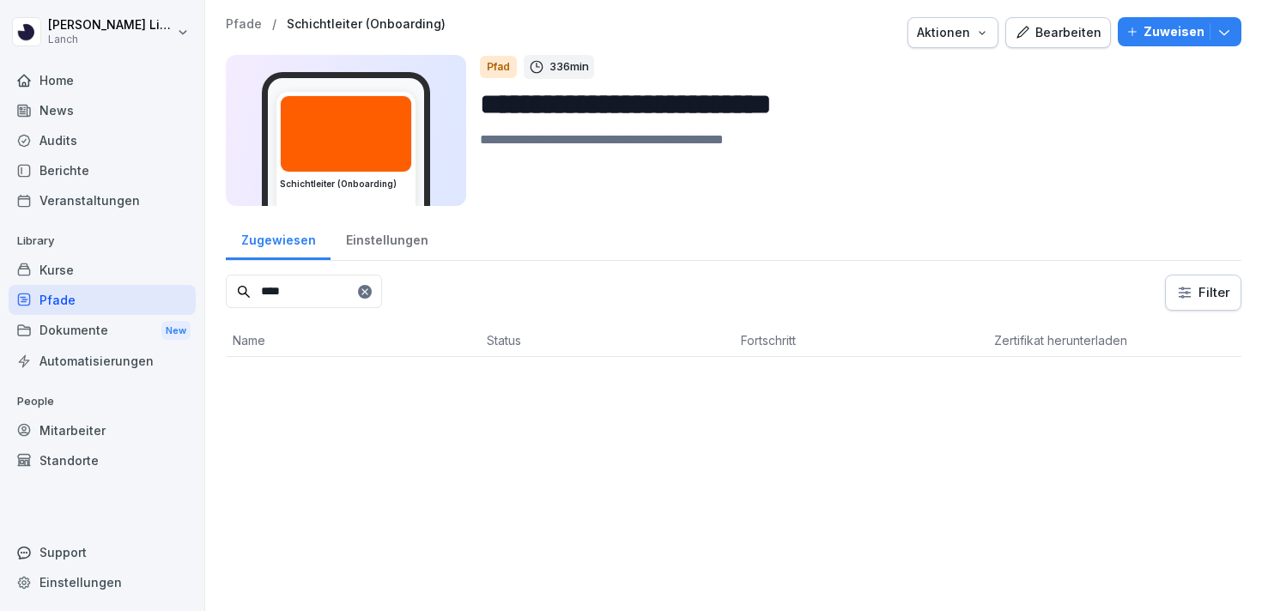
type input "****"
click at [1163, 31] on p "Zuweisen" at bounding box center [1173, 31] width 61 height 19
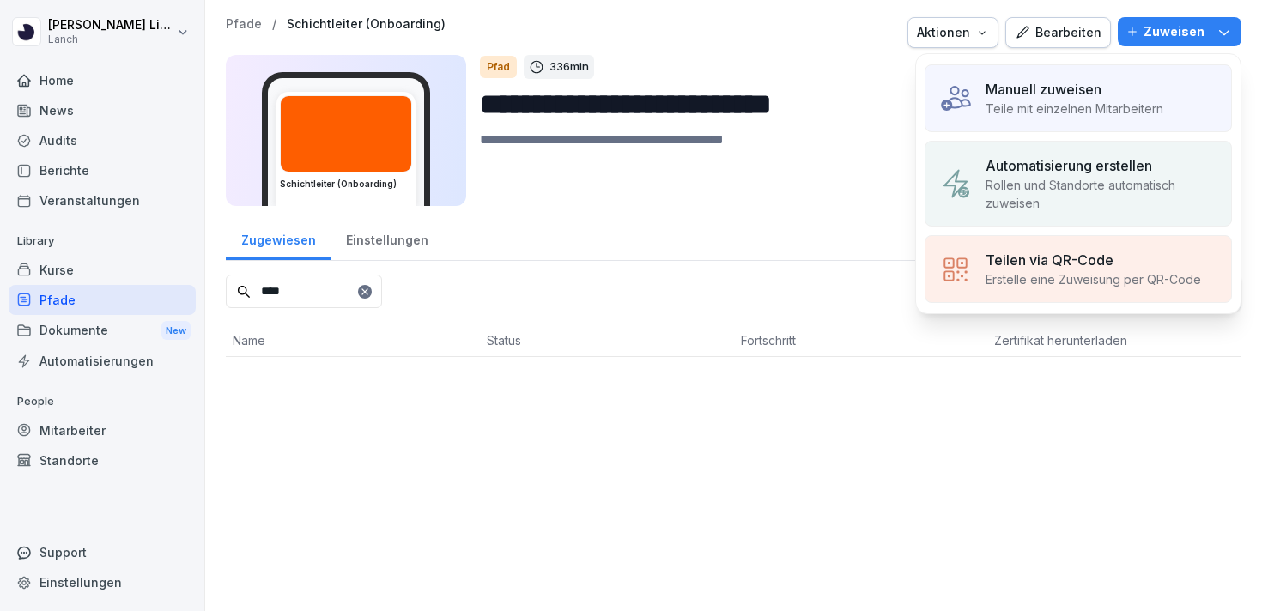
click at [973, 86] on div "Manuell zuweisen Teile mit einzelnen Mitarbeitern" at bounding box center [1077, 98] width 307 height 68
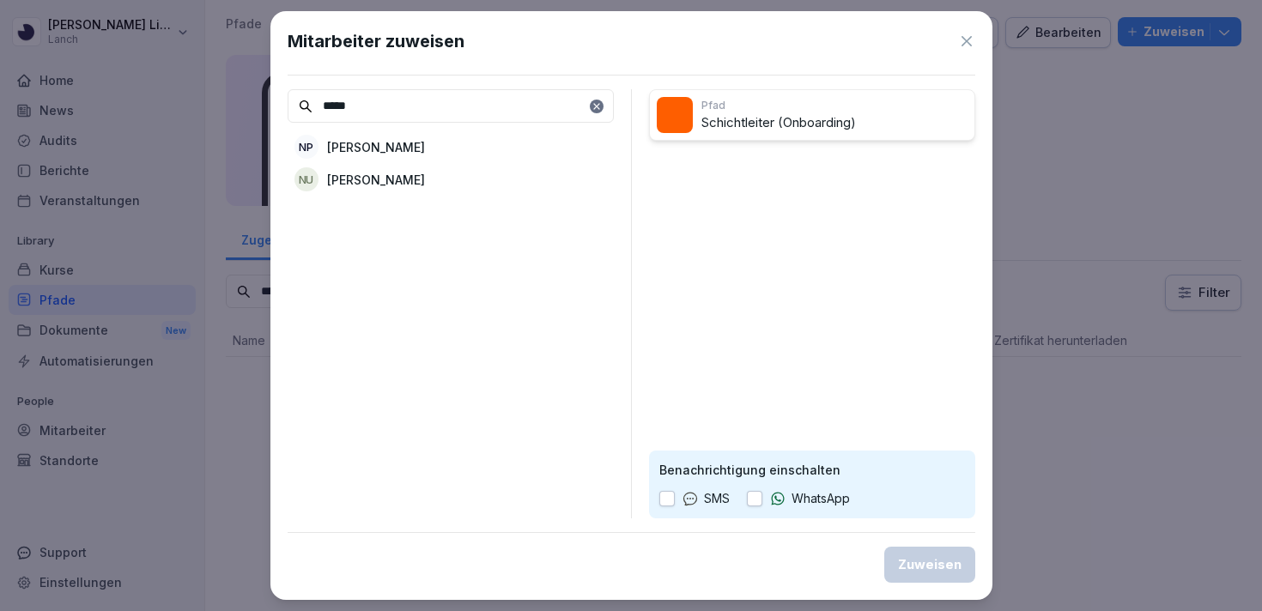
type input "*****"
click at [430, 175] on div "NU Niklas Uerlins" at bounding box center [451, 179] width 326 height 31
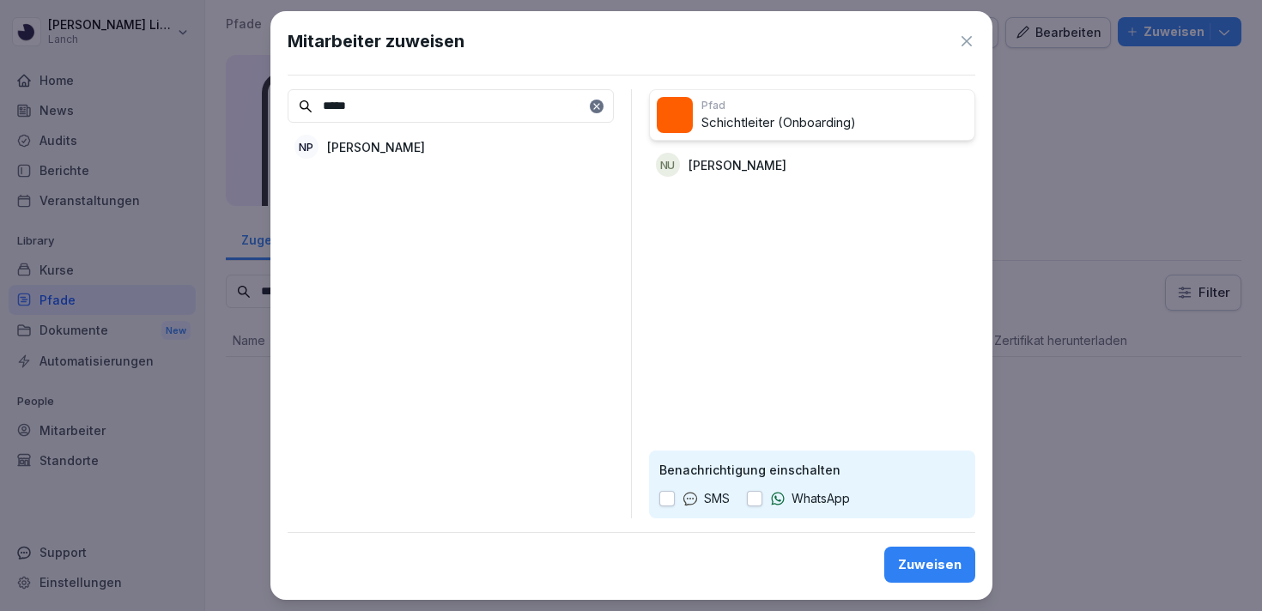
click at [968, 42] on icon at bounding box center [966, 41] width 17 height 17
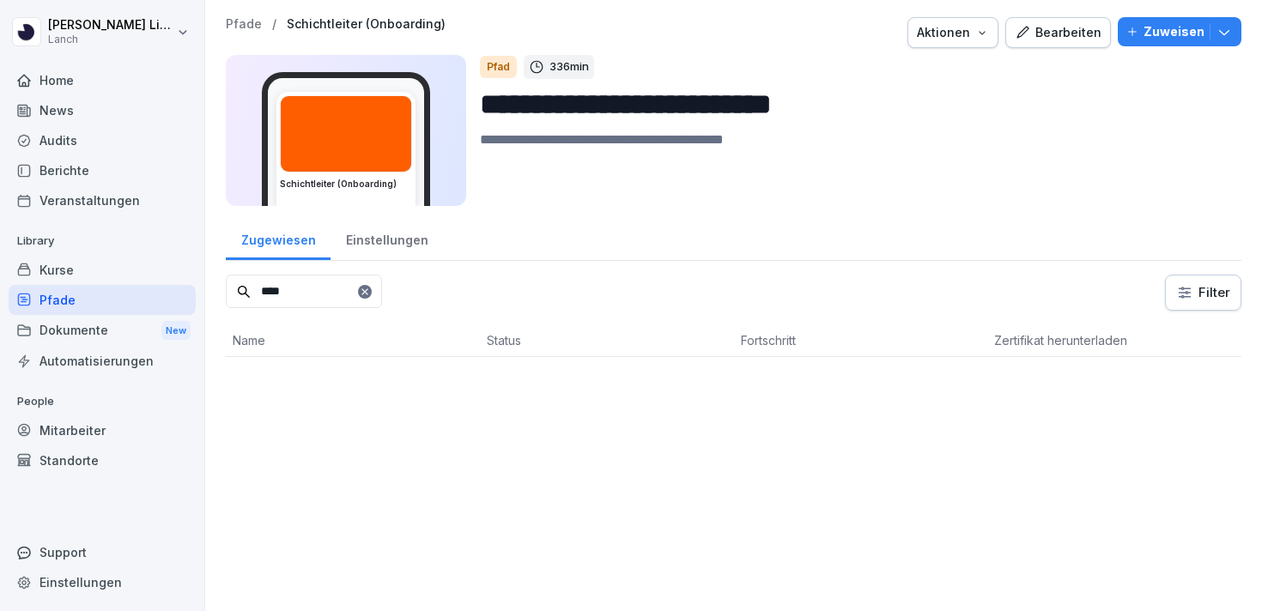
click at [93, 433] on div "Mitarbeiter" at bounding box center [102, 430] width 187 height 30
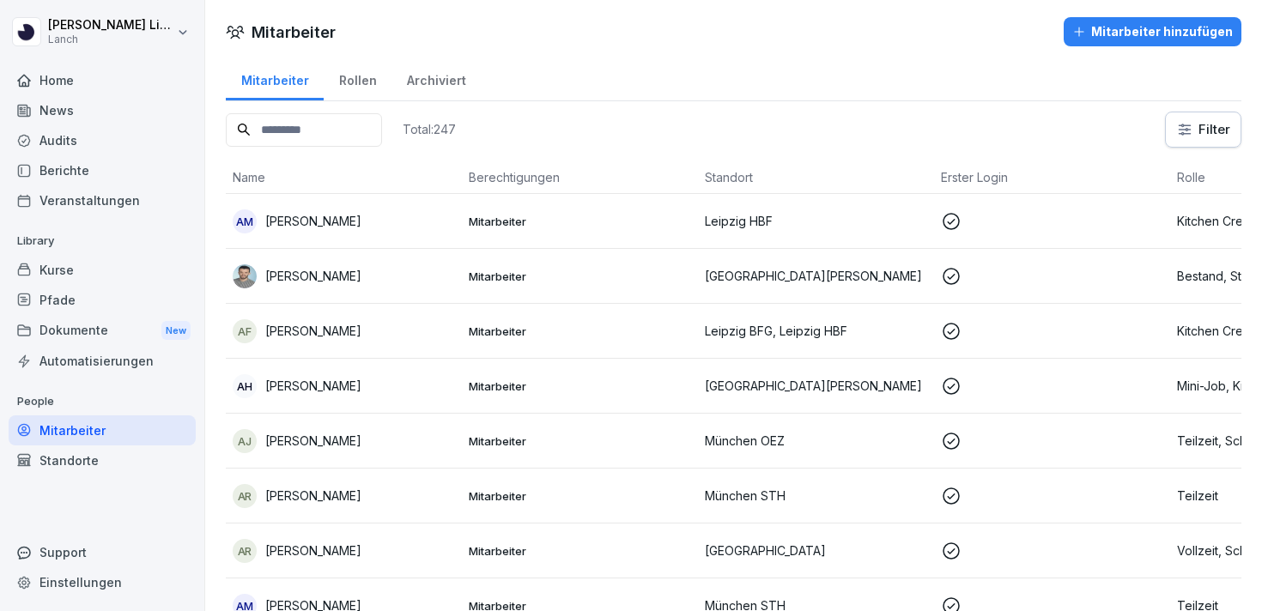
click at [294, 136] on input at bounding box center [304, 129] width 156 height 33
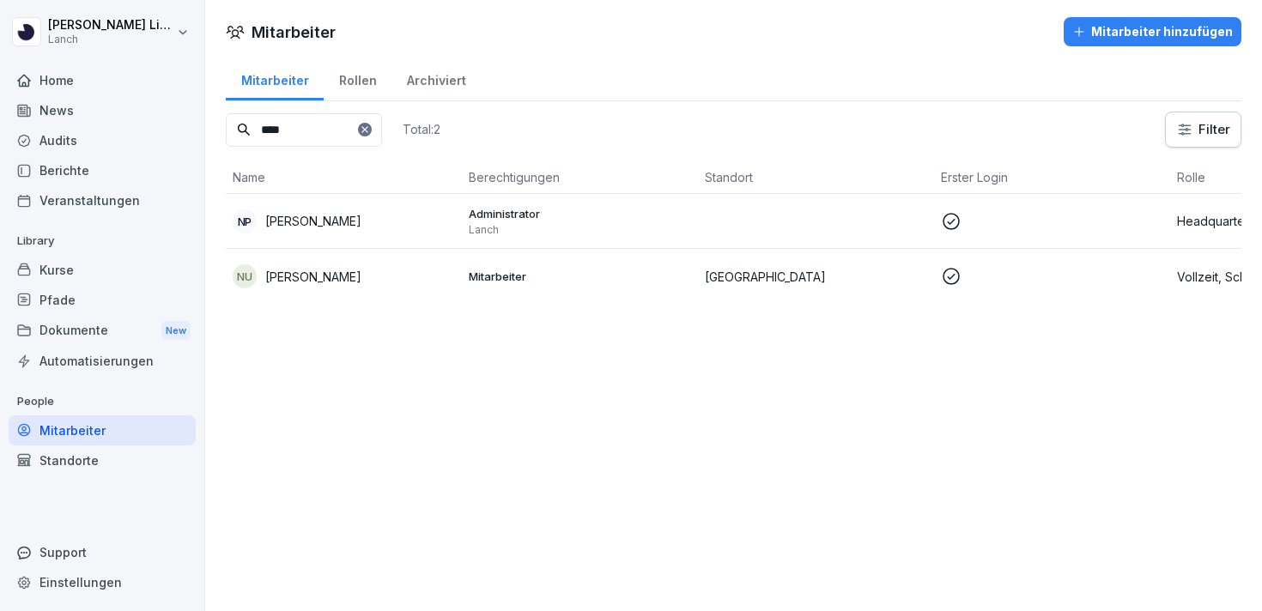
type input "****"
click at [323, 266] on div "NU Niklas Uerlins" at bounding box center [344, 276] width 222 height 24
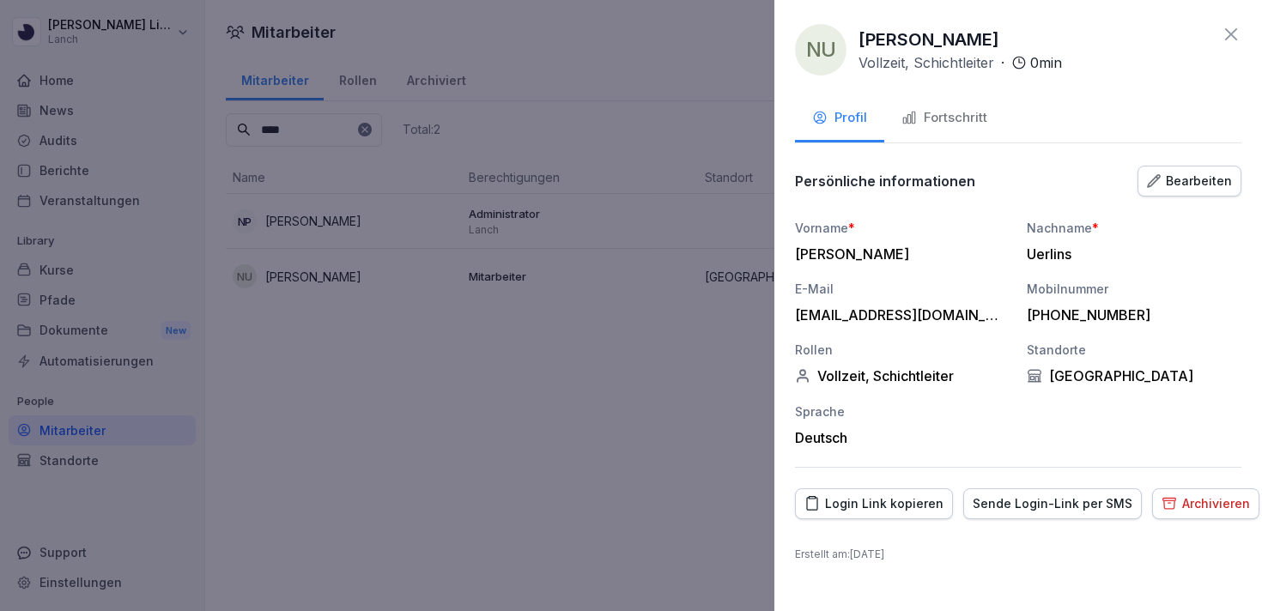
click at [1179, 190] on div "Bearbeiten" at bounding box center [1189, 181] width 85 height 19
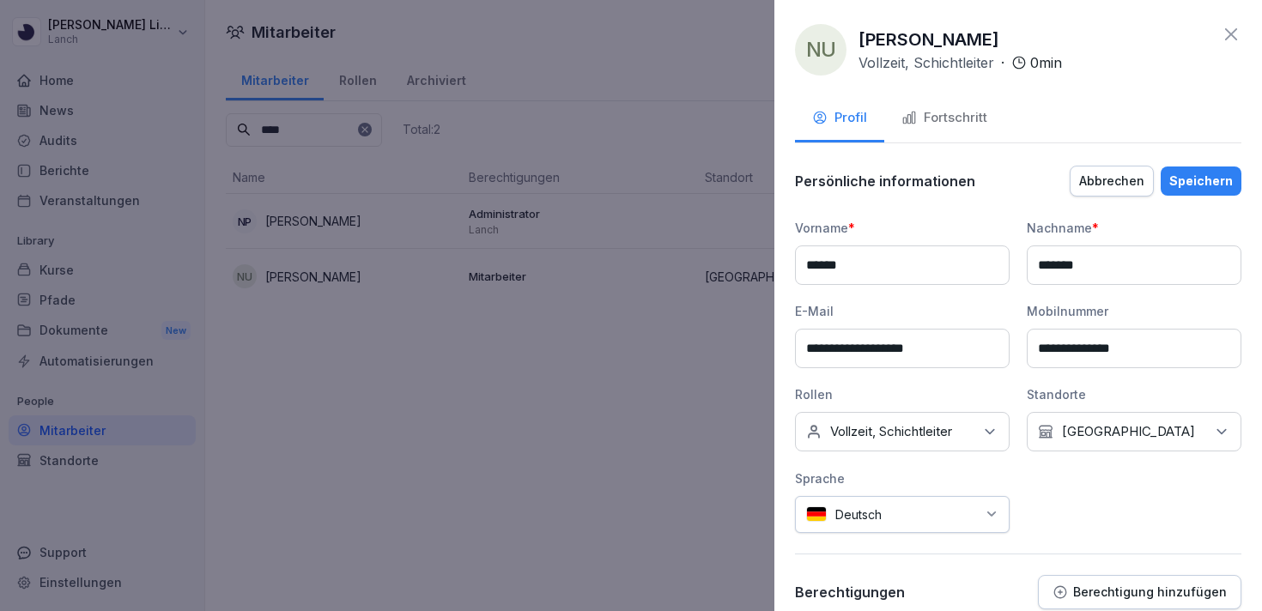
click at [1101, 271] on input "*******" at bounding box center [1134, 264] width 215 height 39
type input "*******"
click at [1190, 185] on div "Speichern" at bounding box center [1201, 181] width 64 height 19
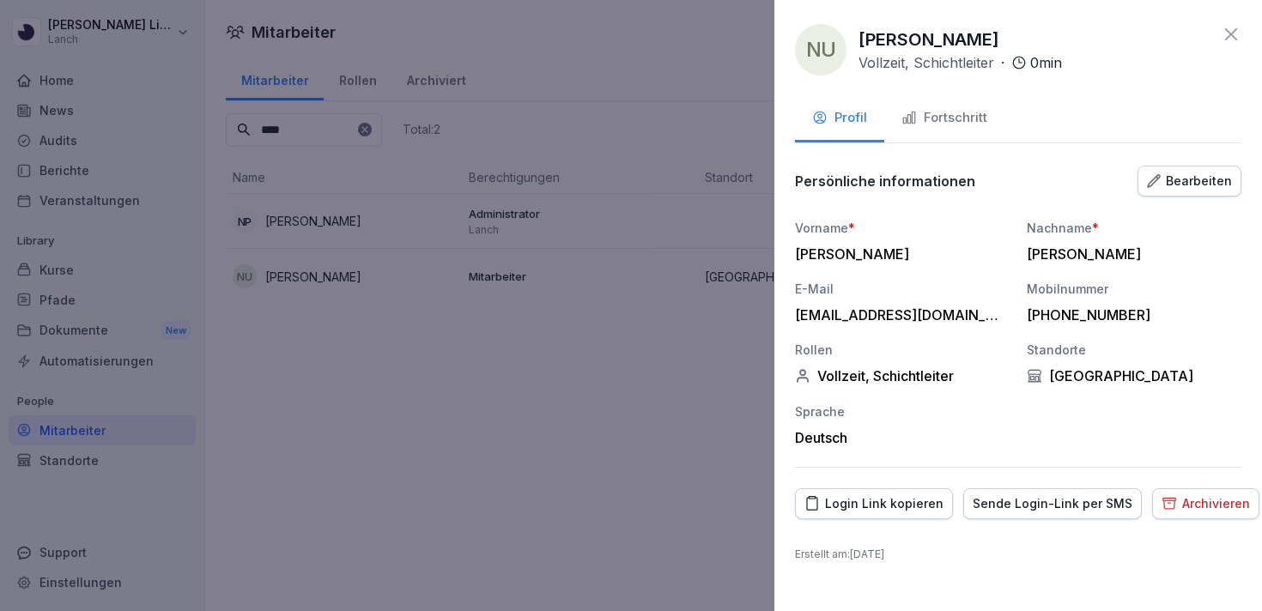
click at [1232, 29] on icon at bounding box center [1231, 34] width 21 height 21
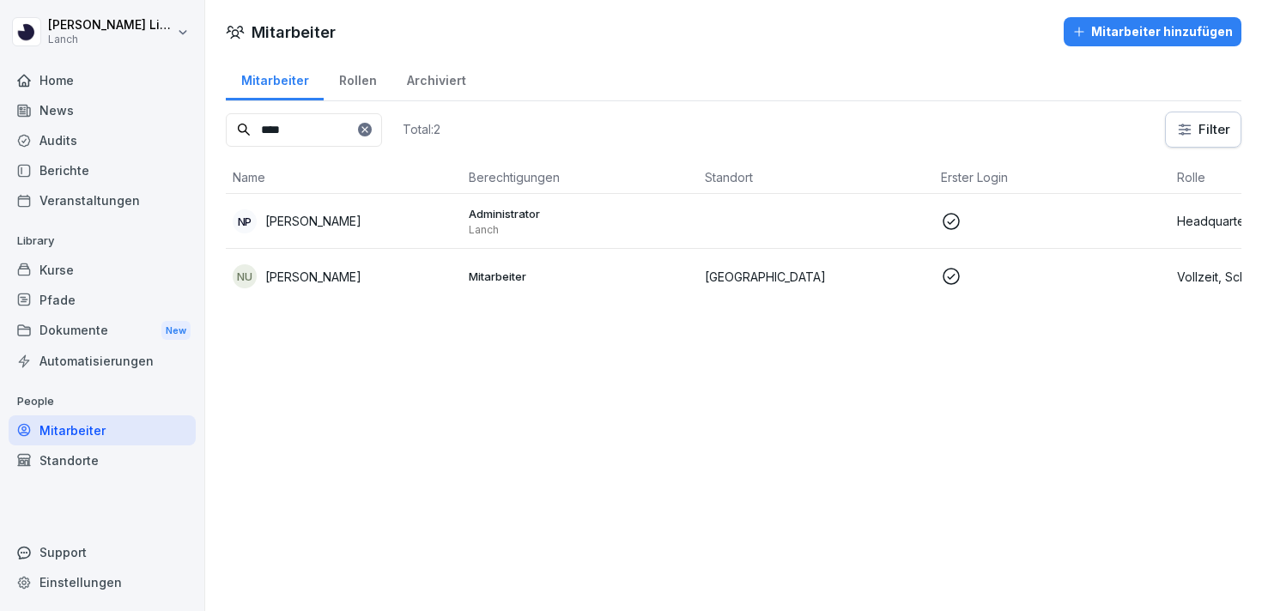
click at [476, 272] on p "Mitarbeiter" at bounding box center [580, 276] width 222 height 15
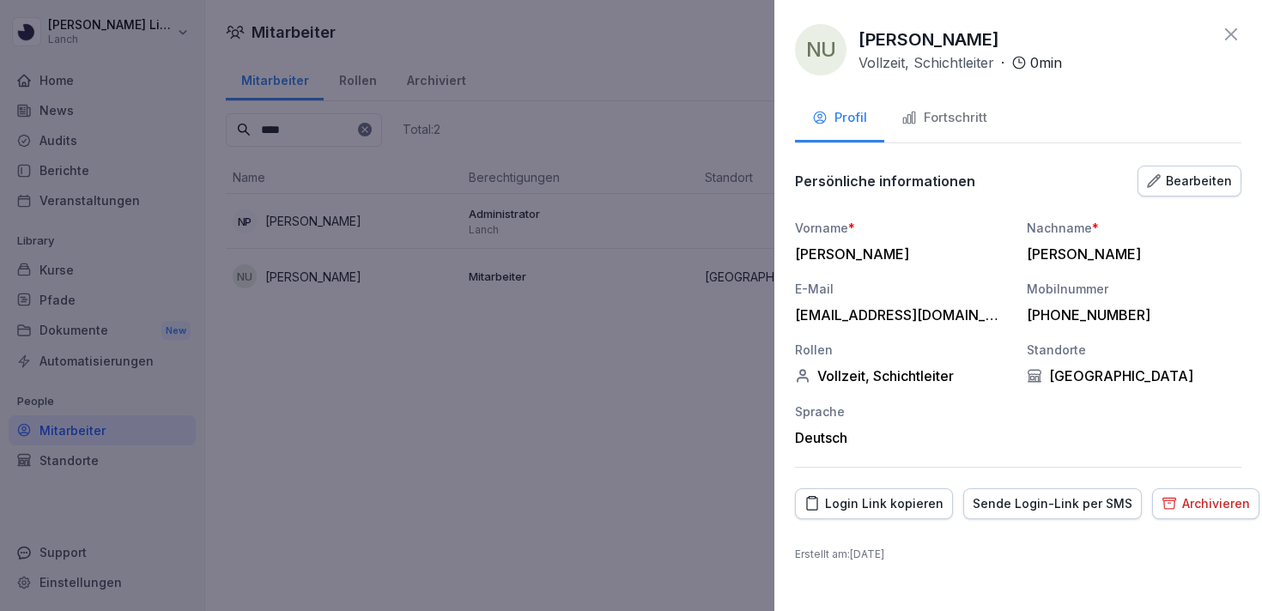
click at [1192, 180] on div "Bearbeiten" at bounding box center [1189, 181] width 85 height 19
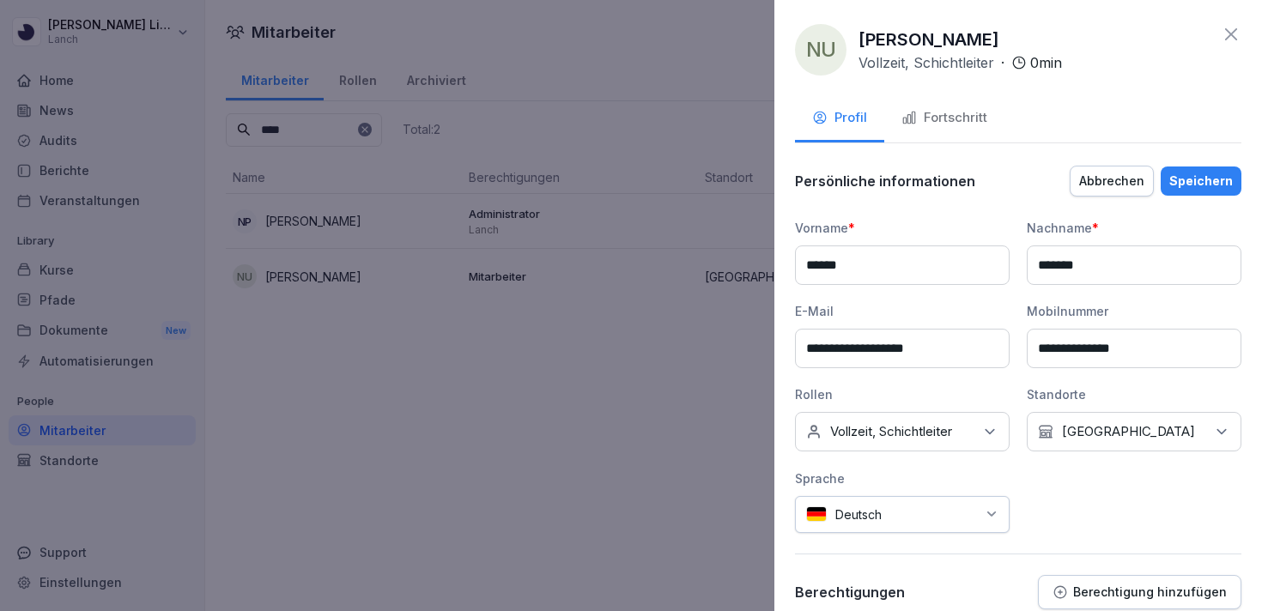
click at [1133, 256] on input "*******" at bounding box center [1134, 264] width 215 height 39
paste input "*"
type input "********"
click at [1199, 196] on div "Abbrechen Speichern" at bounding box center [1156, 181] width 172 height 31
click at [1199, 179] on div "Speichern" at bounding box center [1201, 181] width 64 height 19
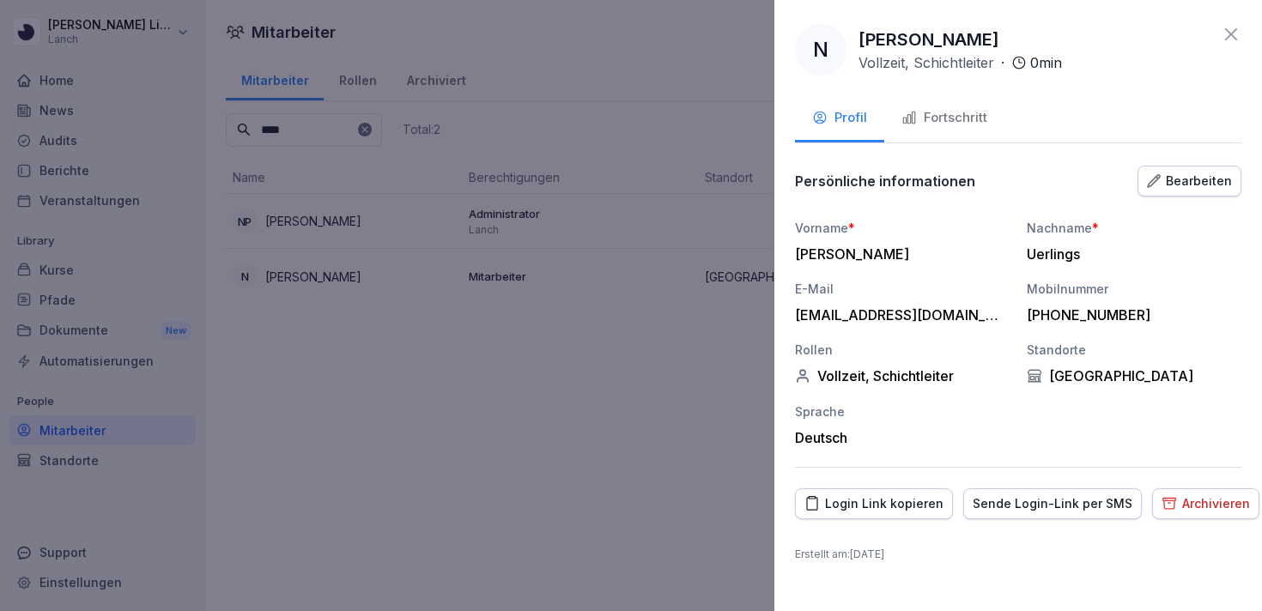
click at [1231, 38] on icon at bounding box center [1231, 34] width 21 height 21
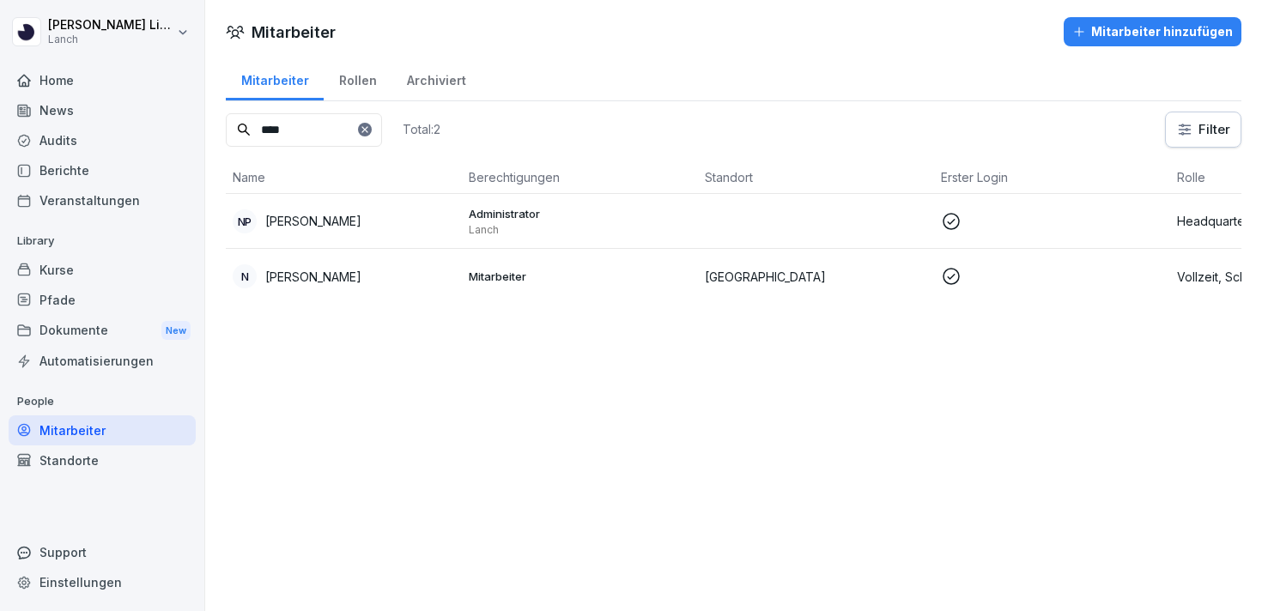
click at [62, 298] on div "Pfade" at bounding box center [102, 300] width 187 height 30
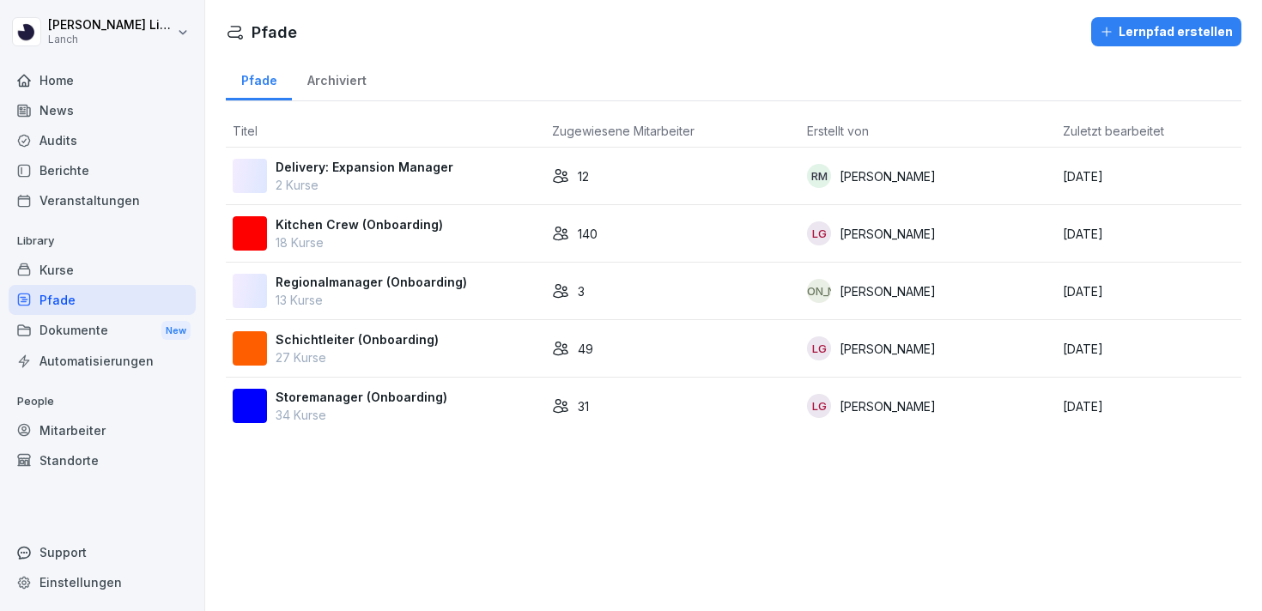
click at [370, 345] on p "Schichtleiter (Onboarding)" at bounding box center [357, 339] width 163 height 18
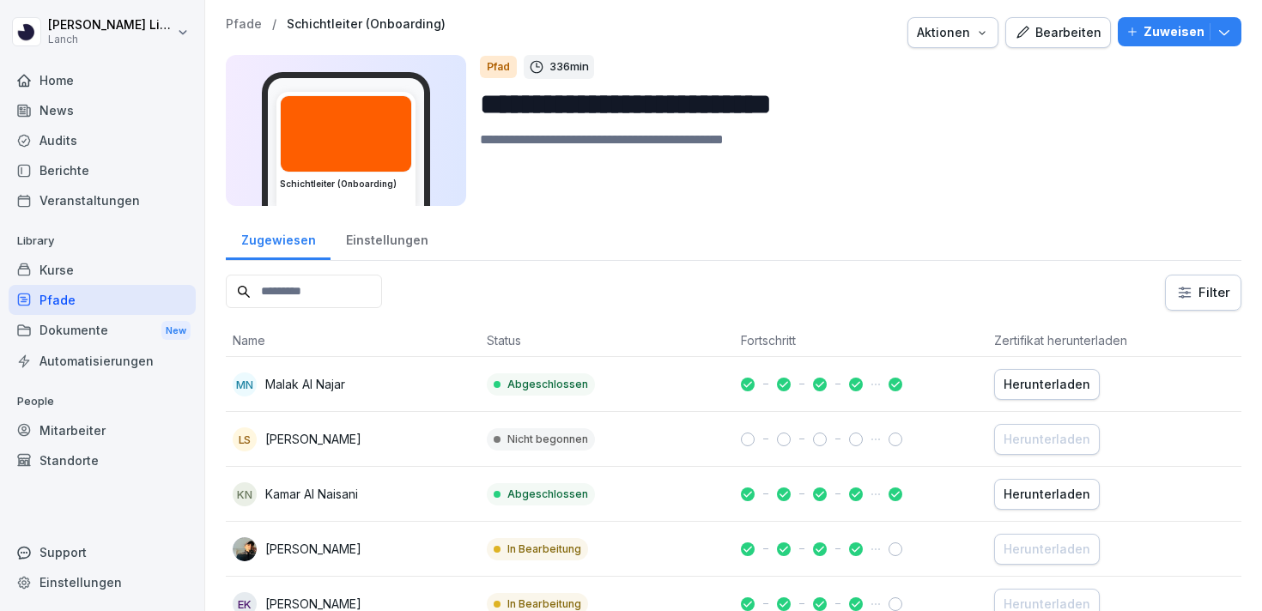
click at [1159, 38] on p "Zuweisen" at bounding box center [1173, 31] width 61 height 19
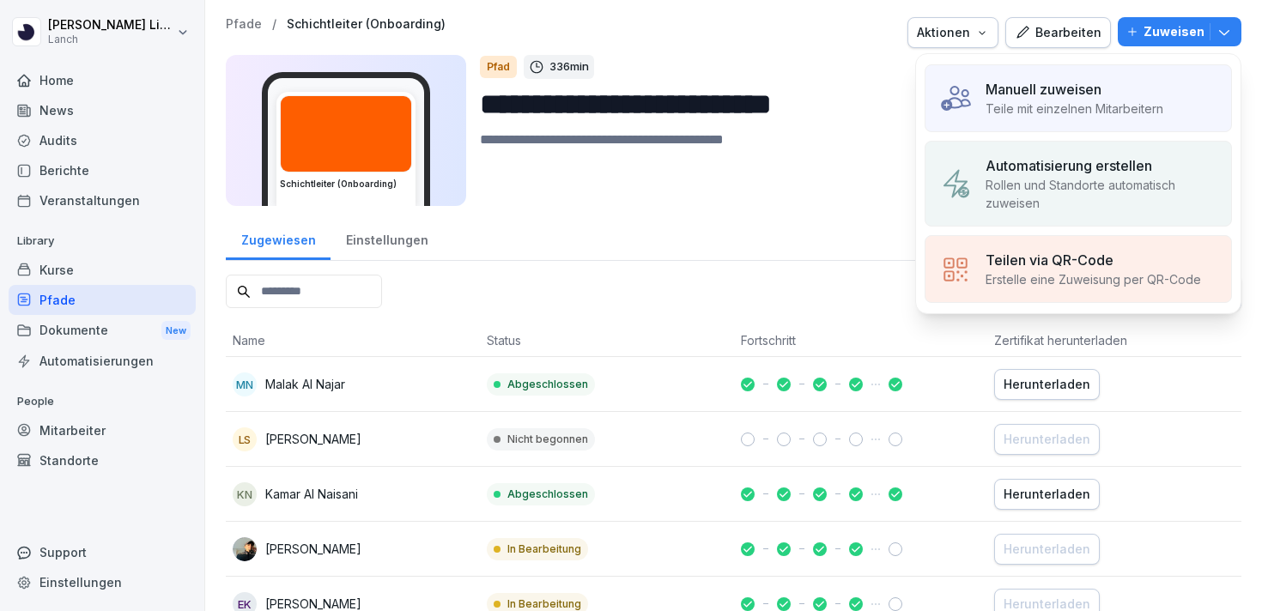
click at [1094, 113] on p "Teile mit einzelnen Mitarbeitern" at bounding box center [1074, 109] width 178 height 18
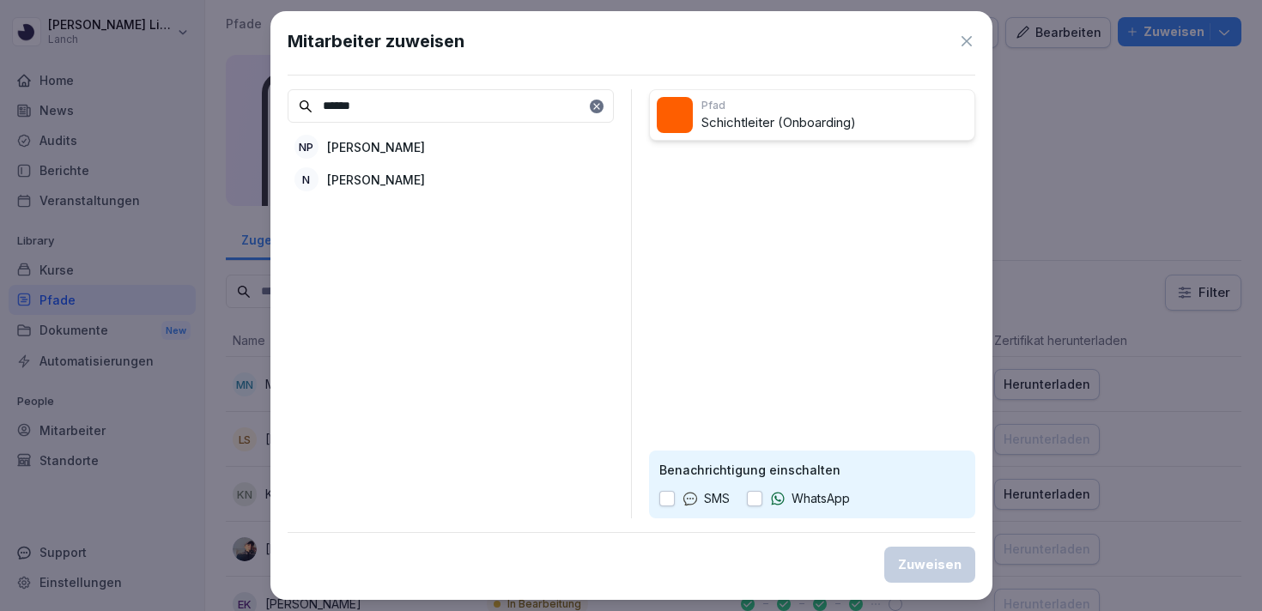
type input "******"
click at [409, 172] on p "[PERSON_NAME]" at bounding box center [376, 180] width 98 height 18
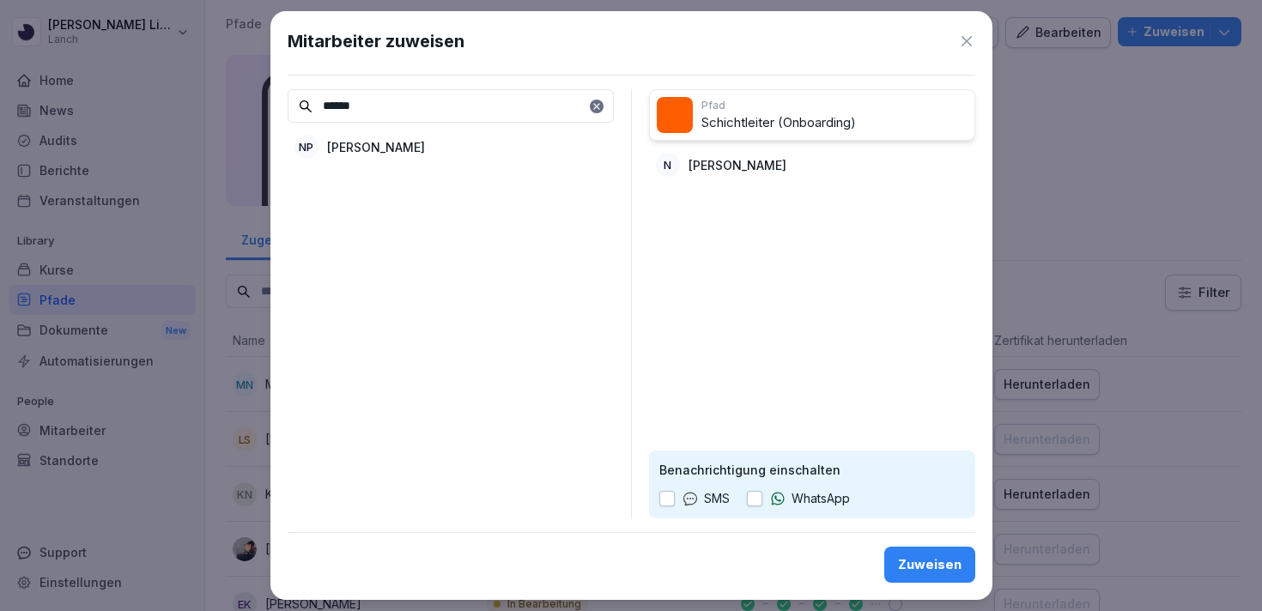
click at [694, 502] on icon at bounding box center [689, 499] width 13 height 12
click at [664, 499] on button "button" at bounding box center [666, 498] width 15 height 15
click at [912, 554] on button "Zuweisen" at bounding box center [929, 565] width 91 height 36
